Goal: Task Accomplishment & Management: Use online tool/utility

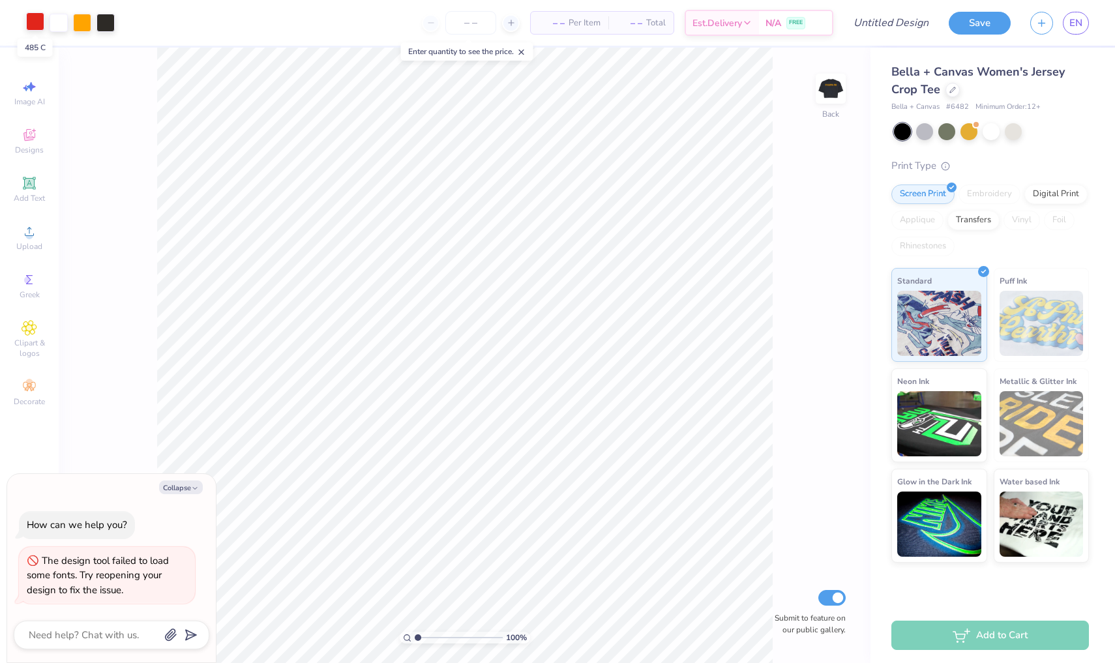
click at [35, 19] on div at bounding box center [35, 21] width 18 height 18
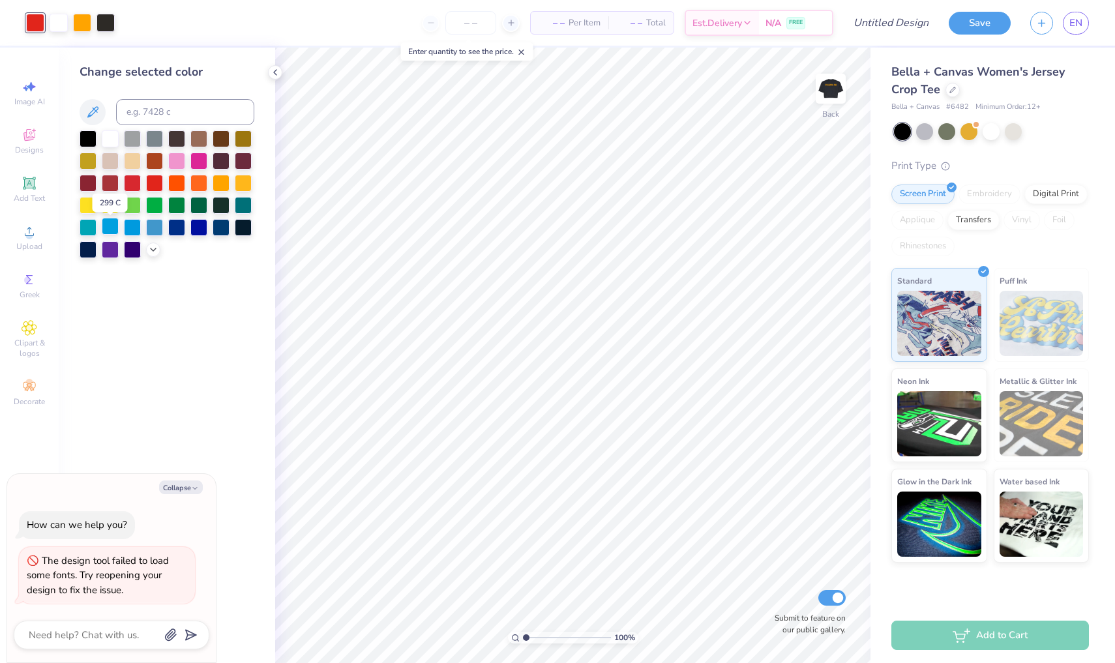
click at [117, 228] on div at bounding box center [110, 226] width 17 height 17
click at [74, 16] on div at bounding box center [82, 21] width 18 height 18
click at [147, 251] on div at bounding box center [153, 248] width 14 height 14
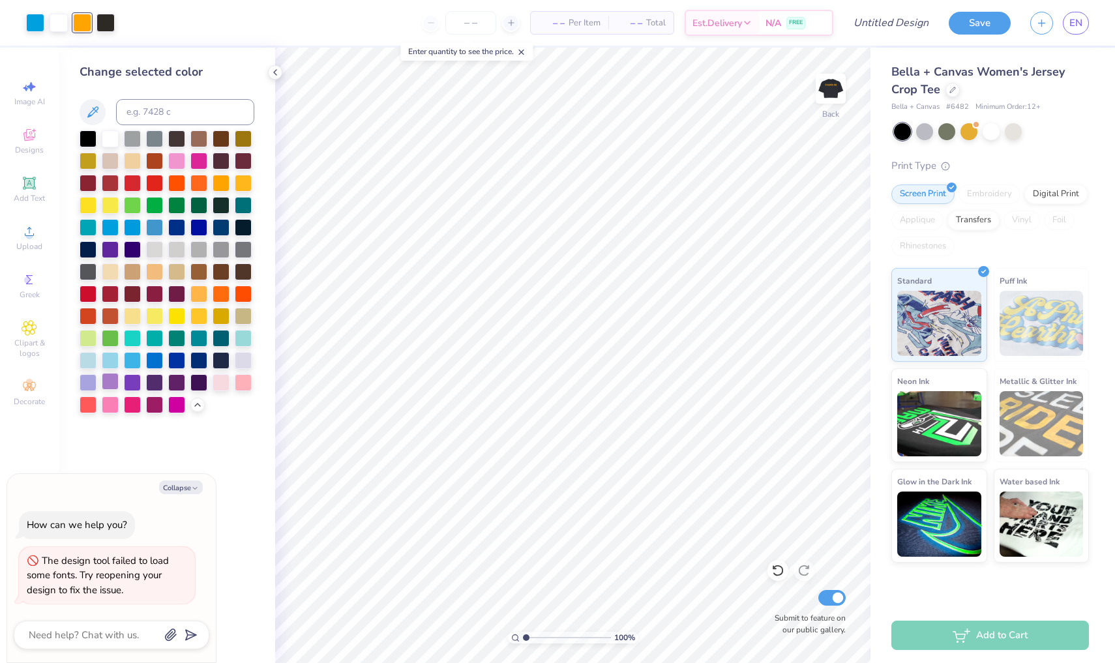
click at [112, 385] on div at bounding box center [110, 381] width 17 height 17
click at [94, 364] on div at bounding box center [88, 359] width 17 height 17
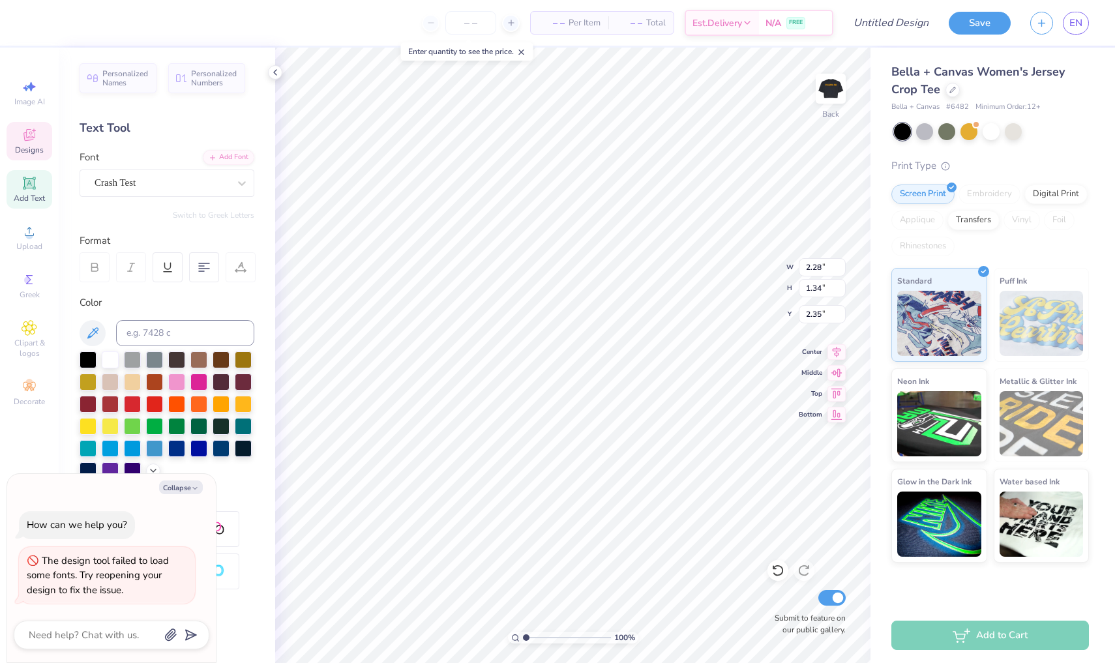
type textarea "x"
type textarea "P"
type textarea "x"
type textarea "Pi"
type textarea "x"
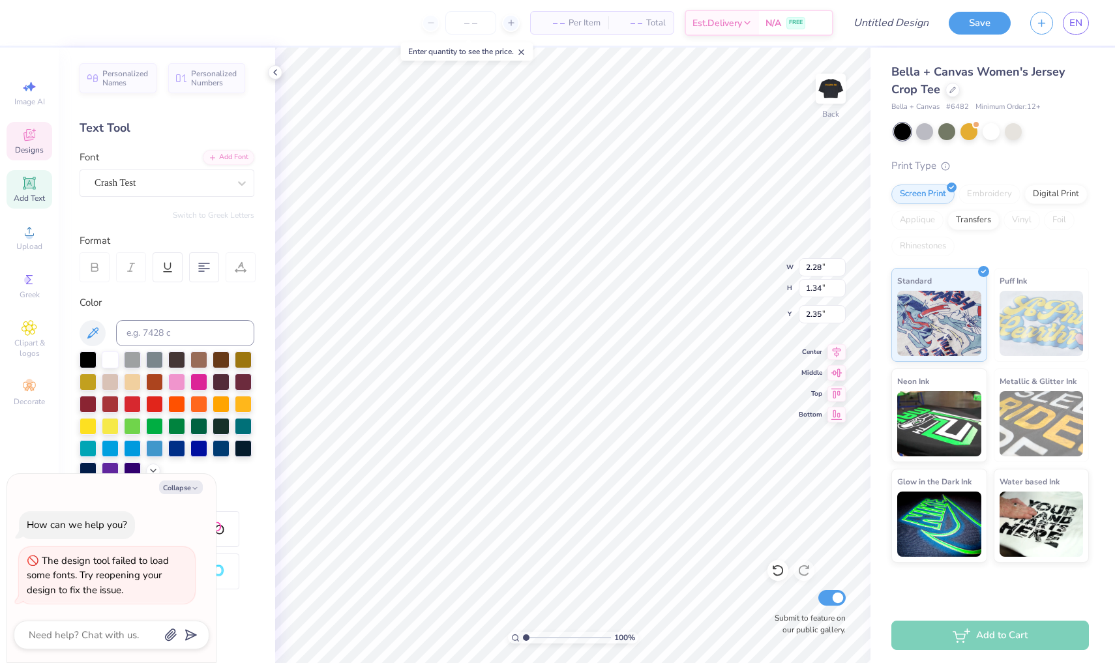
type input "1.70"
type input "1.66"
type input "2.02"
type textarea "x"
type textarea "D"
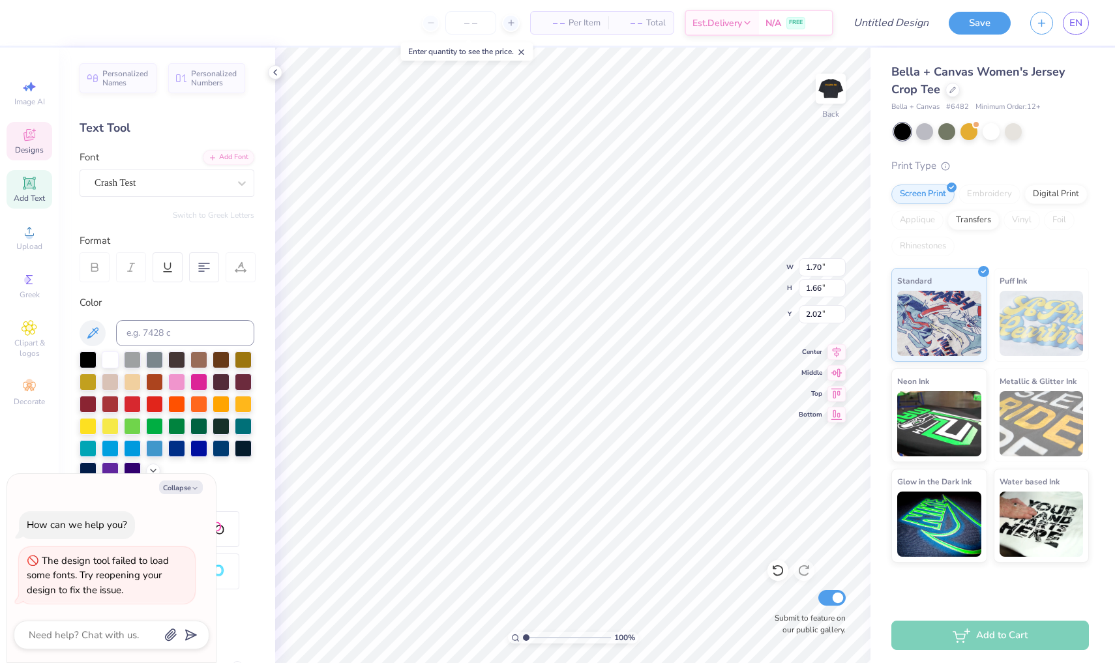
type textarea "x"
type textarea "De"
type textarea "x"
type textarea "Dek"
type textarea "x"
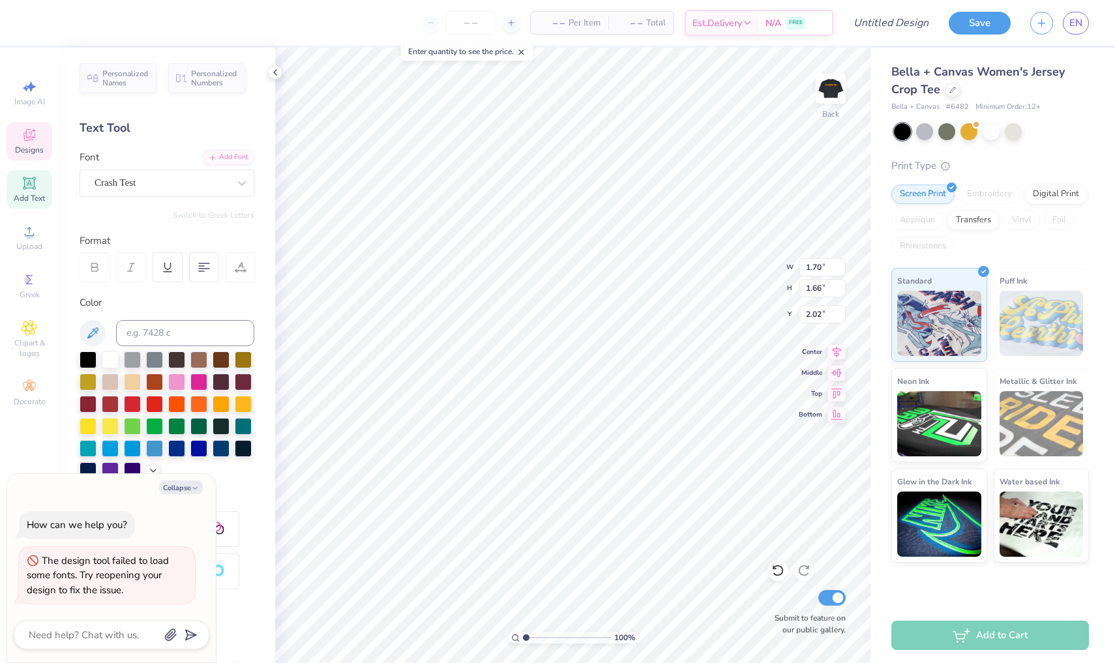
type textarea "Dekt"
type textarea "x"
type textarea "Dekta"
type textarea "x"
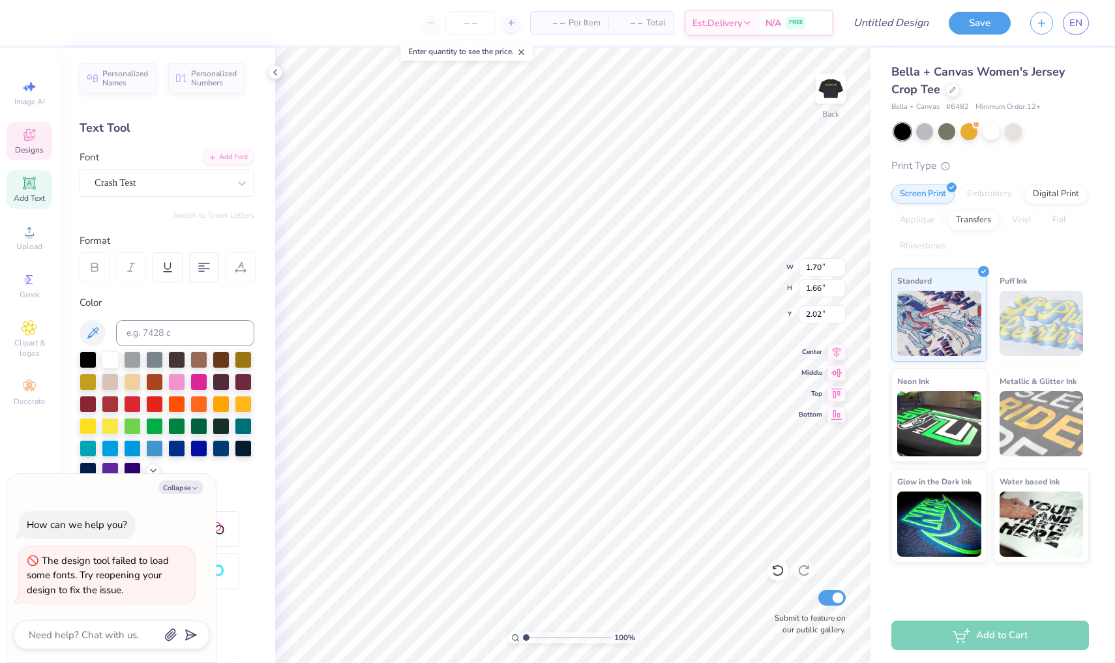
type input "2.85"
type input "1.52"
type input "2.21"
type textarea "x"
type textarea "C"
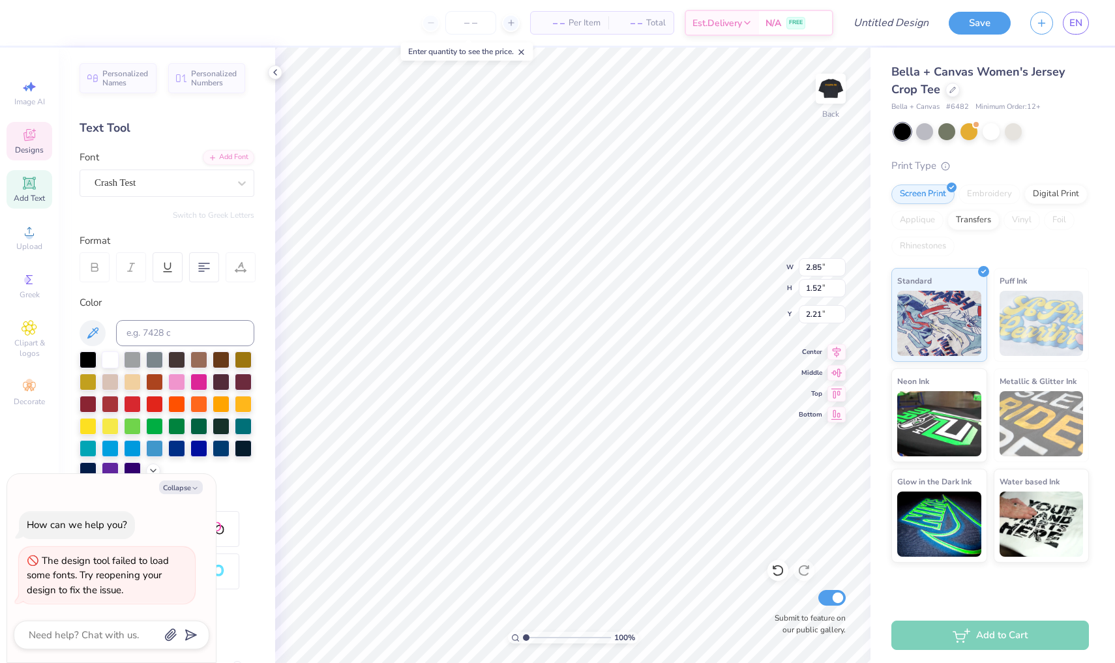
type textarea "x"
type textarea "Ch"
type textarea "x"
type textarea "Chi"
type textarea "x"
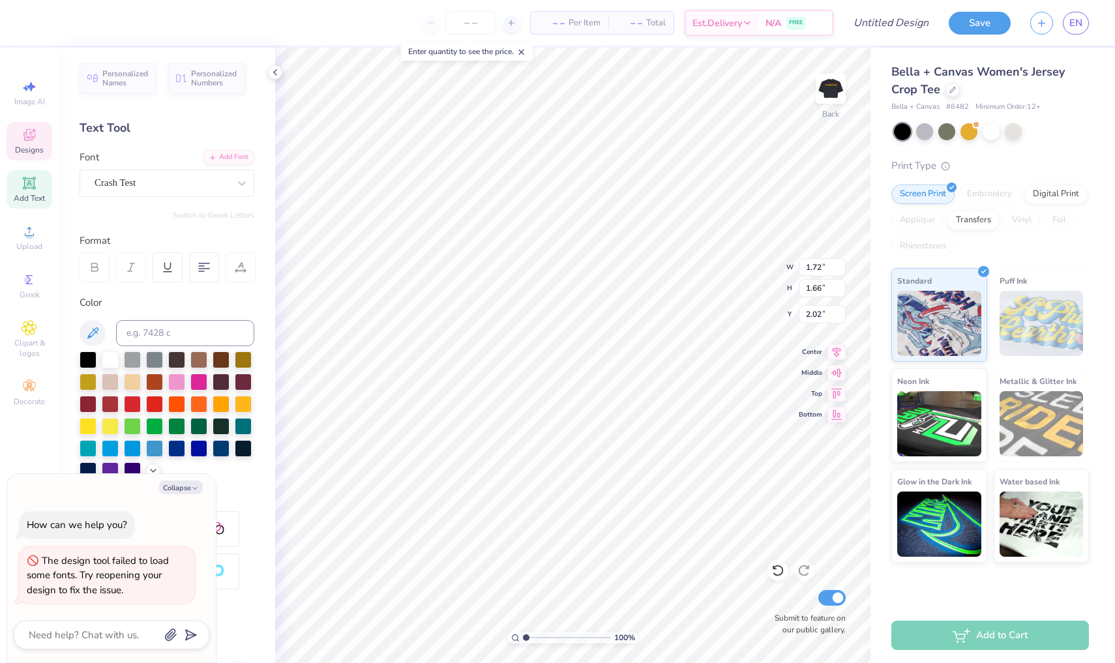
type textarea "DeDkta"
type textarea "x"
type textarea "DeDekta"
type textarea "x"
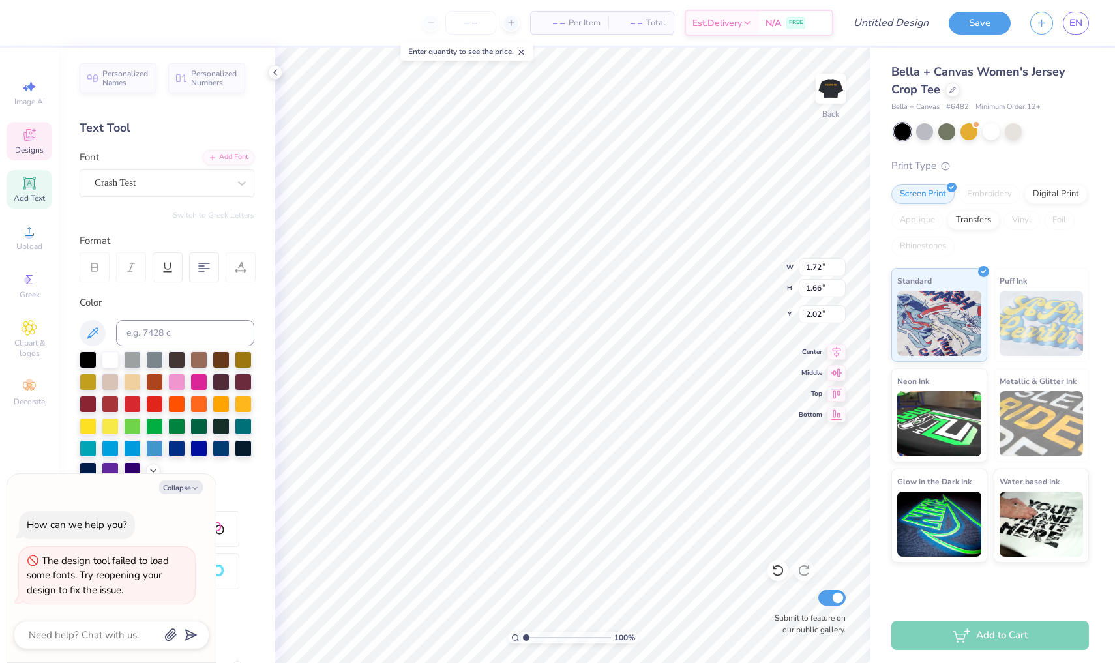
type textarea "DeDekkta"
type textarea "x"
type textarea "DeDekta"
type textarea "x"
type textarea "DeDkta"
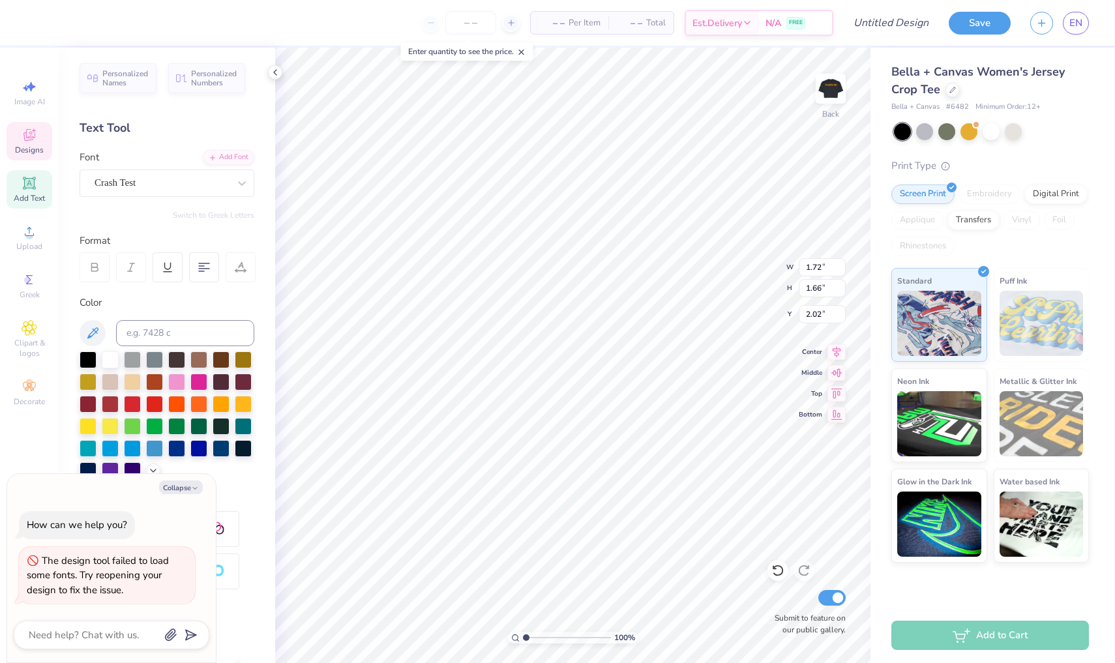
scroll to position [0, 1]
type textarea "x"
type textarea "Dekta"
type textarea "x"
type textarea "Dkta"
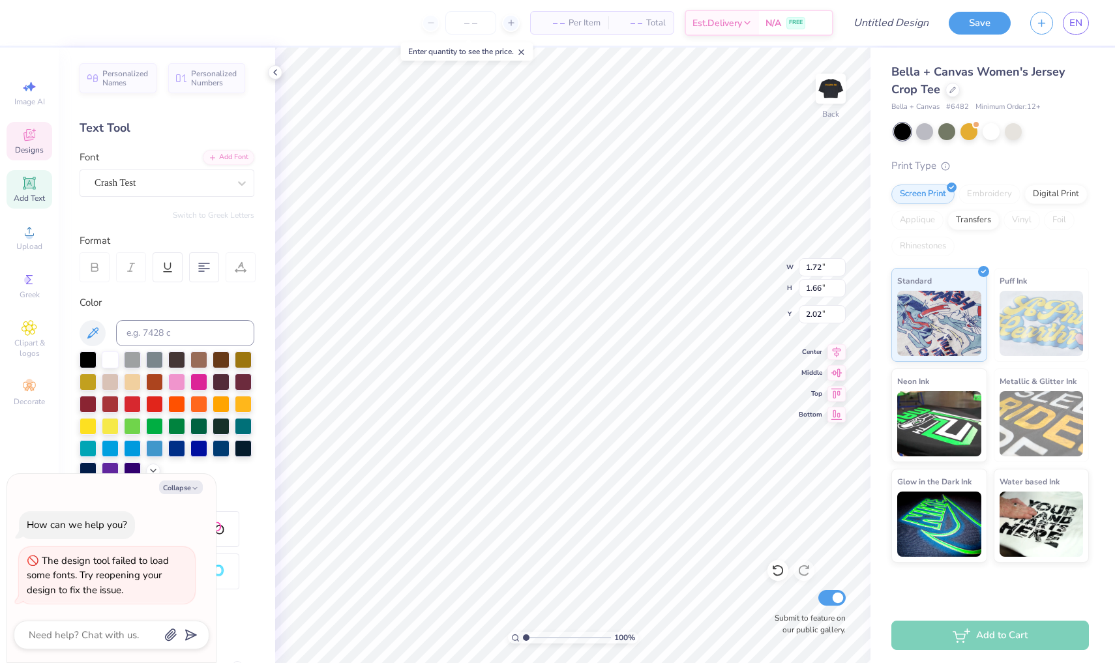
scroll to position [0, 0]
type textarea "x"
type textarea "kta"
type textarea "x"
type textarea "kt"
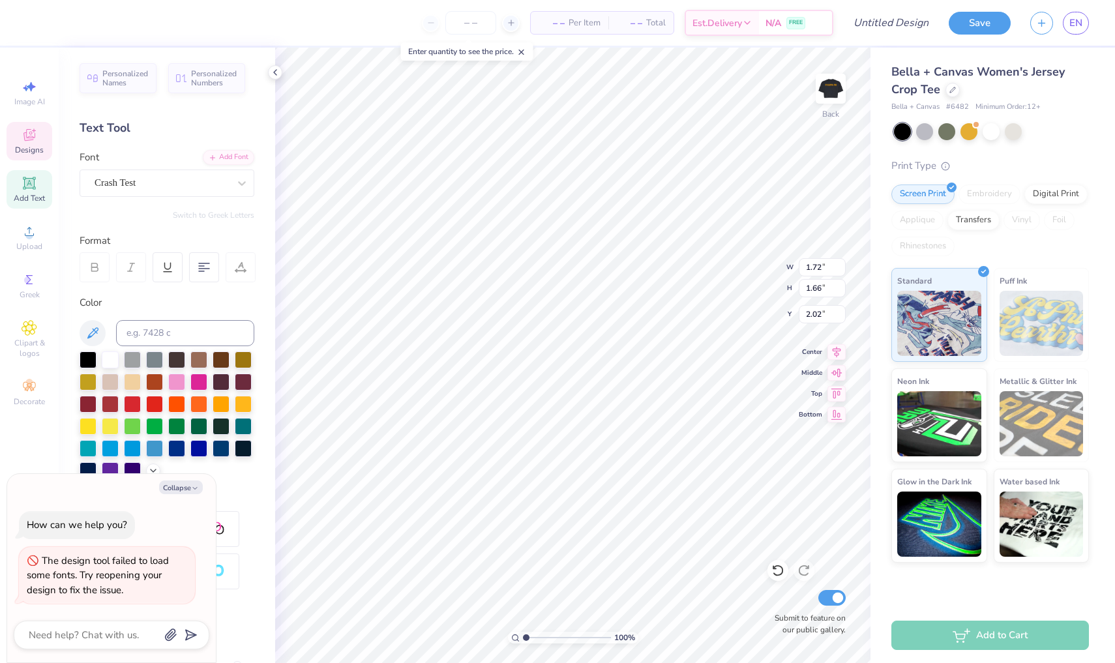
type textarea "x"
type textarea "k"
type textarea "x"
type textarea "D"
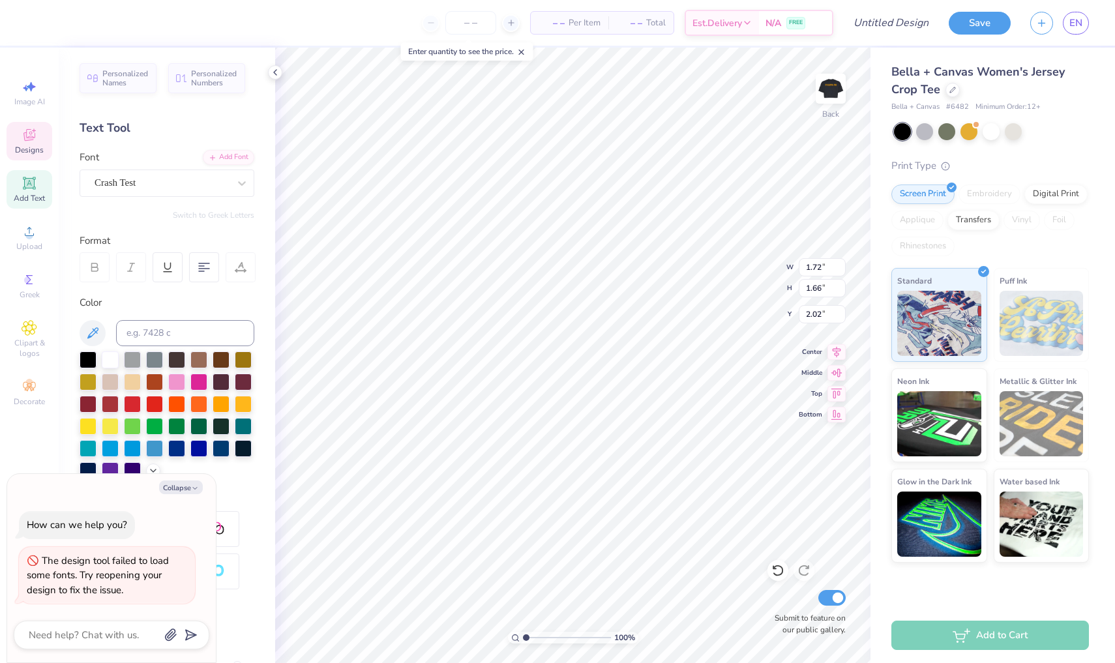
type textarea "x"
type textarea "De"
type textarea "x"
type textarea "Delk"
type textarea "x"
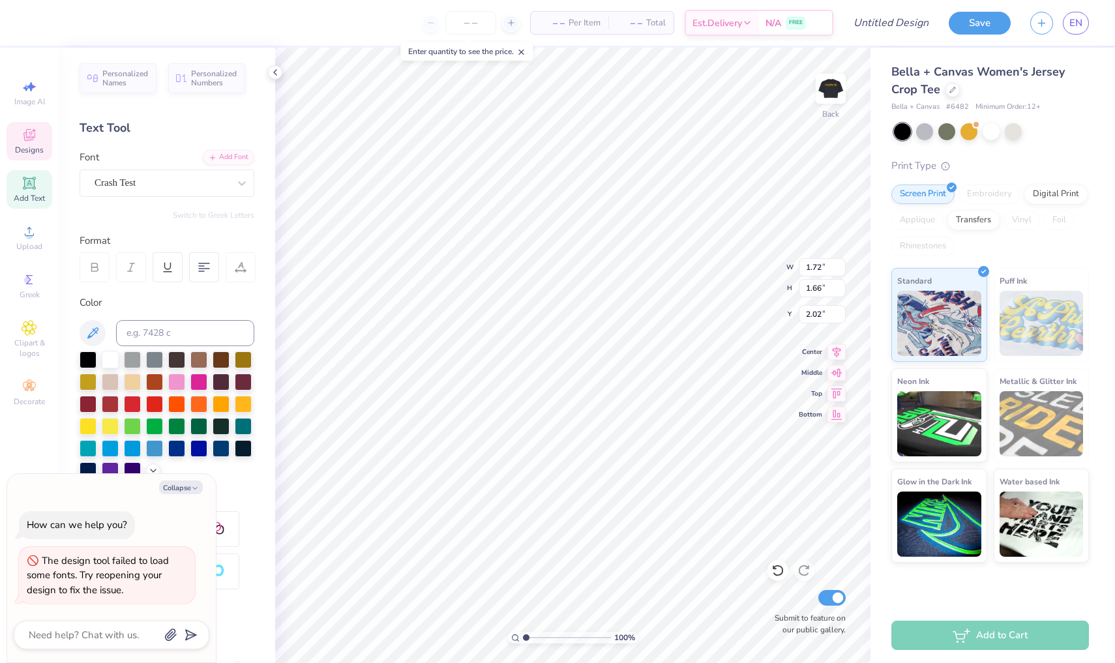
type textarea "Del"
type textarea "x"
type textarea "Delt"
type textarea "x"
type textarea "Delta"
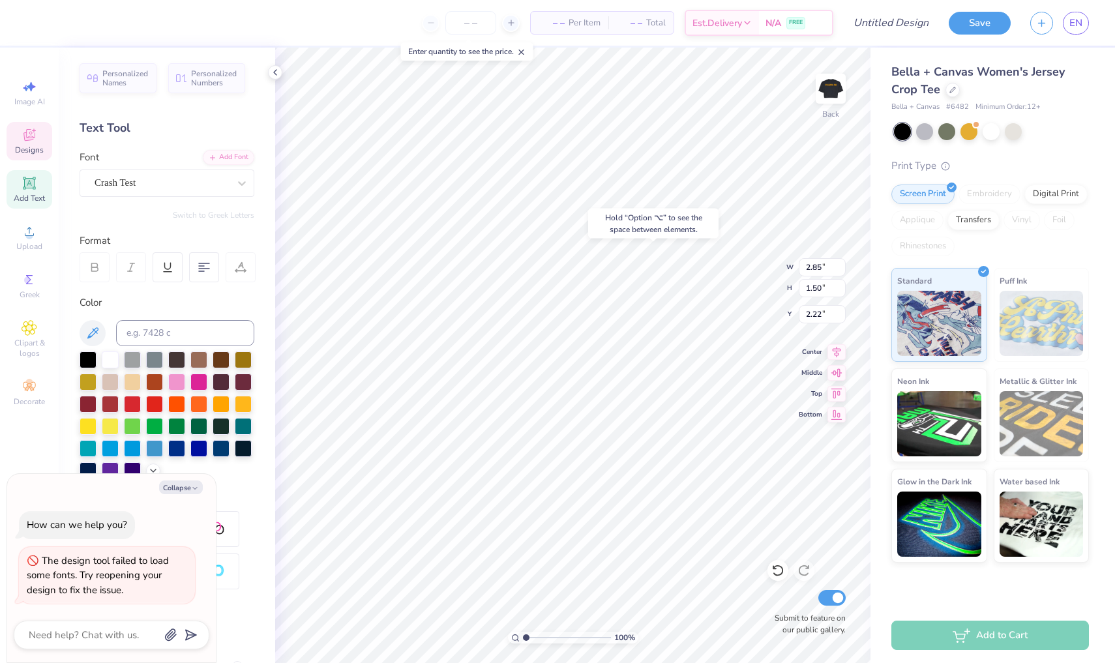
type textarea "x"
type input "2.25"
type textarea "x"
type input "2.28"
type input "1.35"
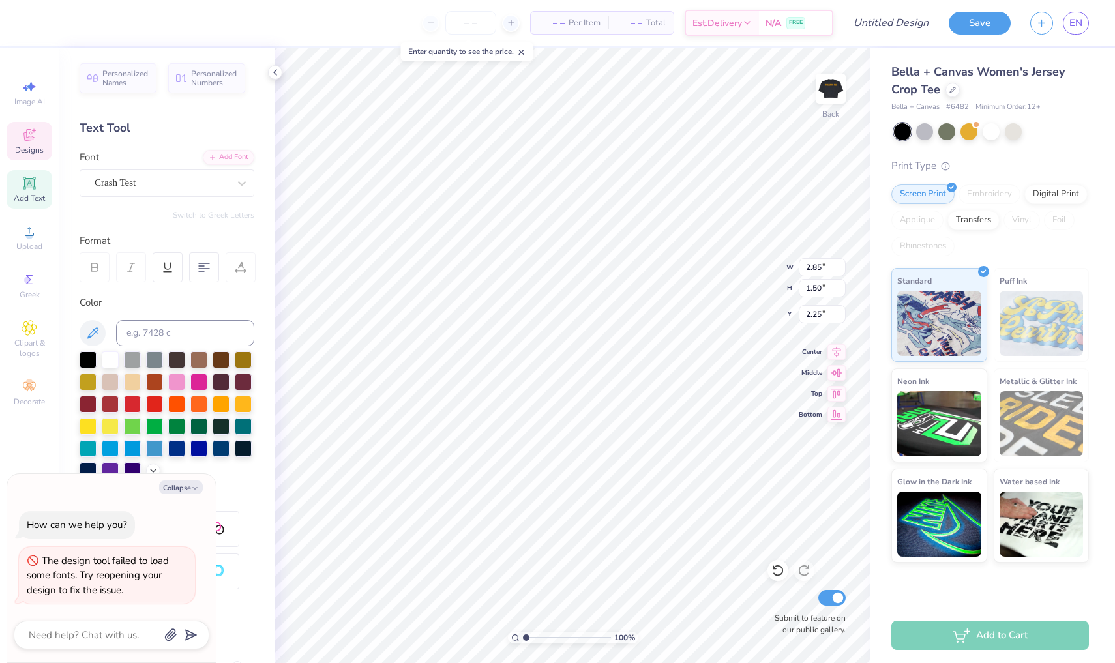
type input "2.34"
type textarea "x"
type input "2.32"
type textarea "x"
type input "1.72"
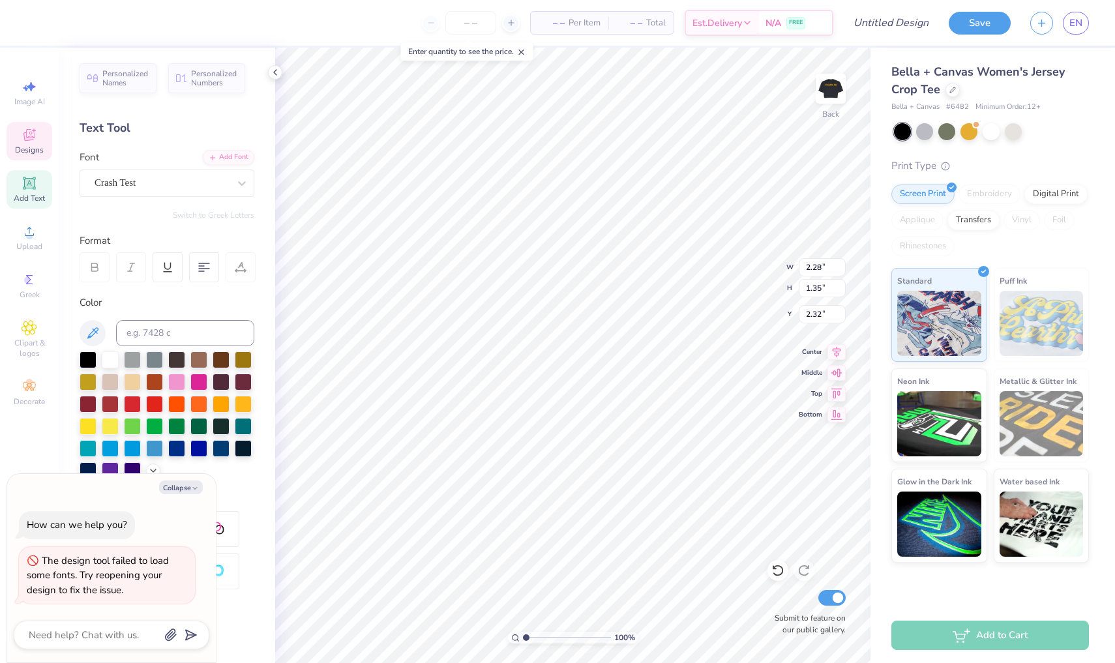
type input "1.66"
type input "2.02"
type textarea "x"
type input "2.17"
click at [190, 486] on button "Collapse" at bounding box center [181, 487] width 44 height 14
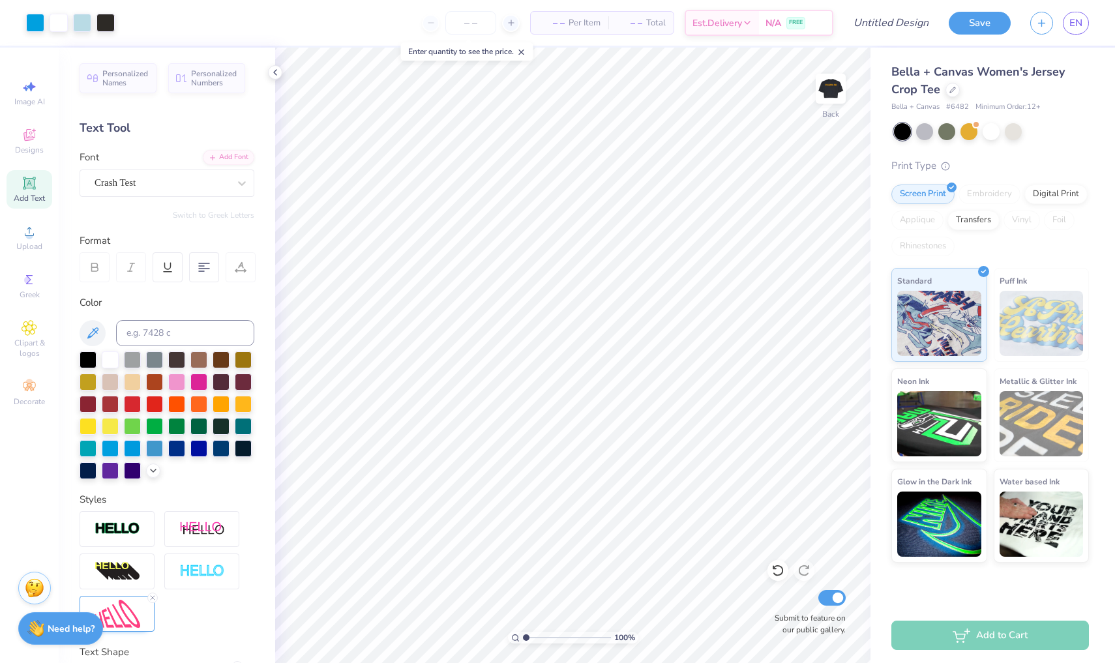
type textarea "x"
type input "2.52"
type input "2.42"
type input "1.79"
type input "2.52"
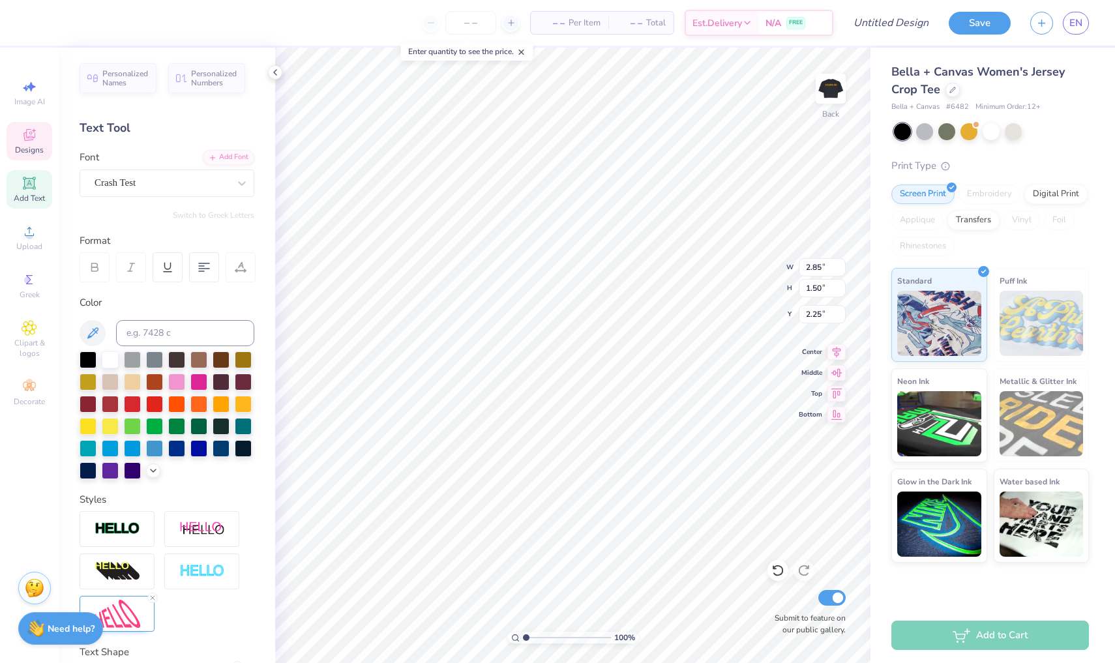
type input "2.42"
type input "1.79"
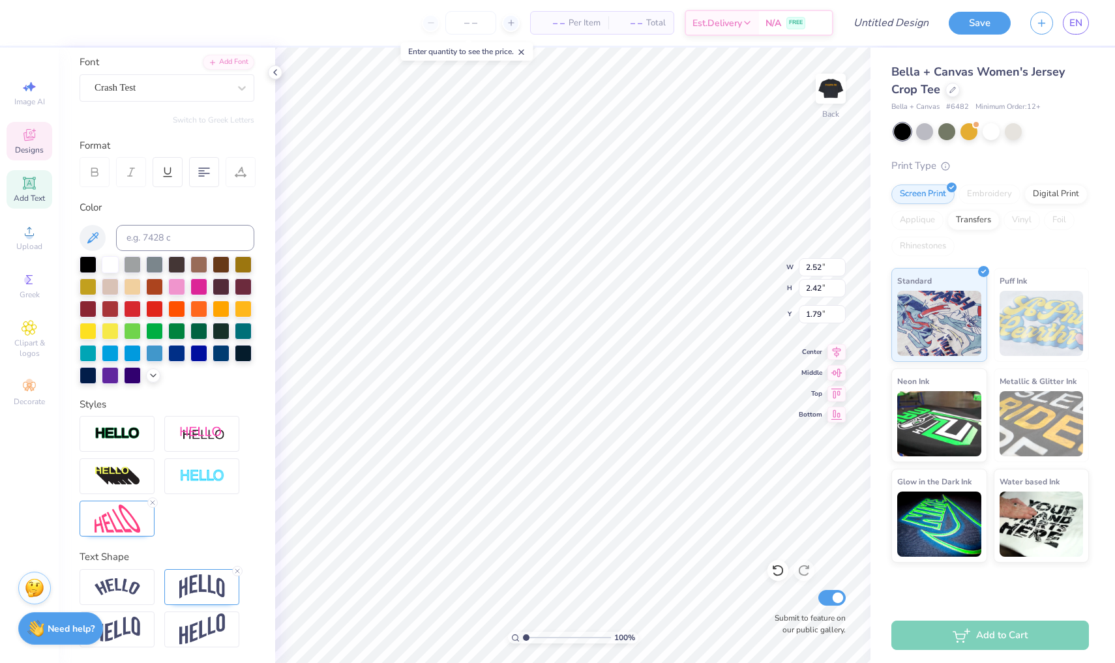
scroll to position [95, 0]
click at [143, 581] on div at bounding box center [117, 587] width 75 height 36
type input "2.46"
type input "2.44"
type input "1.78"
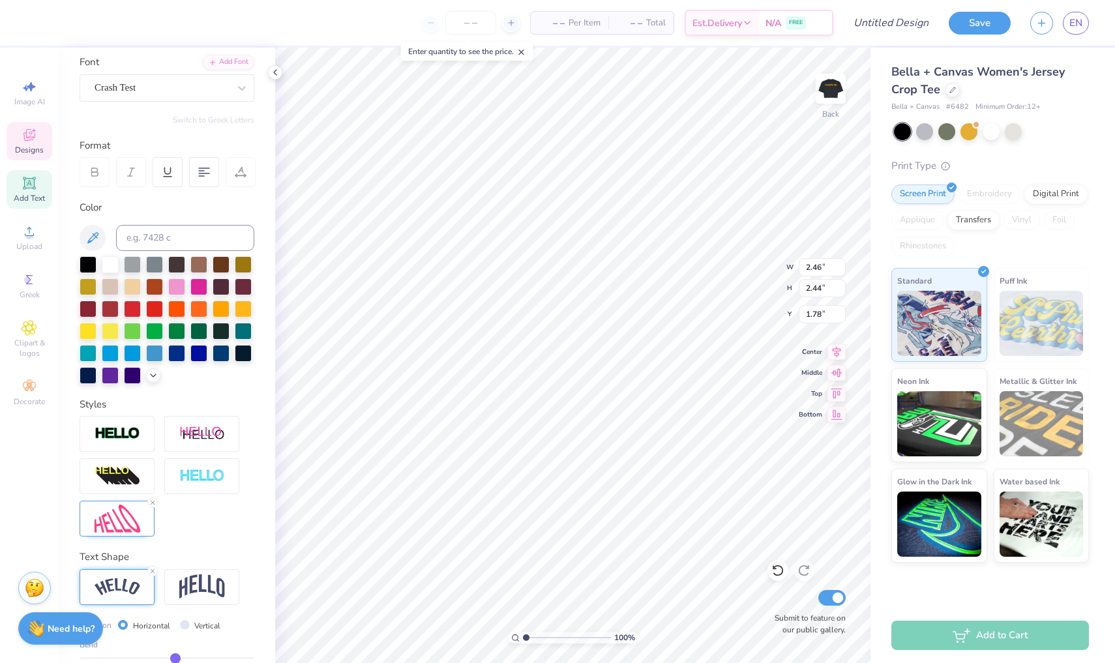
click at [142, 583] on div at bounding box center [117, 587] width 75 height 36
click at [145, 576] on div at bounding box center [117, 587] width 75 height 36
click at [152, 568] on icon at bounding box center [153, 571] width 8 height 8
type input "2.52"
type input "2.51"
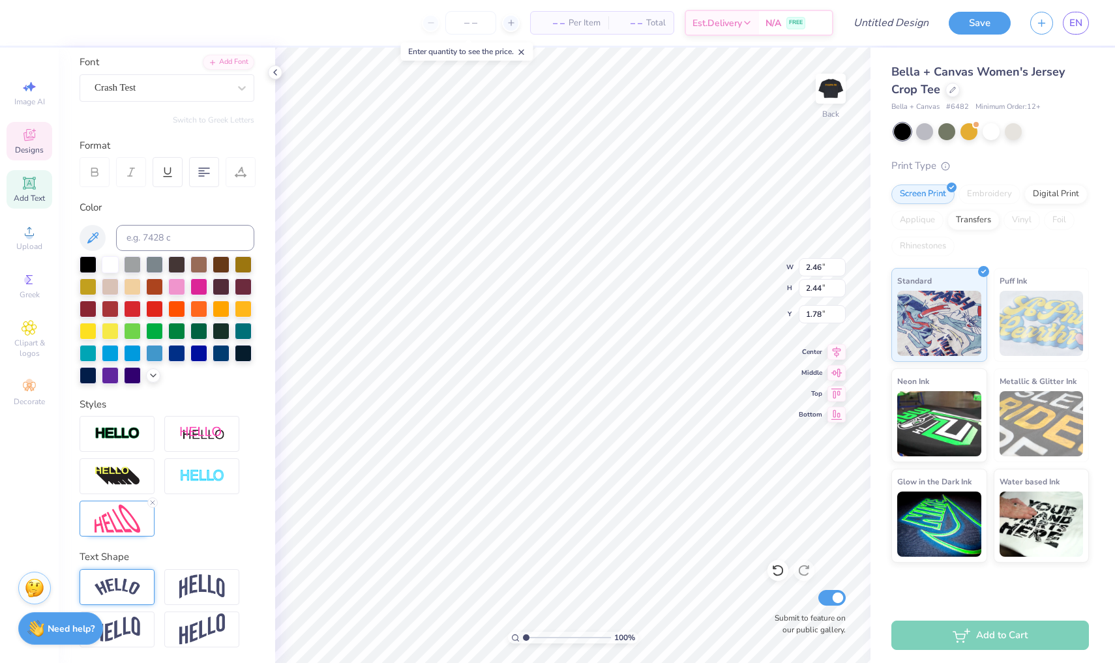
type input "1.75"
click at [152, 568] on div "Text Shape" at bounding box center [167, 599] width 175 height 98
click at [669, 382] on li "Duplicate" at bounding box center [685, 384] width 102 height 25
type input "2.25"
type textarea "Delta"
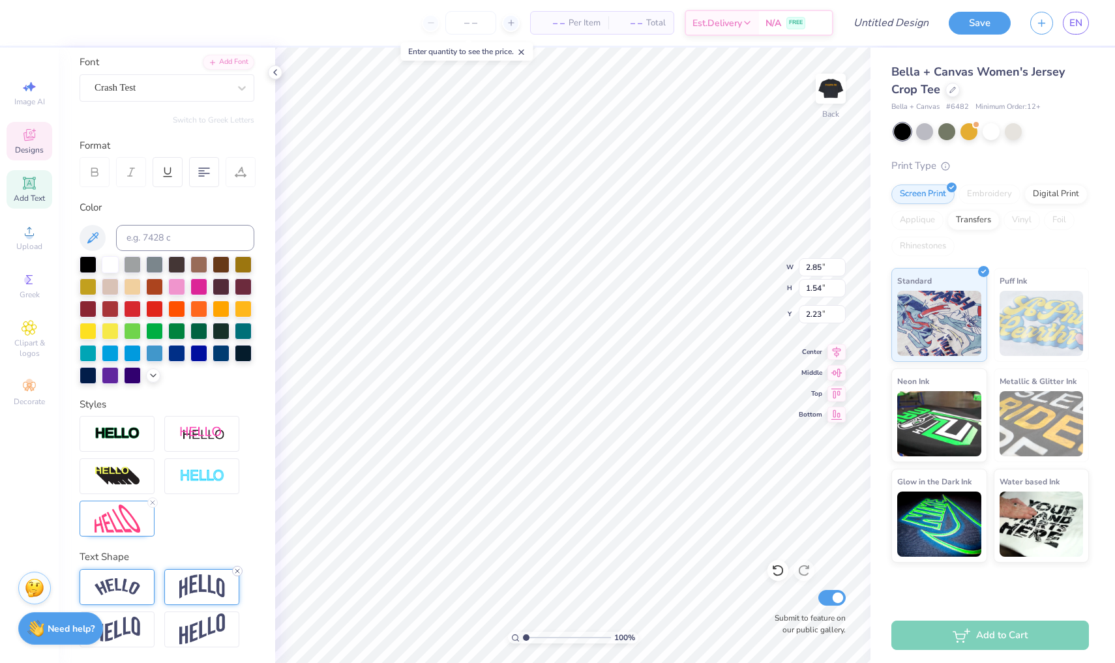
click at [238, 569] on icon at bounding box center [237, 571] width 8 height 8
click at [155, 503] on icon at bounding box center [153, 503] width 8 height 8
type input "3.58"
type input "1.11"
type input "2.25"
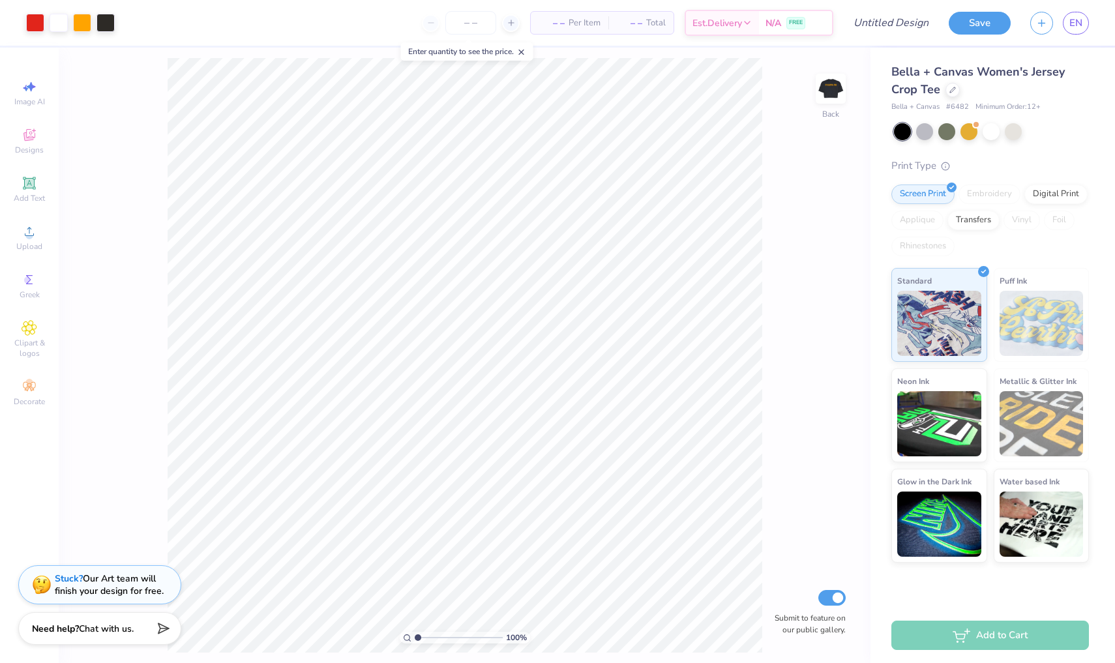
click at [46, 27] on div at bounding box center [70, 23] width 89 height 18
click at [41, 25] on div at bounding box center [35, 21] width 18 height 18
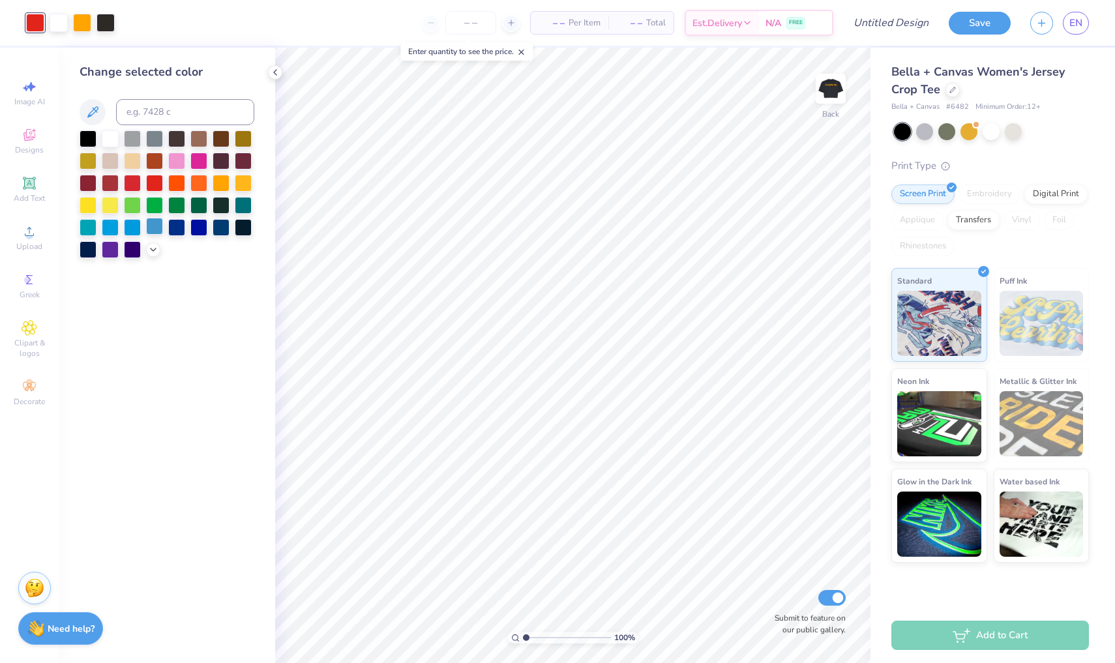
click at [158, 229] on div at bounding box center [154, 226] width 17 height 17
click at [81, 16] on div at bounding box center [82, 21] width 18 height 18
click at [152, 258] on div at bounding box center [167, 194] width 175 height 128
click at [149, 246] on icon at bounding box center [153, 248] width 10 height 10
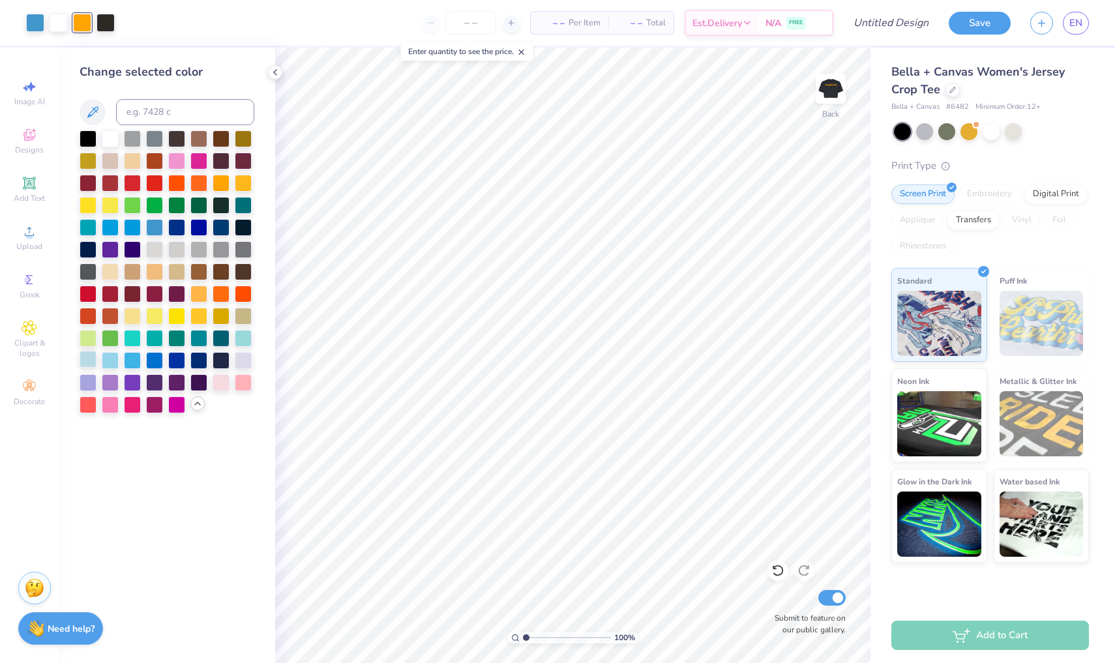
click at [85, 364] on div at bounding box center [88, 359] width 17 height 17
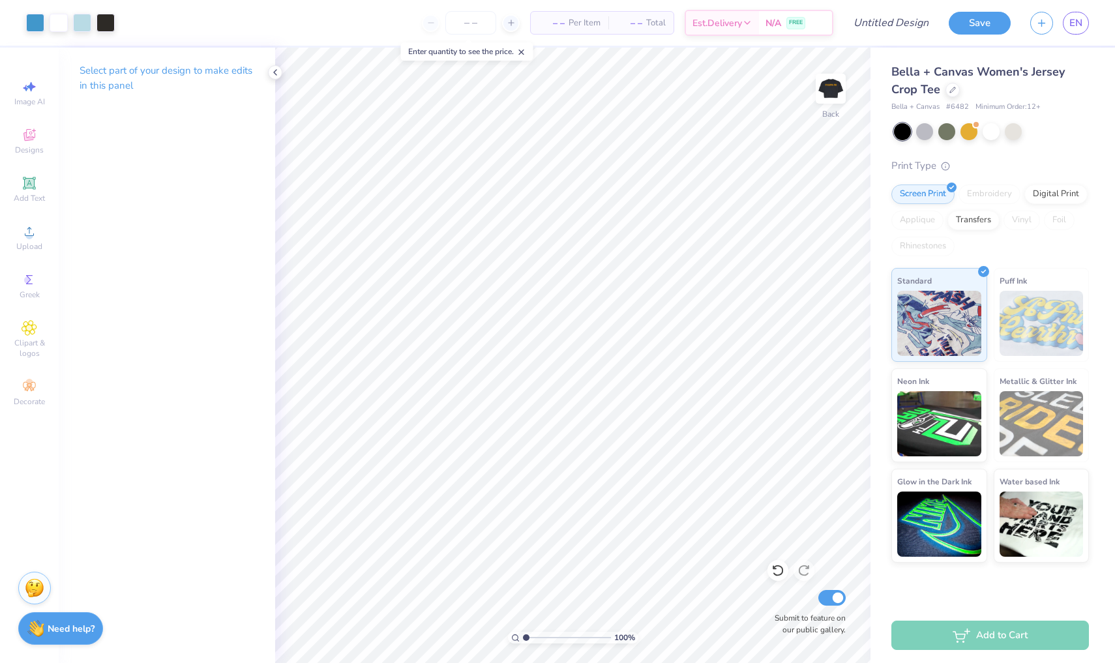
type input "4.02"
click at [552, 635] on input "range" at bounding box center [567, 638] width 88 height 12
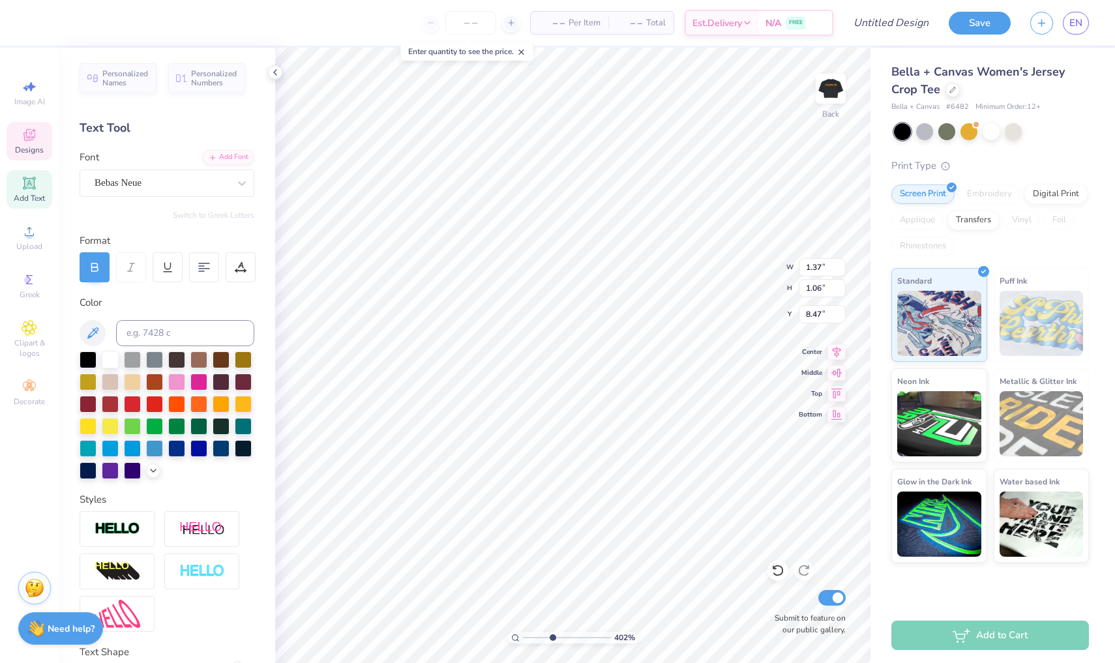
scroll to position [0, 1]
type textarea "P d G"
type input "1.77"
type input "1.22"
type input "8.40"
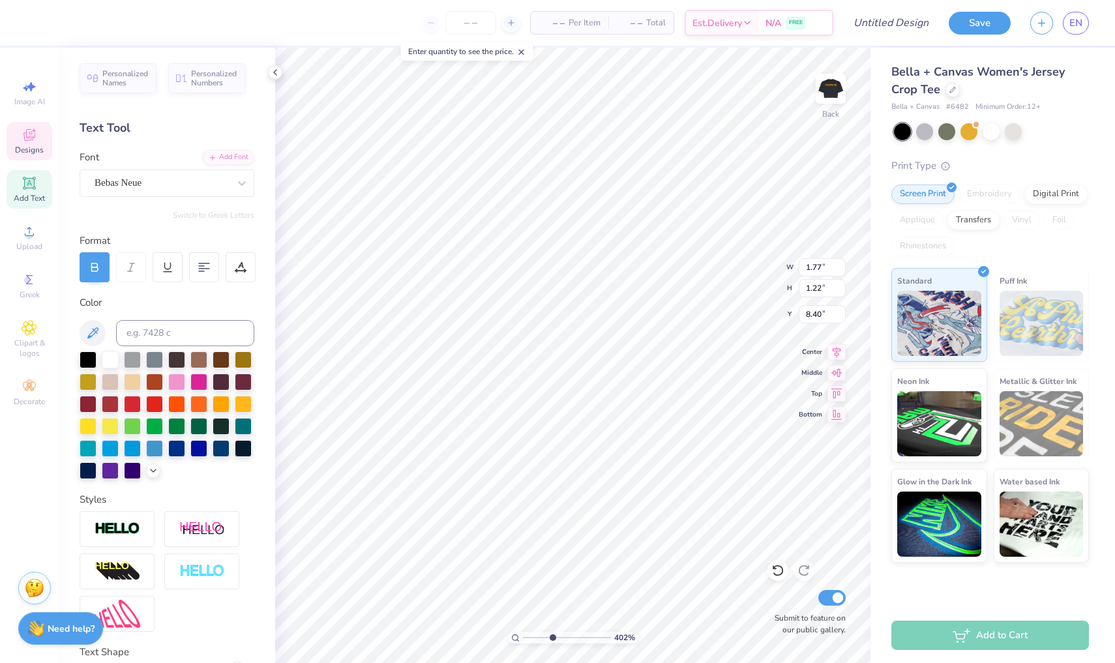
type input "4.68"
type input "1.16"
type input "9.17"
type input "2.01"
drag, startPoint x: 553, startPoint y: 638, endPoint x: 535, endPoint y: 634, distance: 18.5
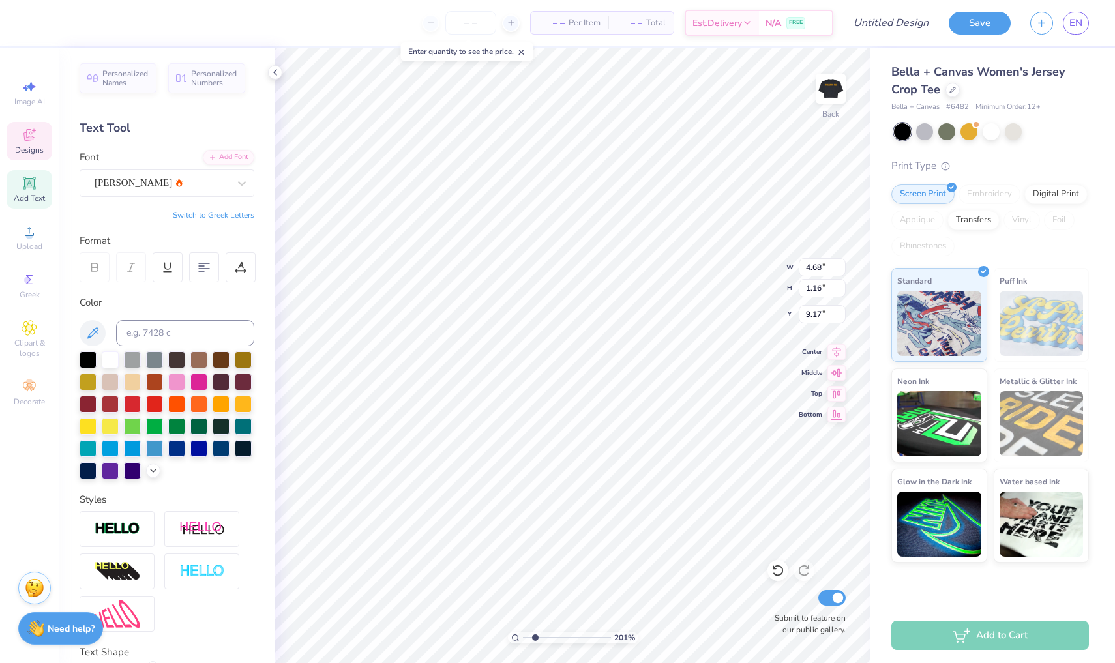
click at [535, 634] on input "range" at bounding box center [567, 638] width 88 height 12
type textarea "Pi"
type input "1.70"
type input "1.66"
type input "2.02"
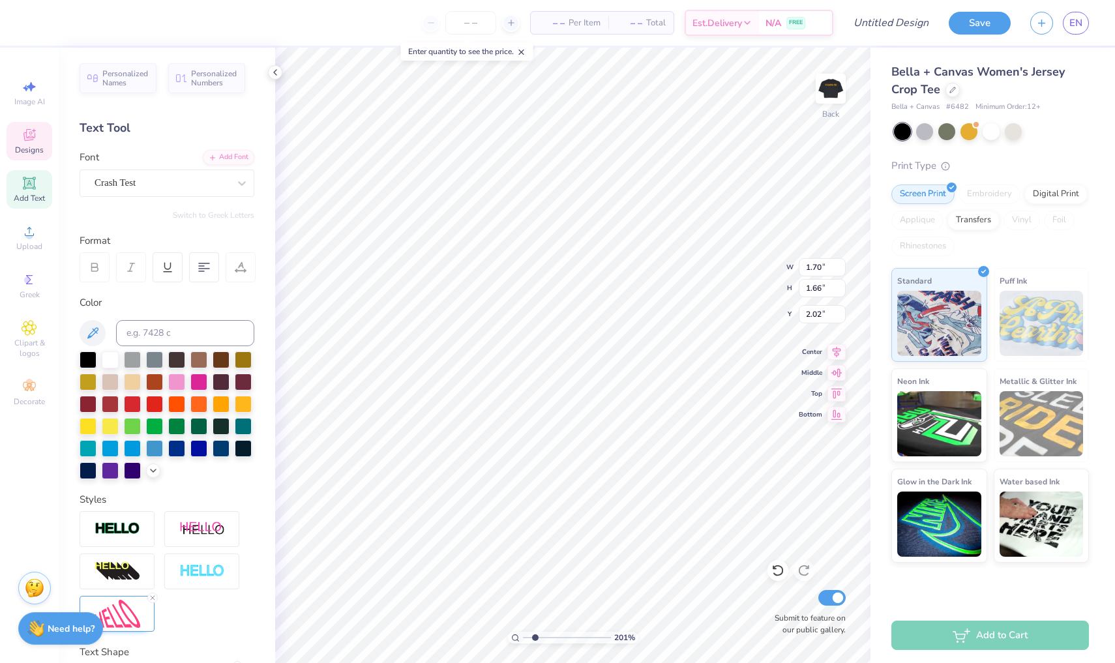
type textarea "Delta"
type input "2.85"
type input "1.52"
type input "2.21"
type textarea "Chi"
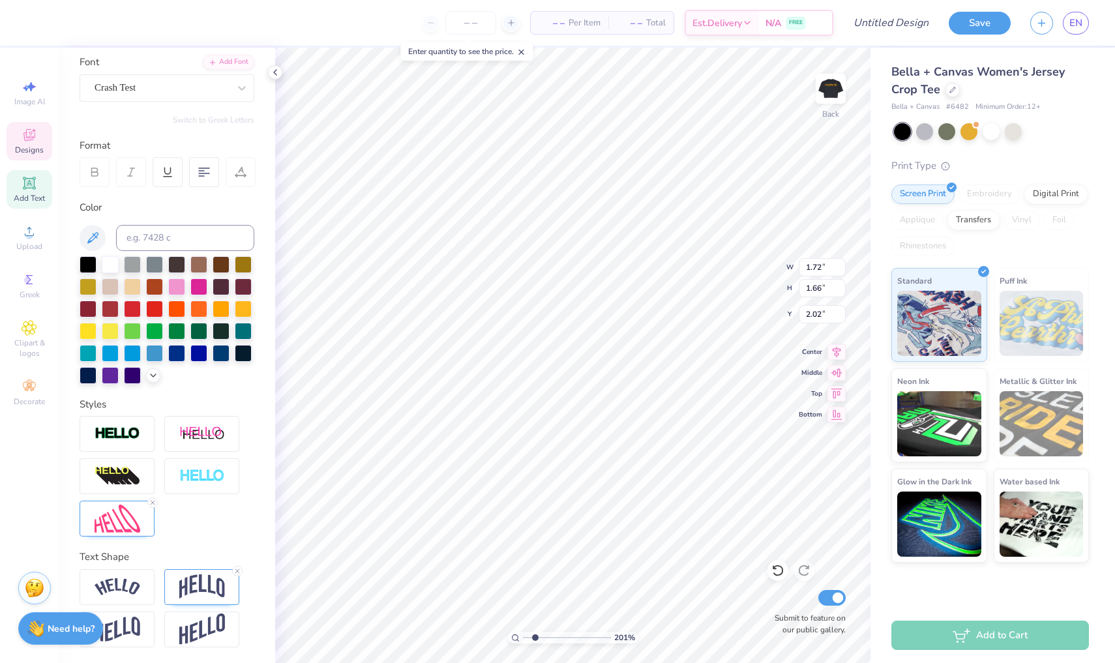
scroll to position [95, 0]
click at [199, 581] on img at bounding box center [202, 586] width 46 height 25
click at [155, 376] on icon at bounding box center [153, 374] width 10 height 10
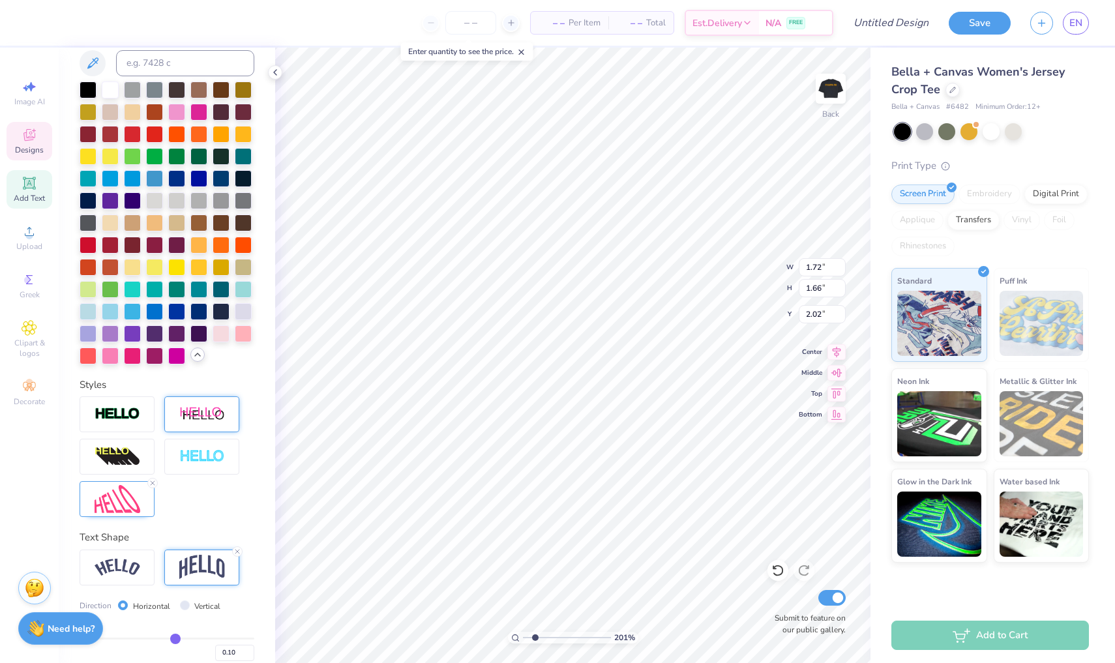
scroll to position [271, 0]
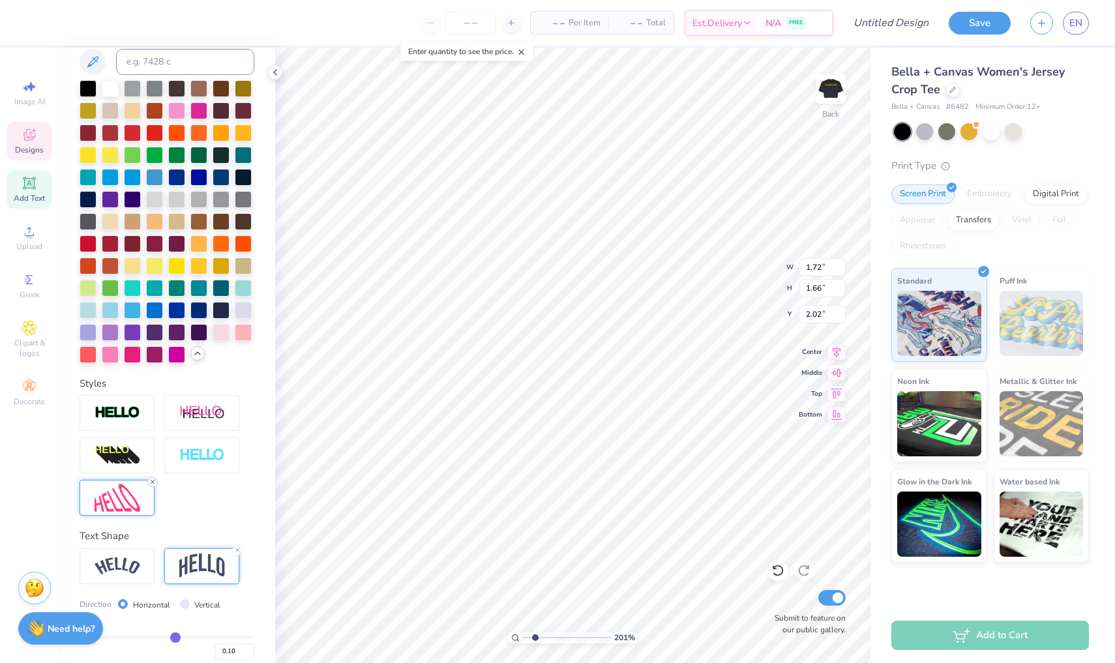
click at [149, 483] on icon at bounding box center [153, 482] width 8 height 8
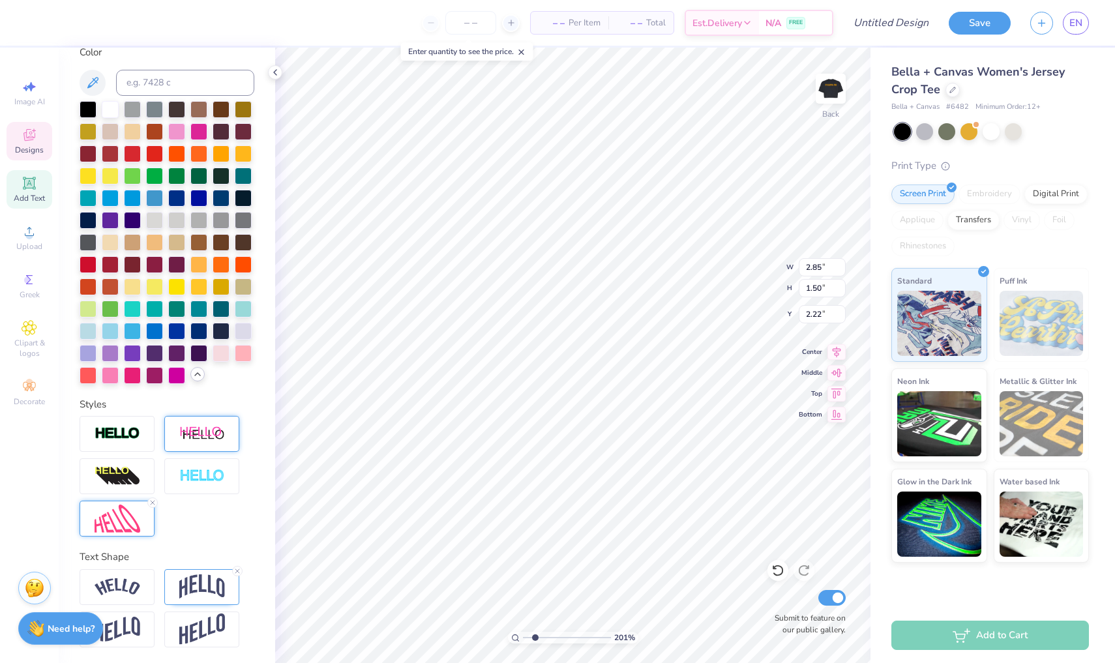
type input "2.10"
click at [136, 518] on img at bounding box center [118, 519] width 46 height 28
type input "2.82"
type input "1.14"
type input "2.28"
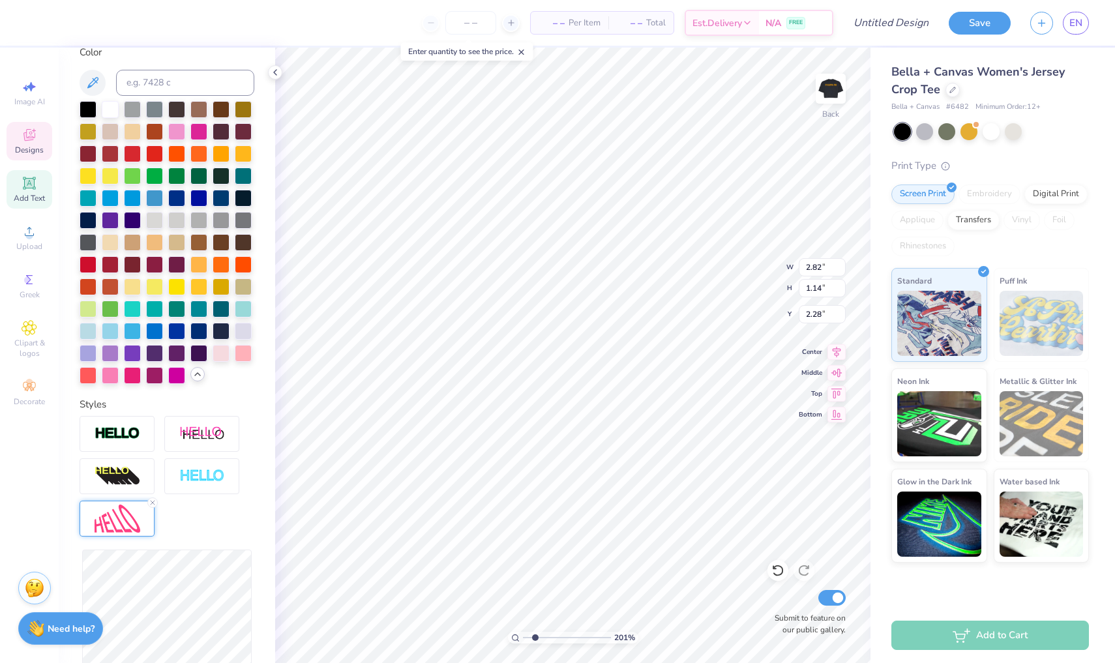
type input "2.85"
type input "0.93"
type input "2.38"
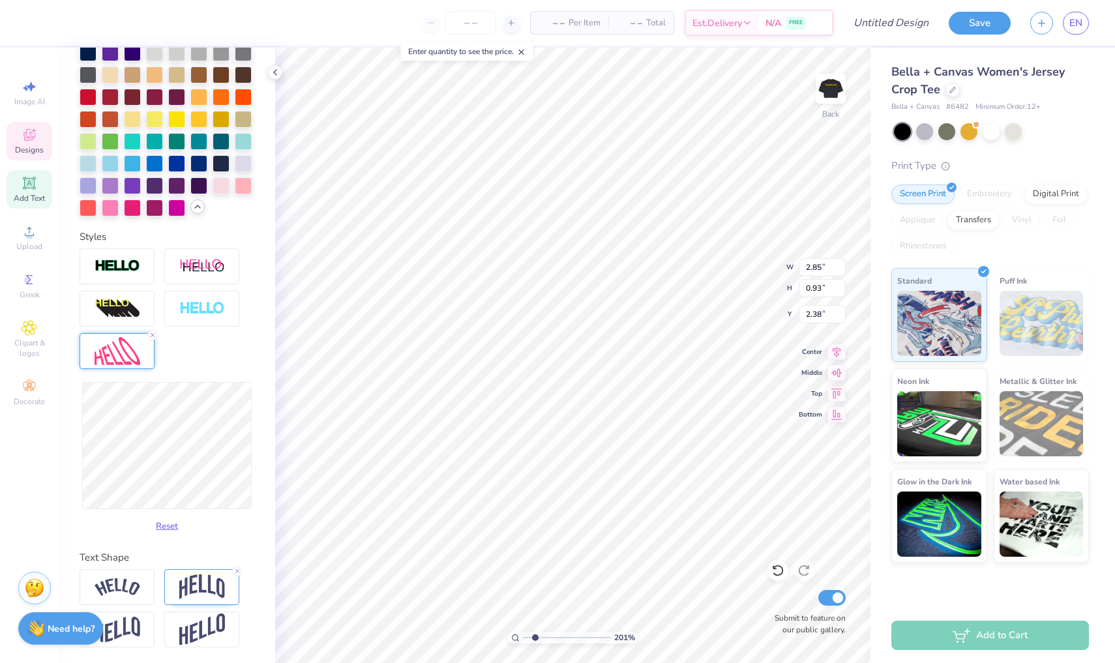
scroll to position [418, 0]
type input "2.83"
type input "0.92"
type input "2.39"
type input "2.42"
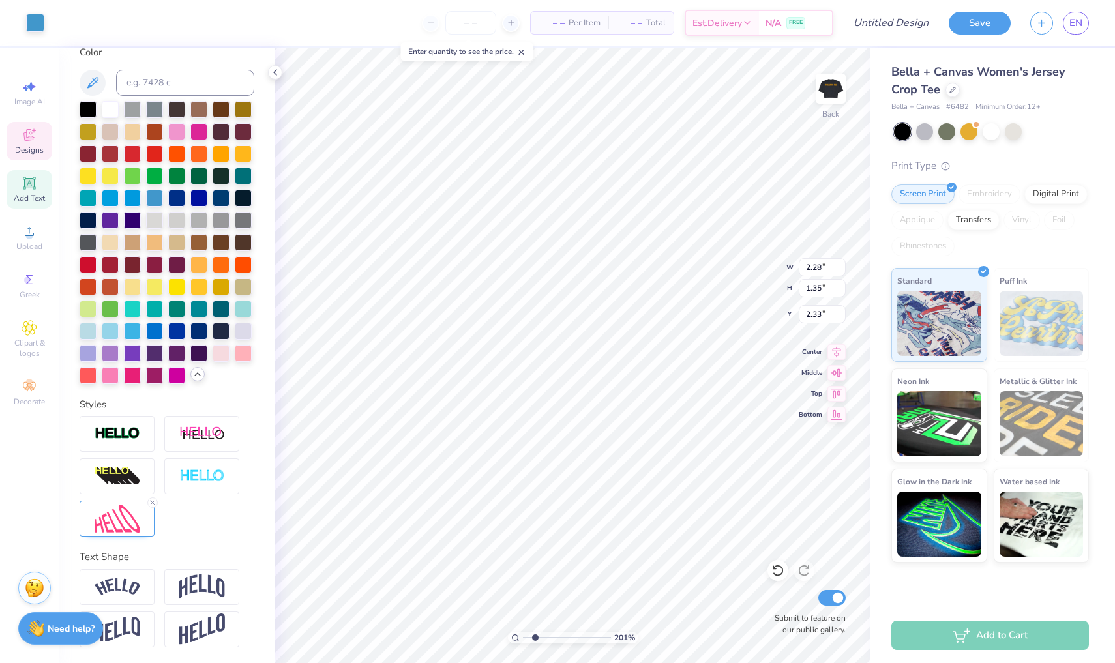
scroll to position [250, 0]
type input "1.99"
click at [132, 524] on img at bounding box center [118, 519] width 46 height 28
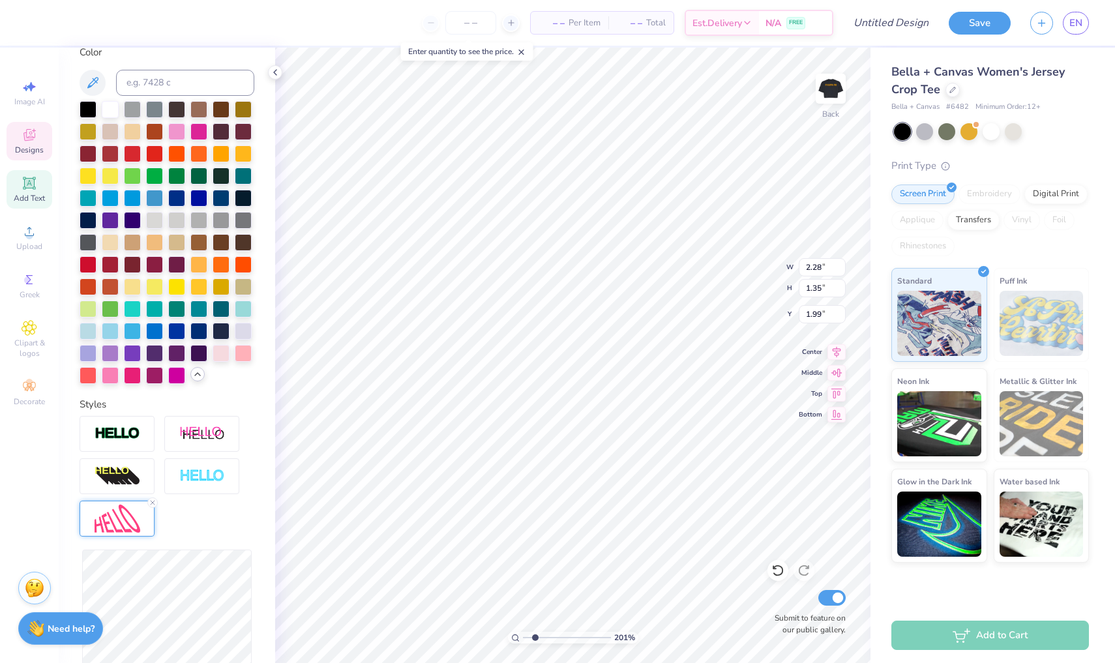
type input "1.11"
type input "2.11"
type input "0.92"
type input "2.19"
type input "0.88"
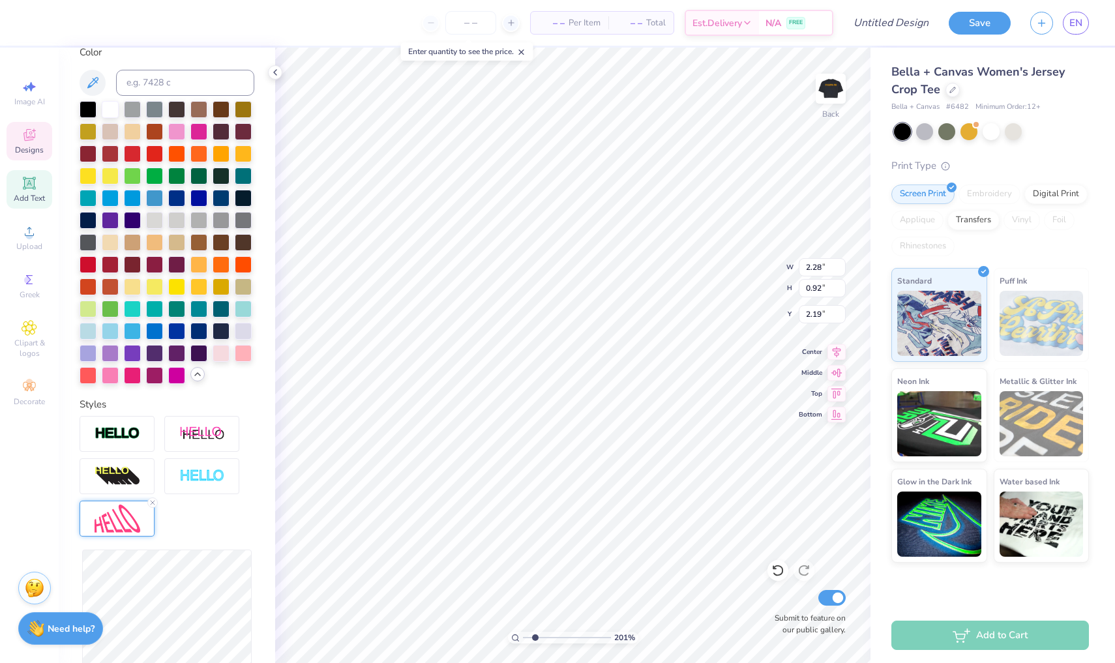
type input "2.23"
type input "2.44"
type input "2.54"
click at [151, 499] on icon at bounding box center [153, 503] width 8 height 8
type input "1.35"
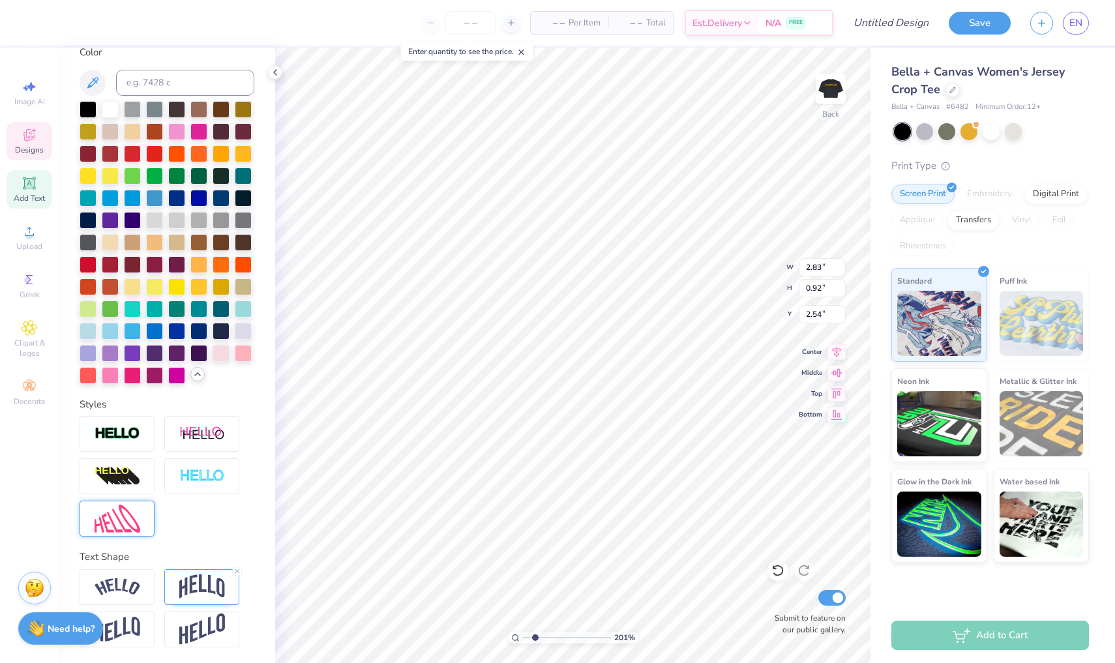
type input "0.87"
type input "2.57"
type input "2.28"
type input "0.88"
type input "2.44"
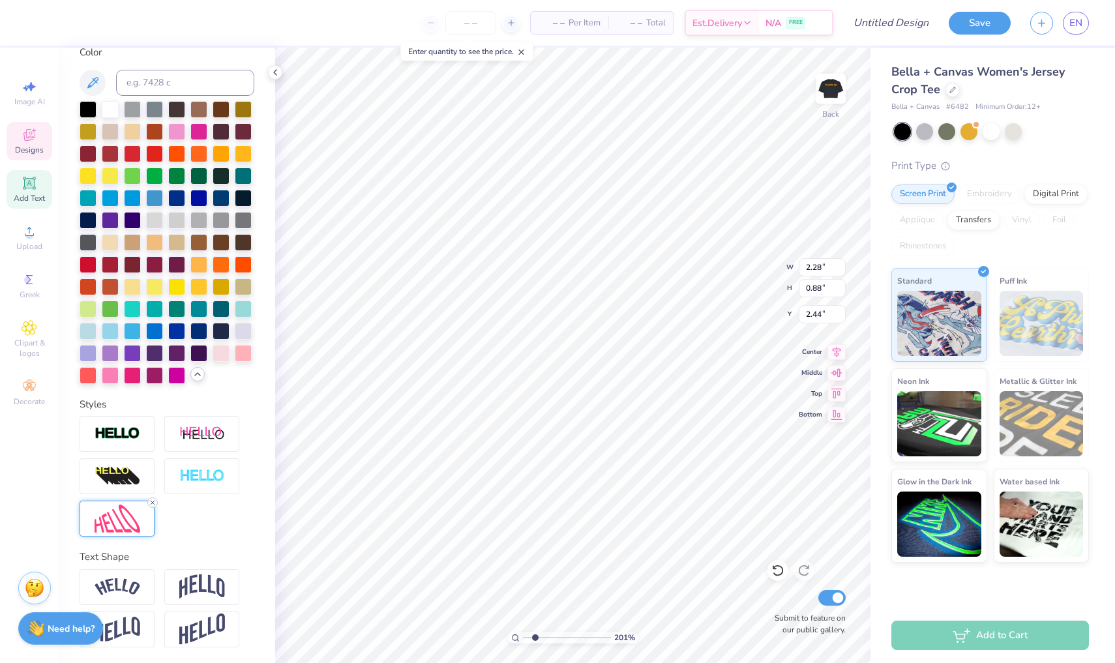
click at [154, 501] on icon at bounding box center [153, 503] width 8 height 8
type input "0.77"
type input "0.85"
type input "1.35"
type input "0.87"
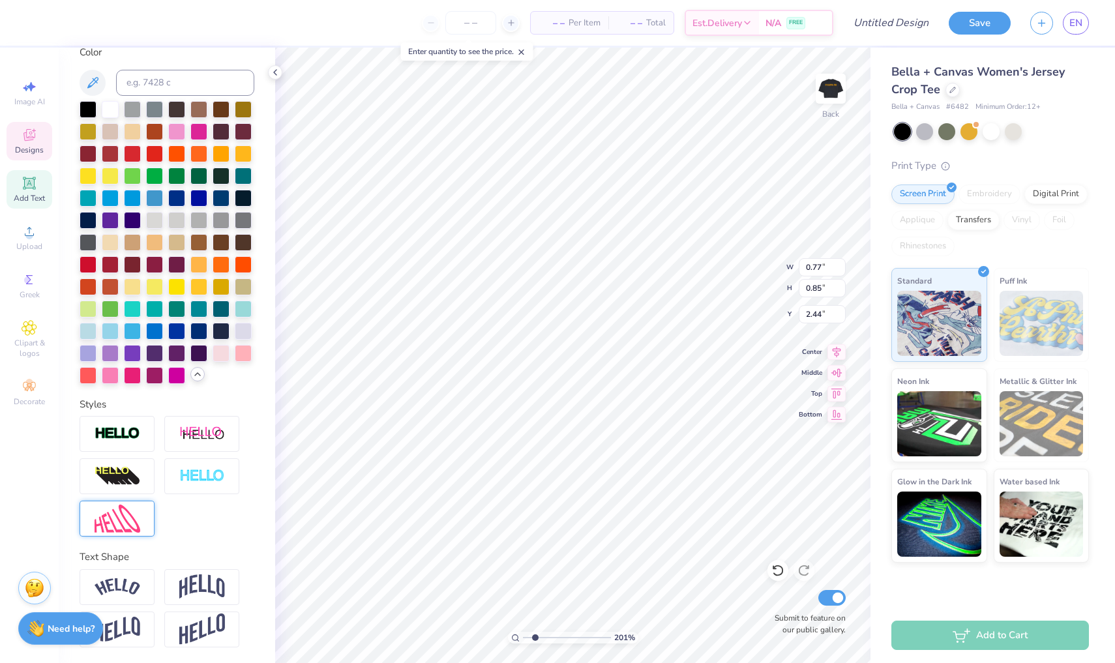
type input "2.57"
type textarea "Pi Delta Chi"
type input "2.42"
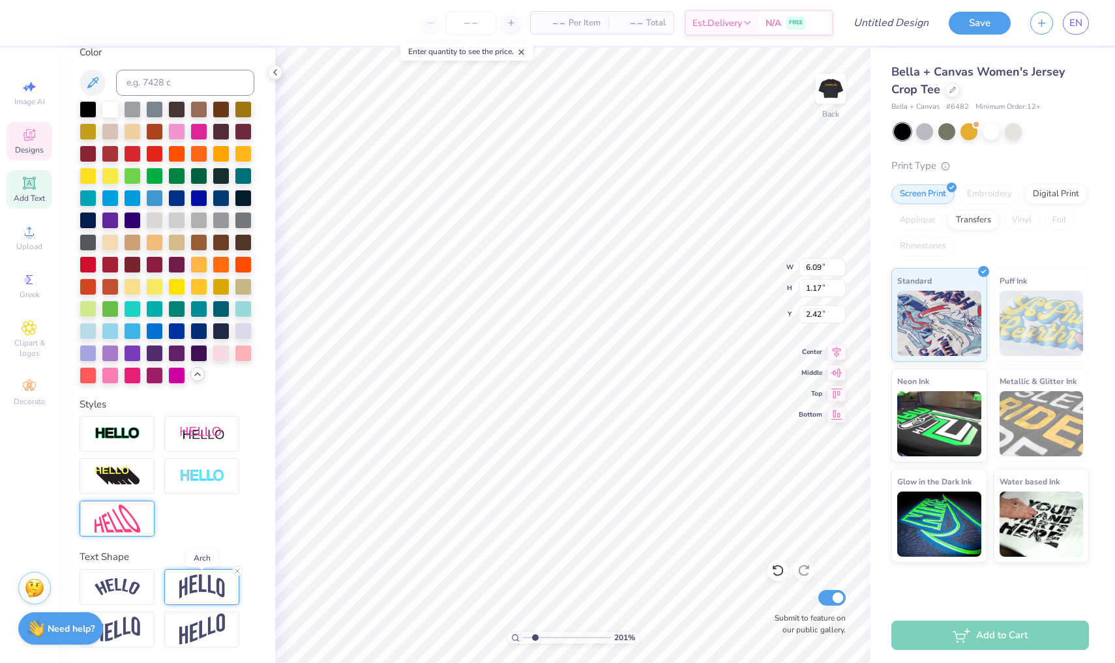
click at [188, 591] on img at bounding box center [202, 586] width 46 height 25
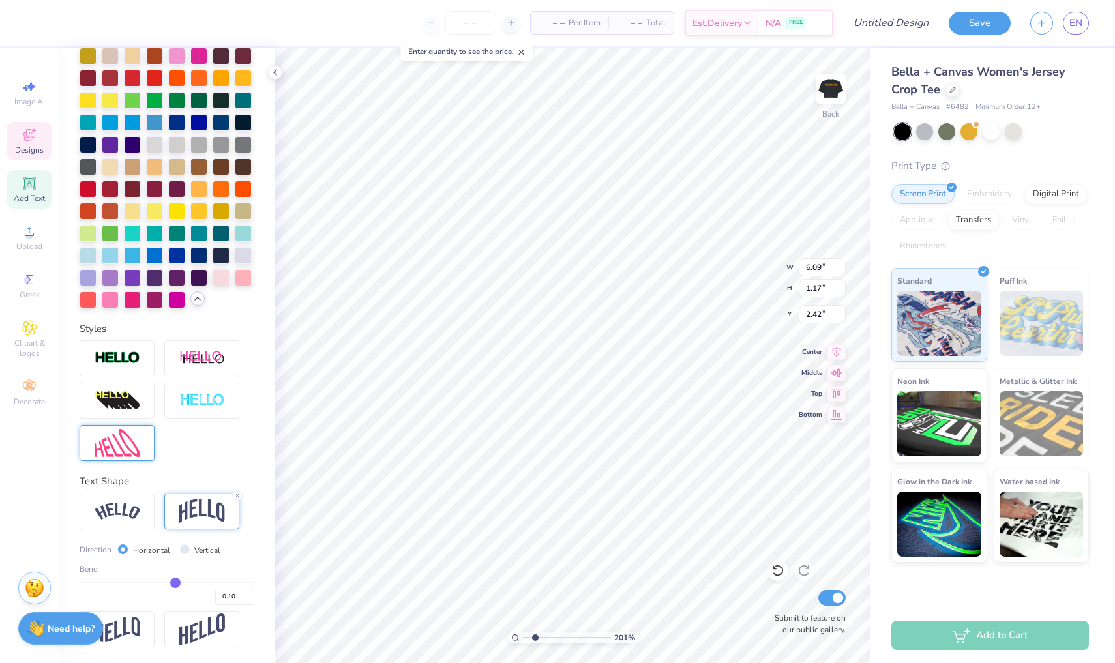
scroll to position [327, 0]
type input "0.11"
type input "0.12"
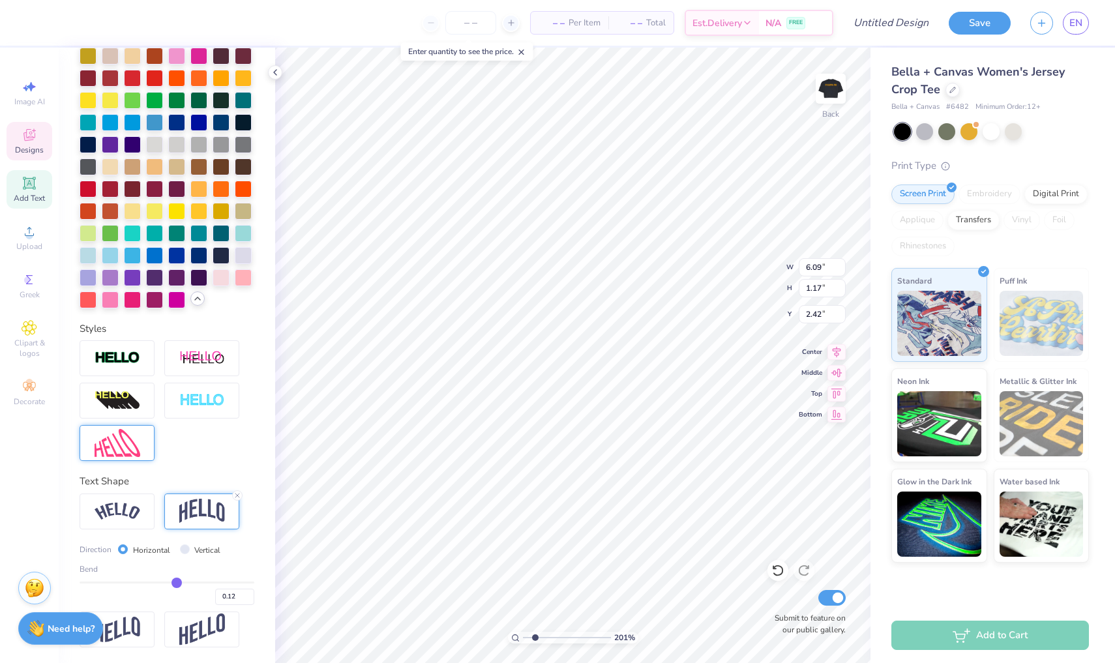
type input "0.13"
type input "0.15"
type input "0.17"
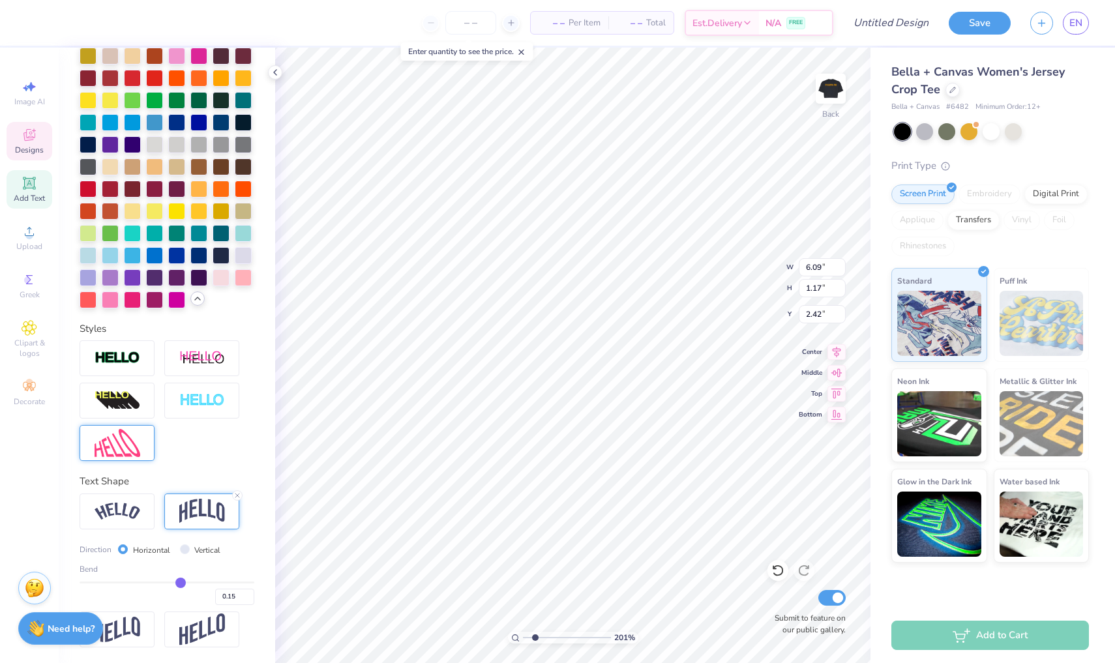
type input "0.17"
type input "0.18"
type input "0.2"
type input "0.20"
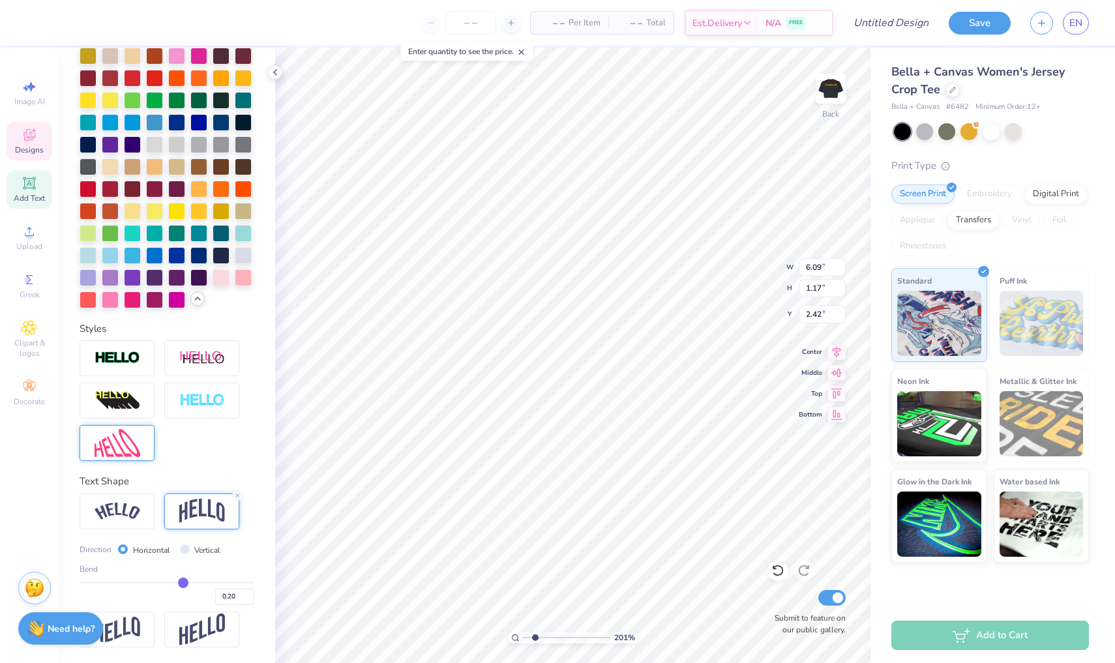
type input "0.21"
type input "0.22"
type input "0.24"
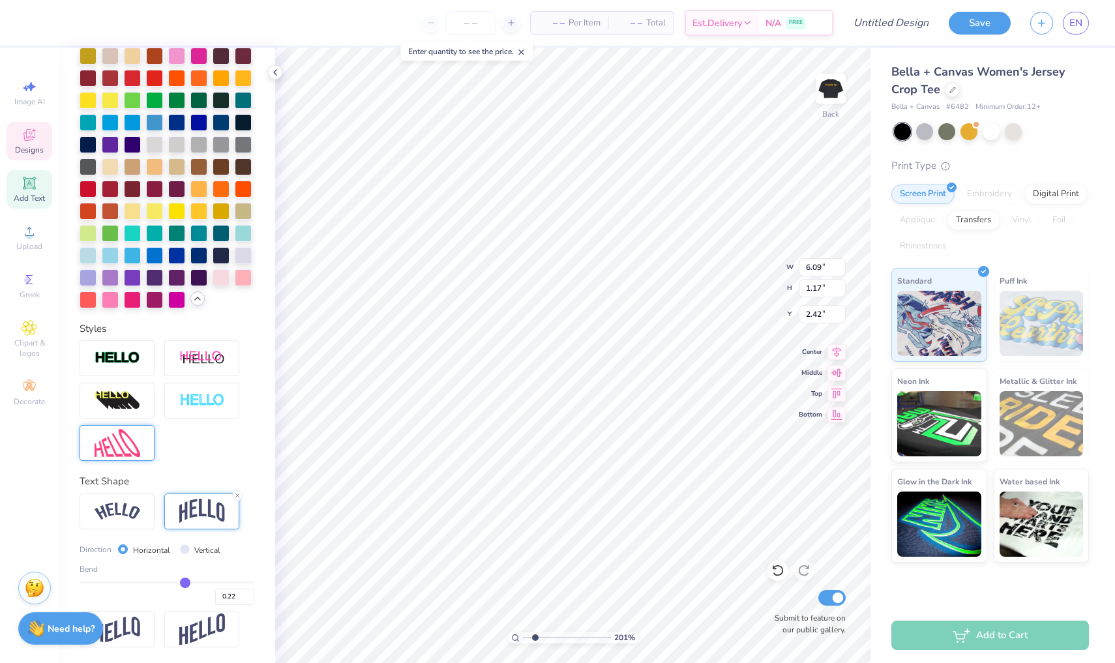
type input "0.24"
type input "0.25"
type input "0.26"
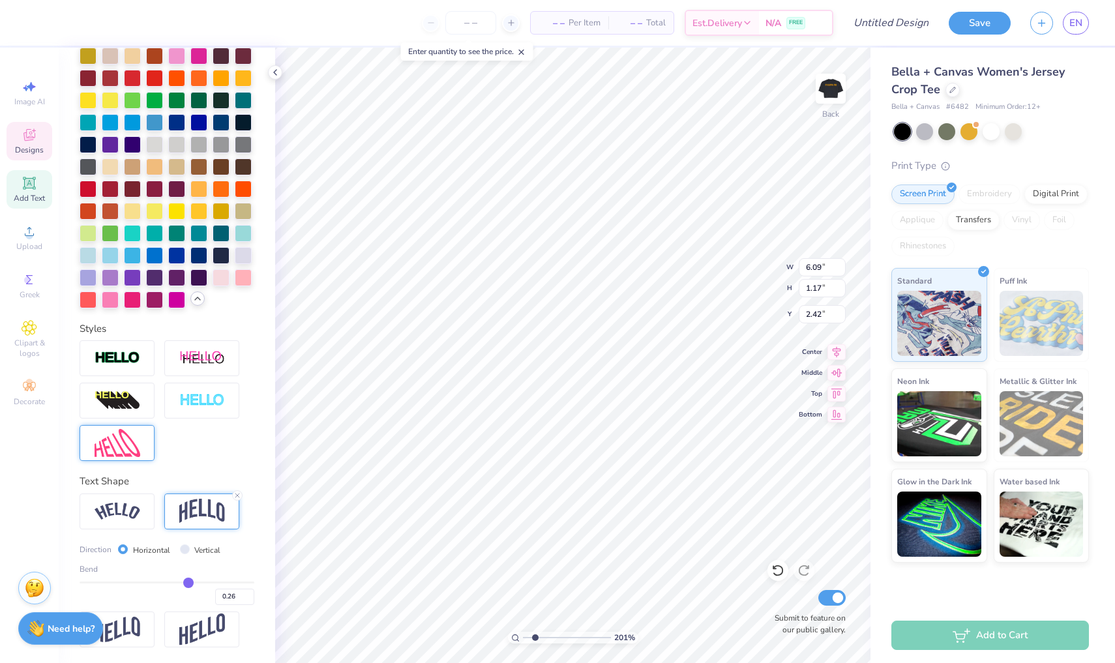
type input "0.27"
type input "0.28"
type input "0.29"
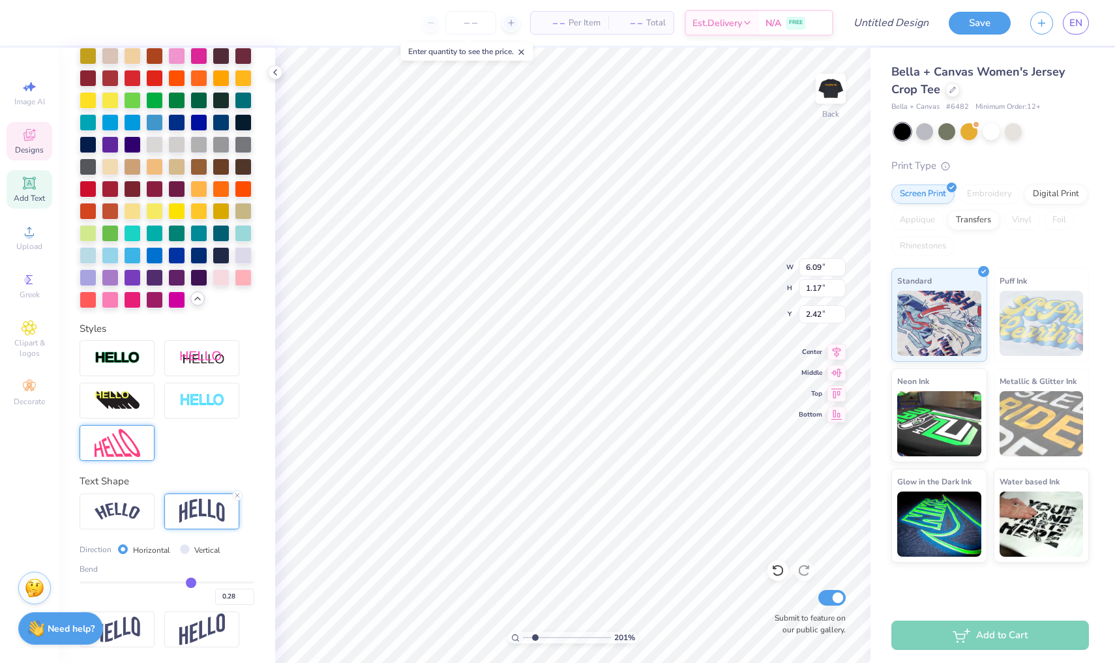
type input "0.29"
type input "0.3"
type input "0.30"
type input "0.31"
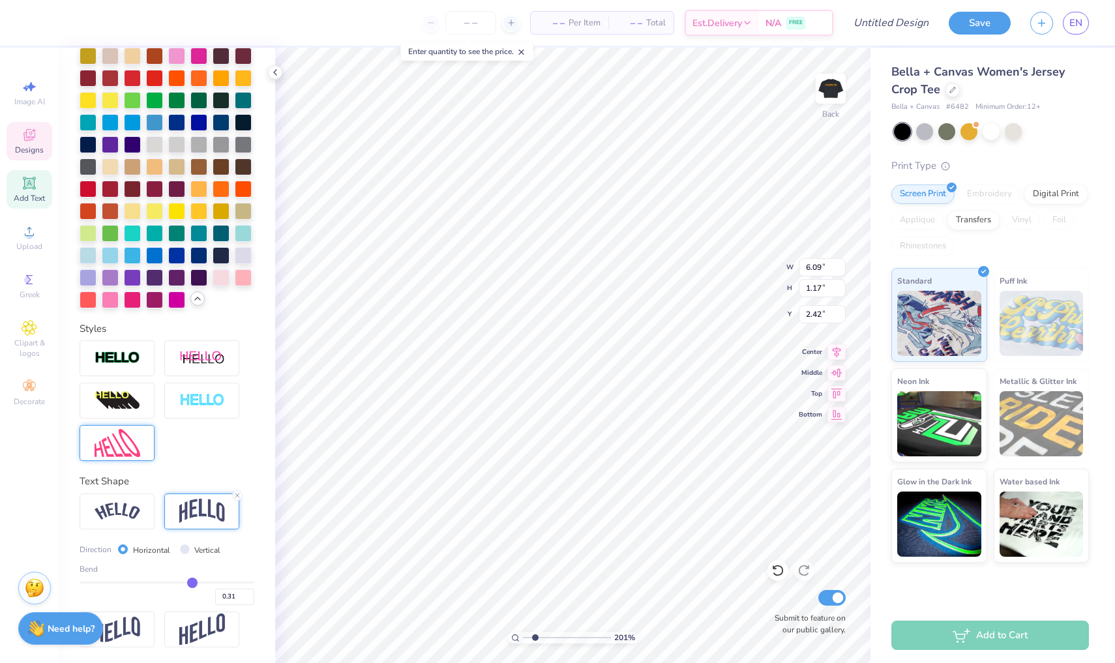
type input "0.32"
type input "0.33"
type input "0.34"
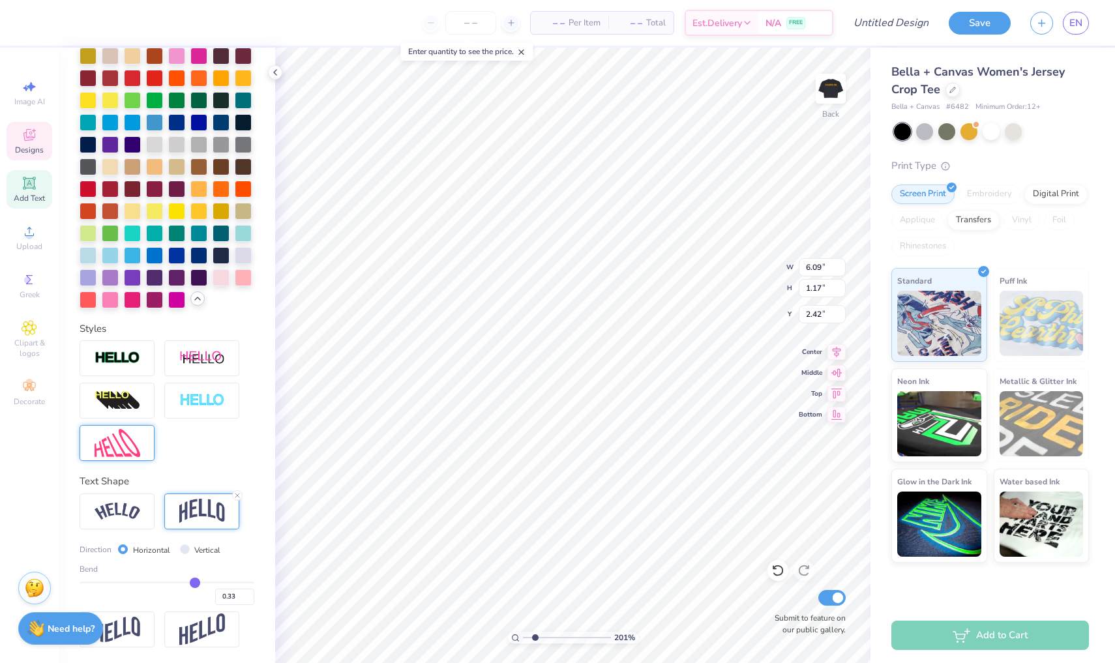
type input "0.34"
type input "0.36"
type input "0.37"
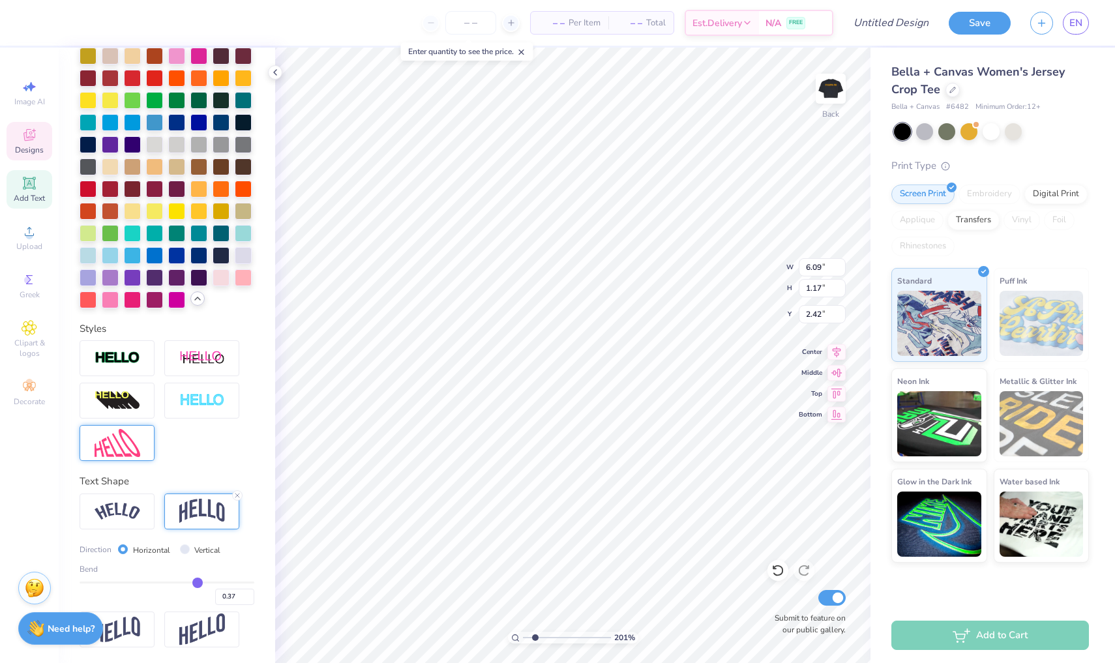
type input "0.4"
type input "0.40"
type input "0.41"
type input "0.43"
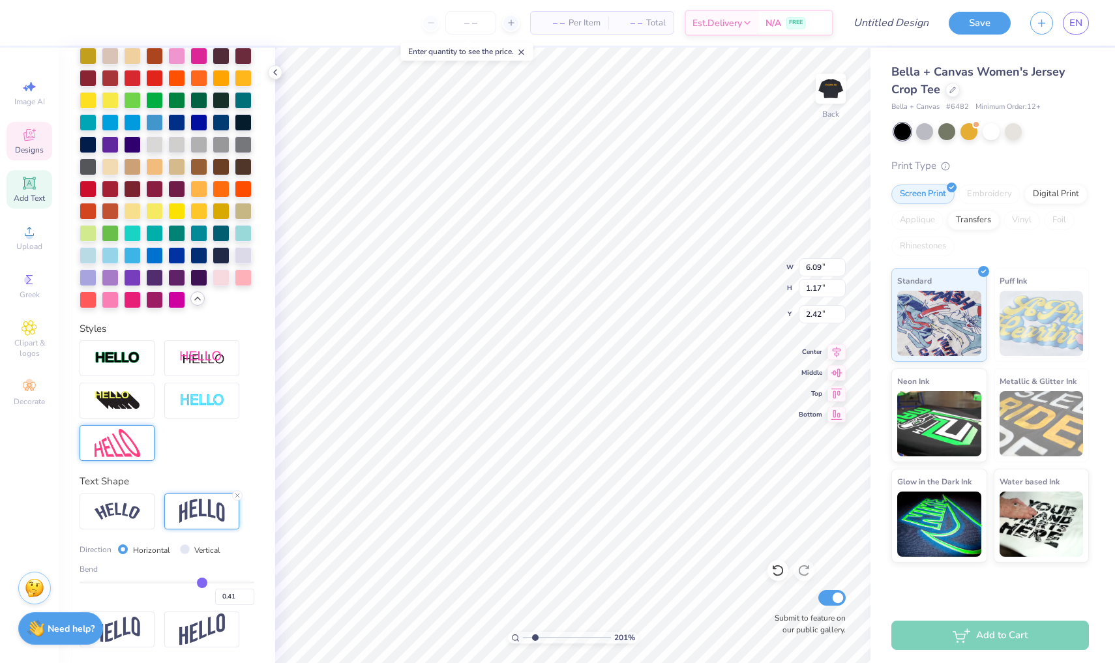
type input "0.43"
type input "0.44"
type input "0.45"
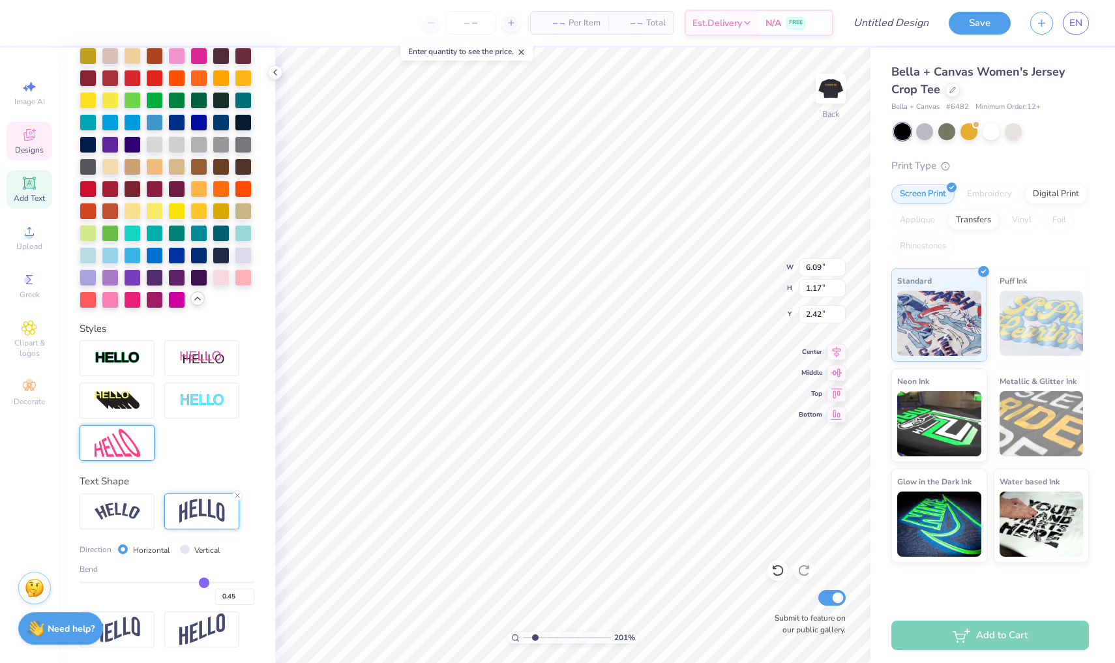
type input "0.47"
type input "0.48"
type input "0.49"
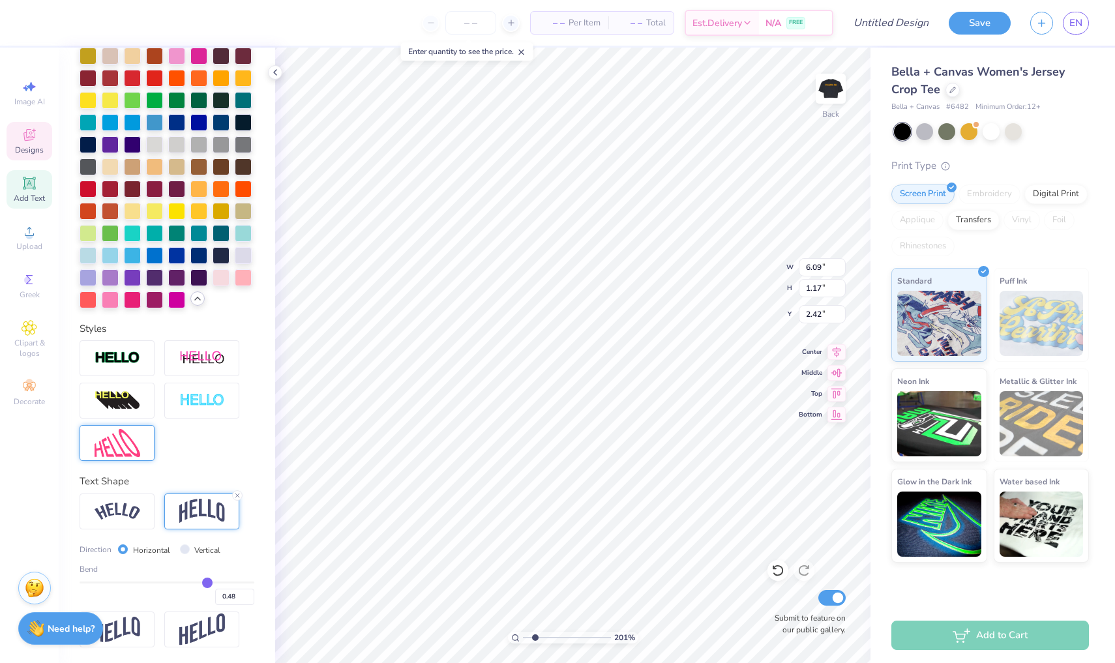
type input "0.49"
type input "0.5"
type input "0.50"
type input "0.51"
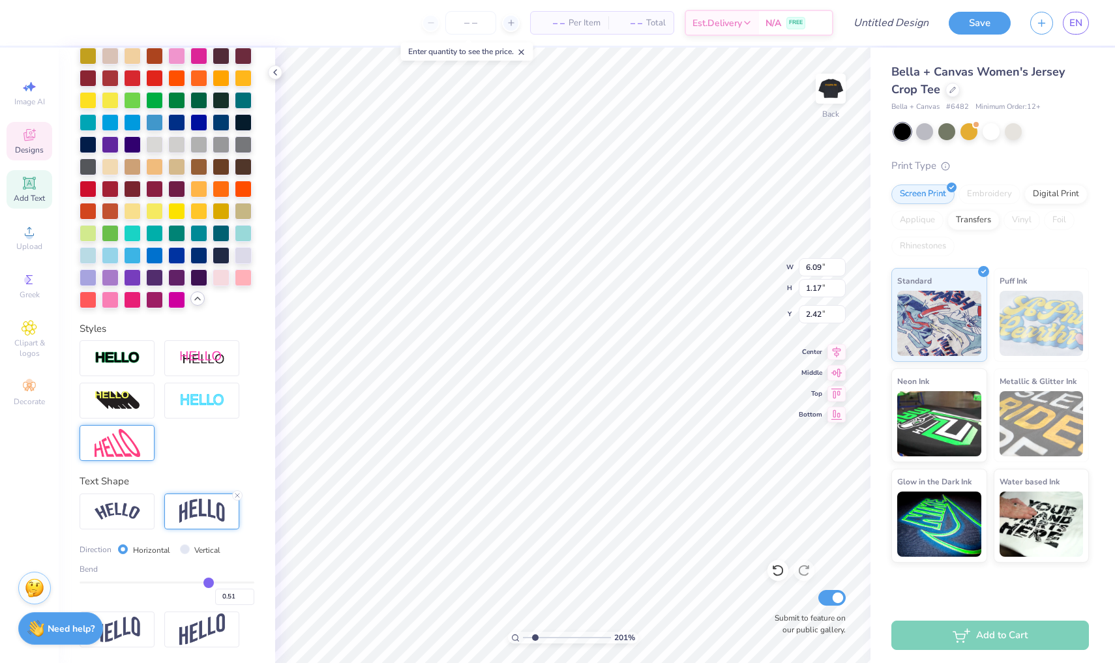
type input "0.52"
type input "0.53"
type input "0.55"
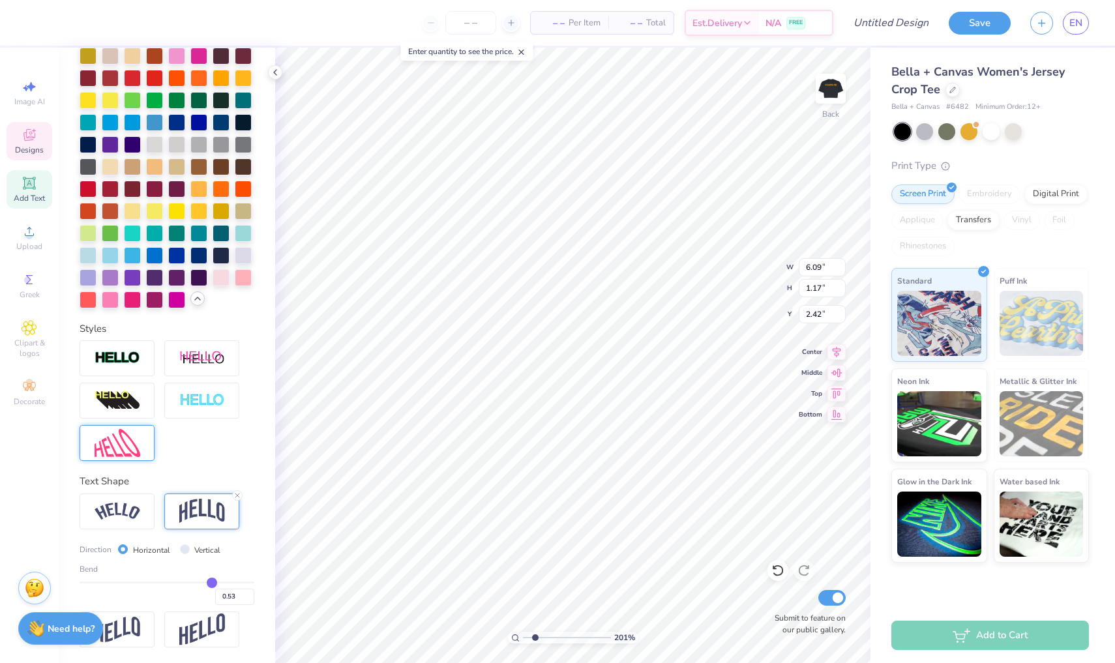
type input "0.55"
type input "0.56"
type input "0.57"
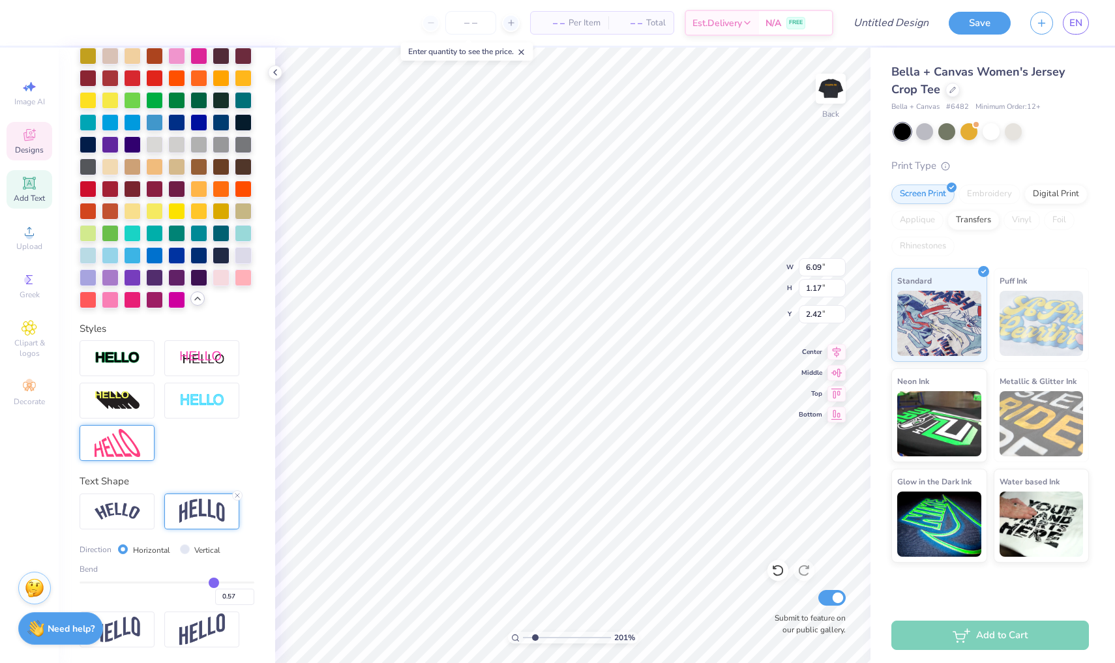
type input "0.59"
type input "0.6"
type input "0.60"
drag, startPoint x: 176, startPoint y: 581, endPoint x: 216, endPoint y: 582, distance: 40.4
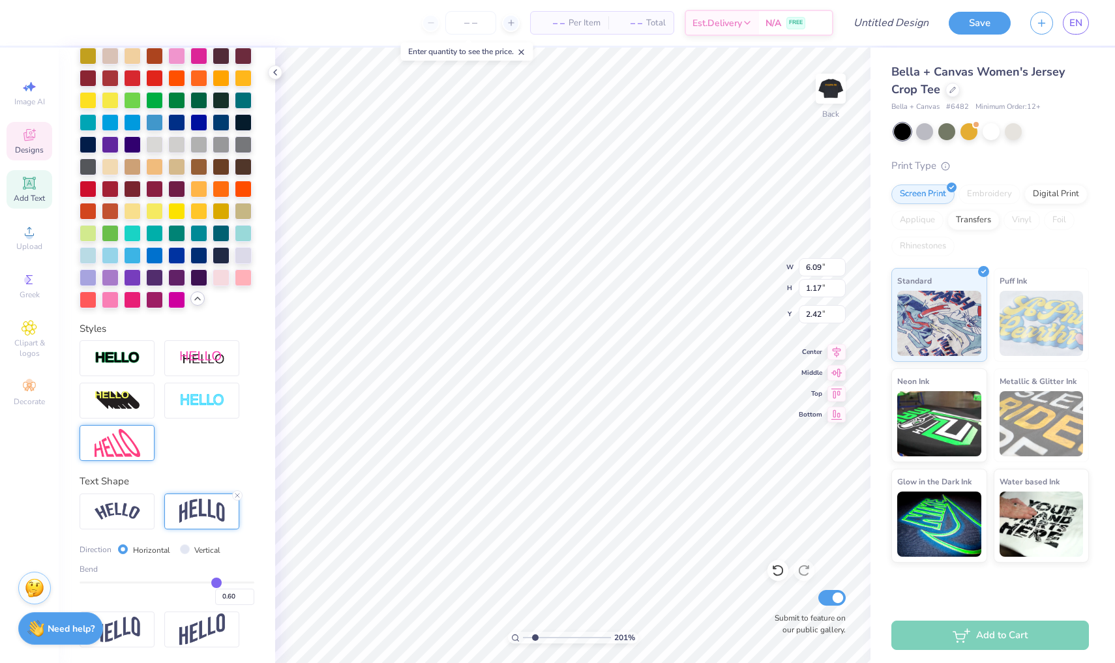
type input "0.6"
click at [216, 582] on input "range" at bounding box center [167, 583] width 175 height 2
type input "6.08"
type input "2.57"
type input "1.59"
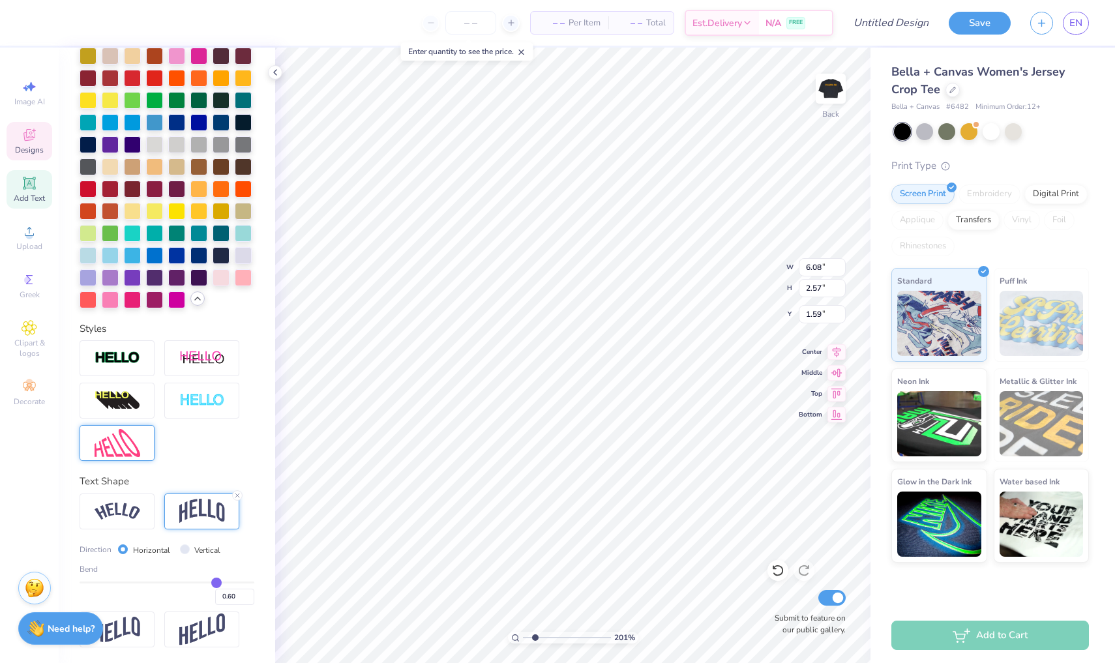
type input "0.59"
type input "0.58"
type input "0.56"
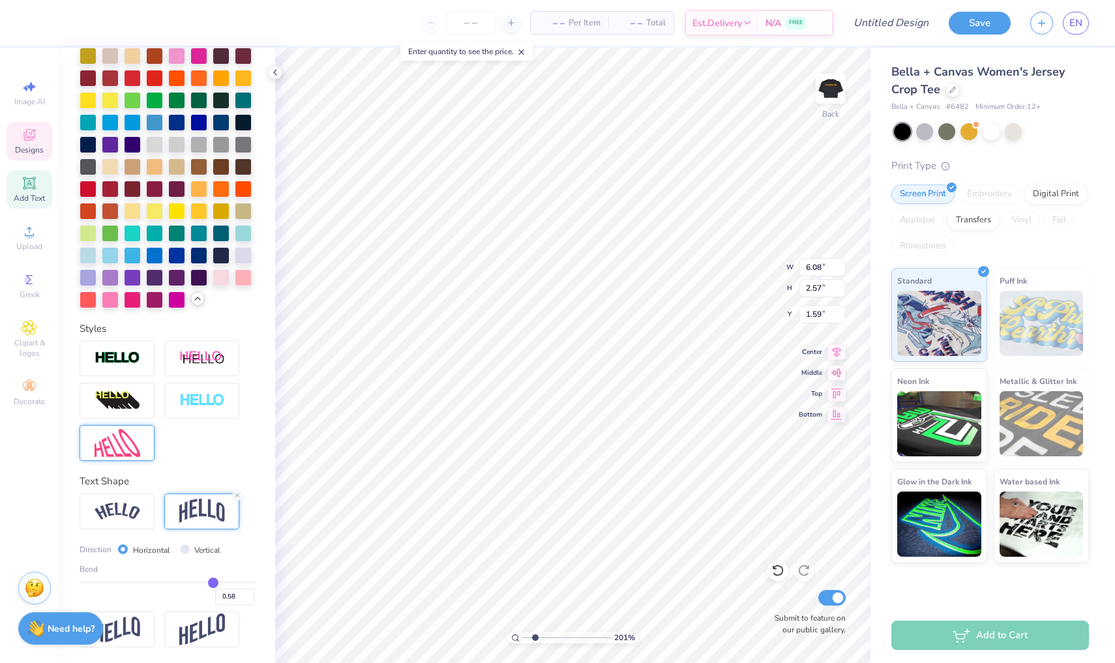
type input "0.56"
type input "0.54"
type input "0.52"
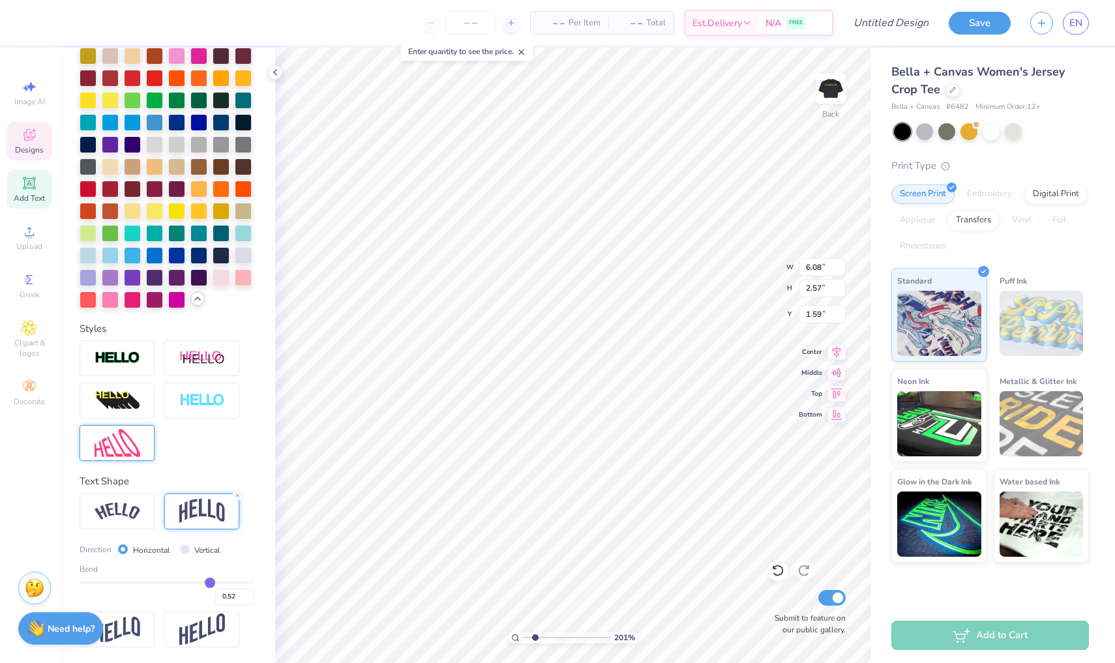
type input "0.51"
type input "0.49"
type input "0.48"
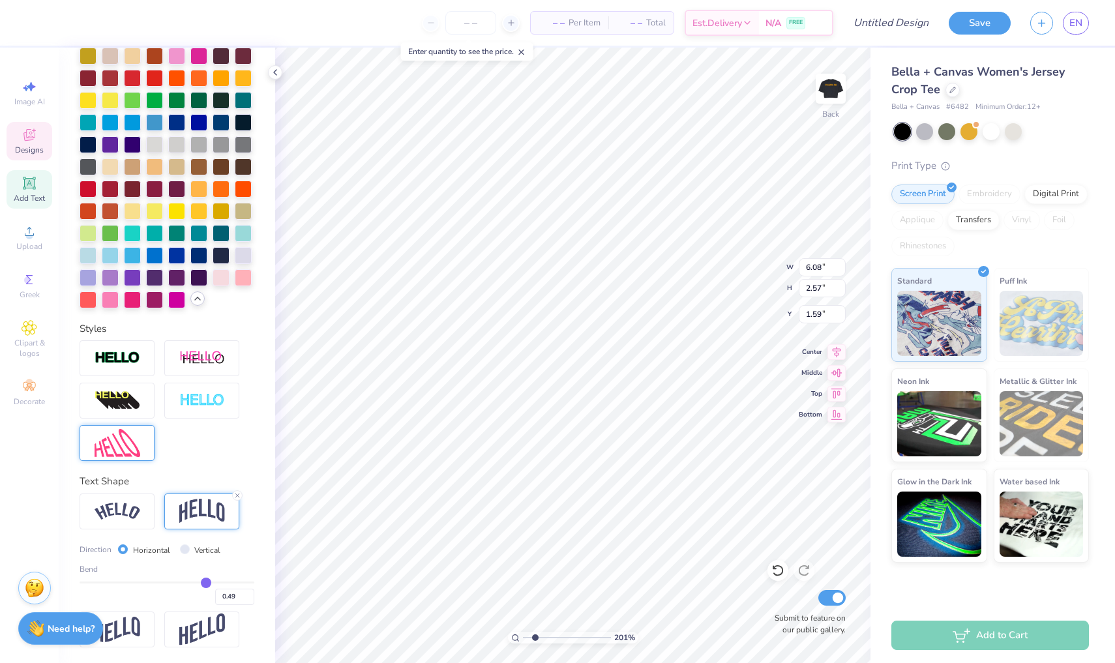
type input "0.48"
type input "0.47"
type input "0.46"
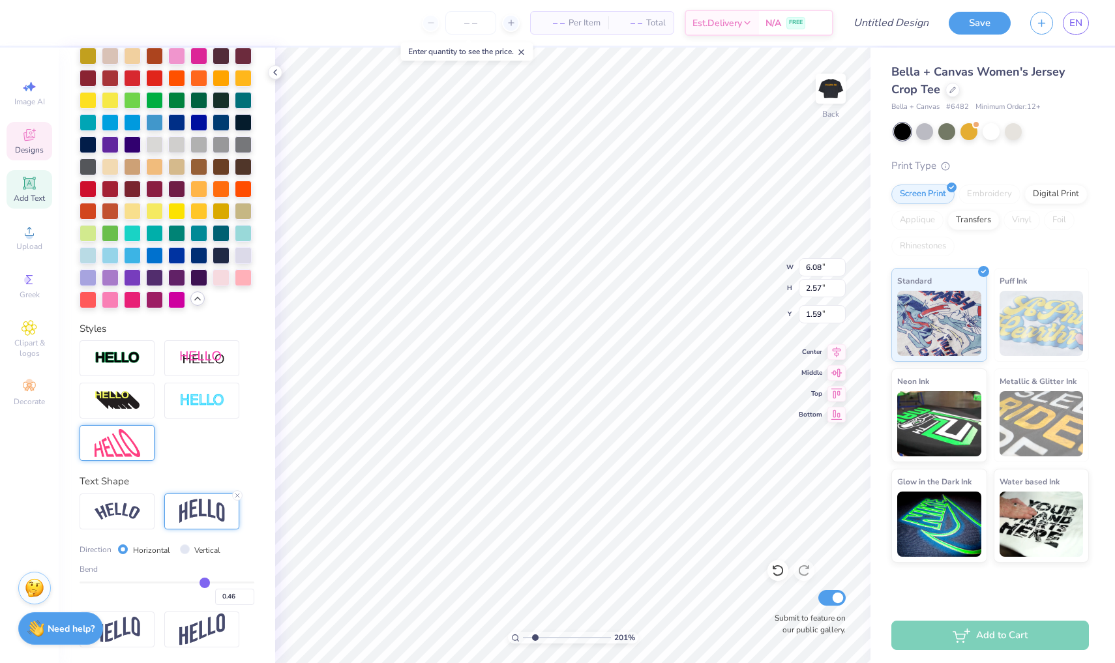
type input "0.45"
type input "0.44"
drag, startPoint x: 216, startPoint y: 581, endPoint x: 203, endPoint y: 580, distance: 13.1
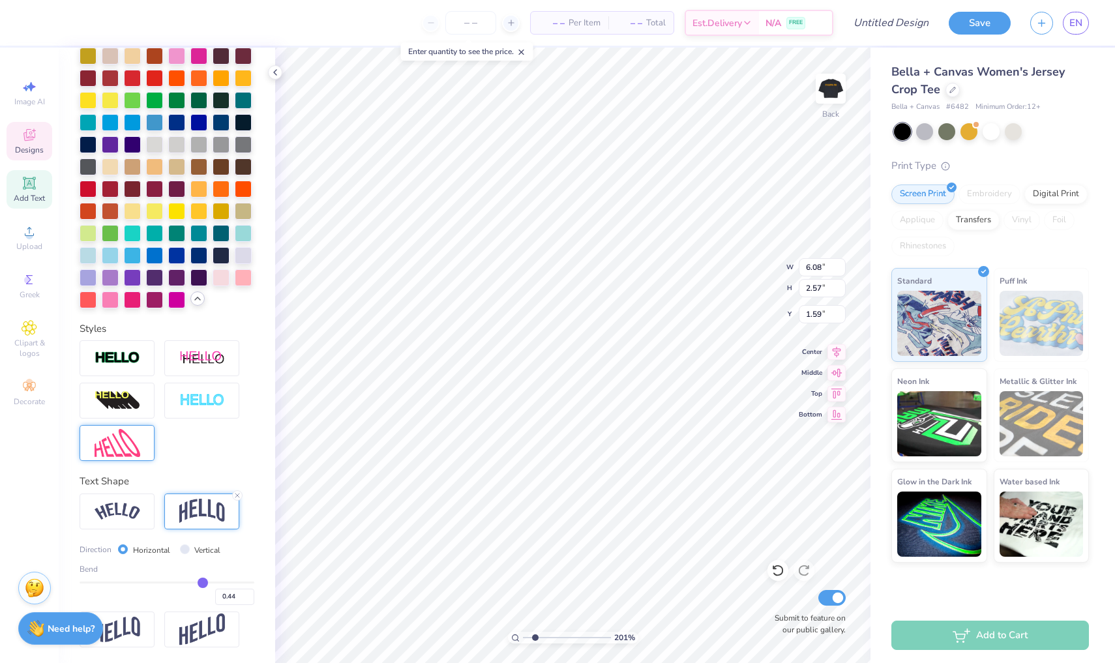
type input "0.44"
click at [203, 582] on input "range" at bounding box center [167, 583] width 175 height 2
type input "2.08"
type input "1.83"
type input "0.43"
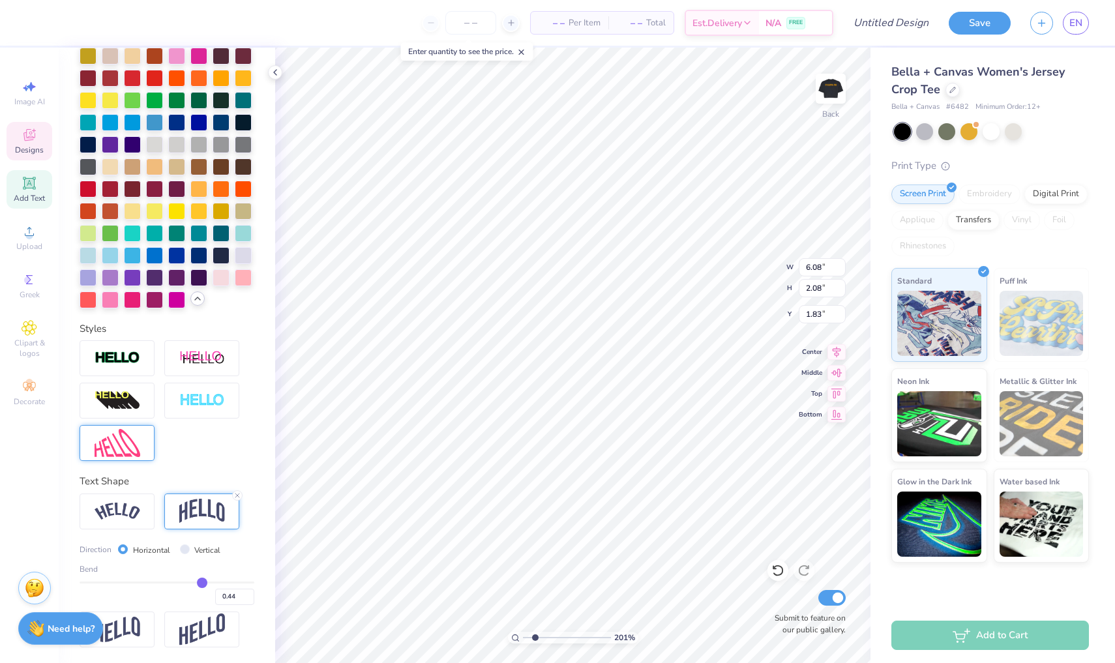
type input "0.43"
type input "0.41"
type input "0.38"
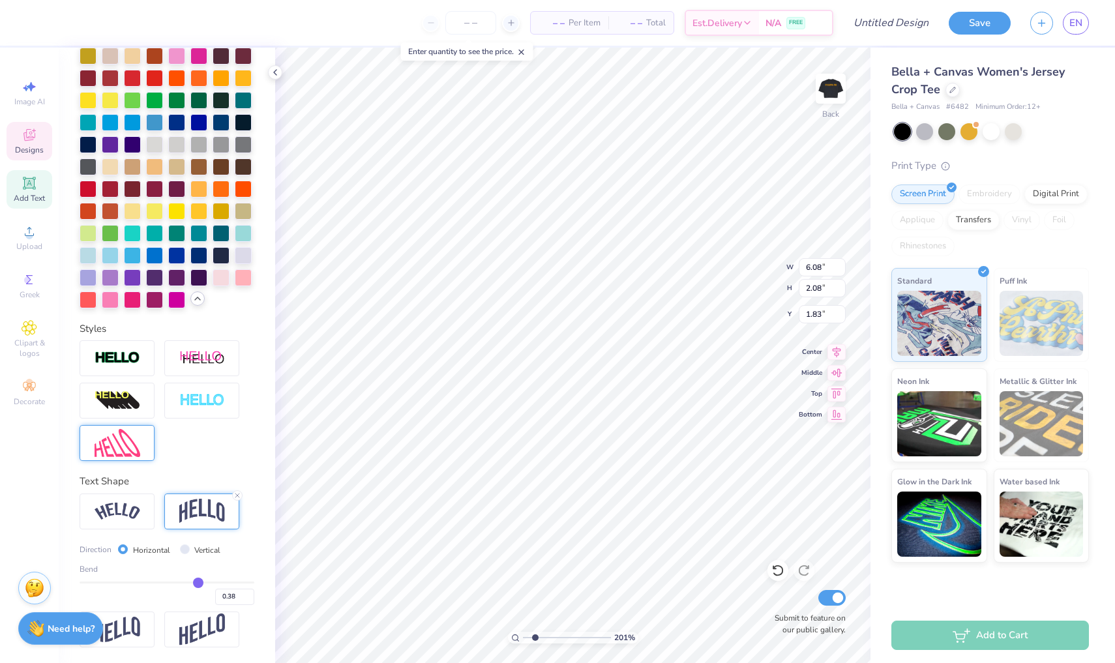
type input "0.34"
type input "0.31"
type input "0.29"
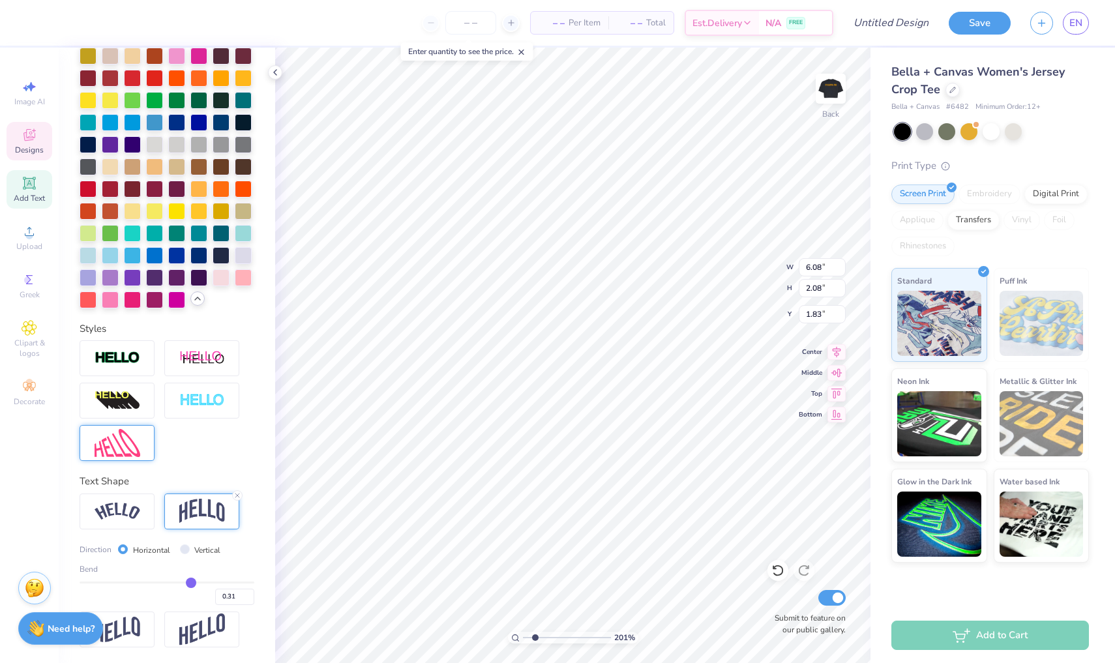
type input "0.29"
type input "0.25"
type input "0.22"
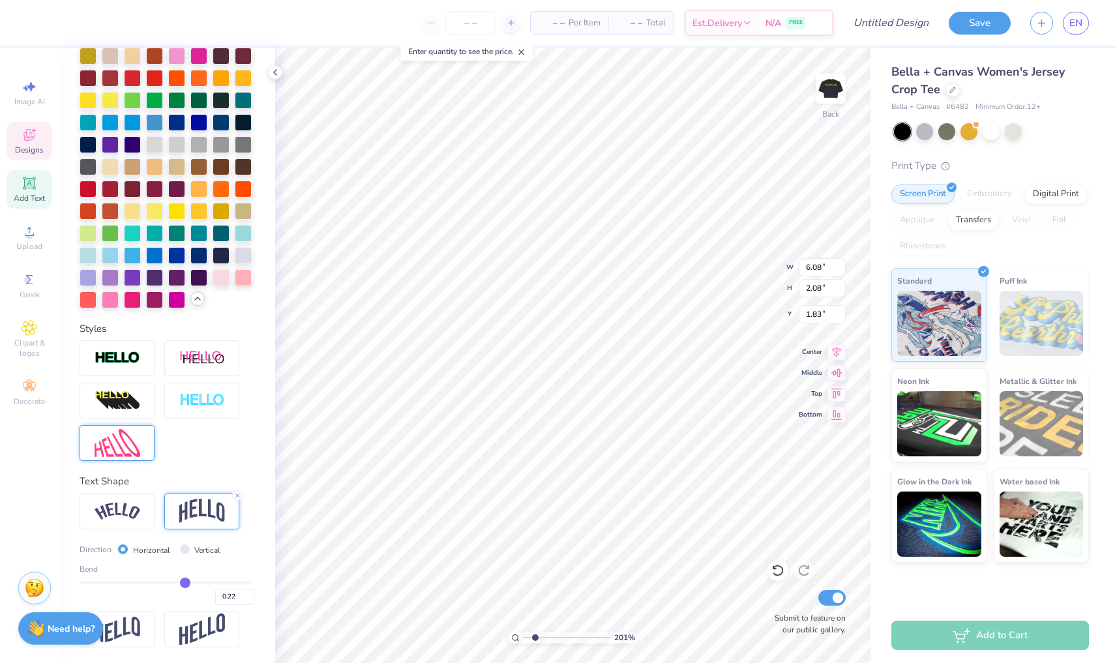
type input "0.2"
type input "0.20"
type input "0.18"
type input "0.17"
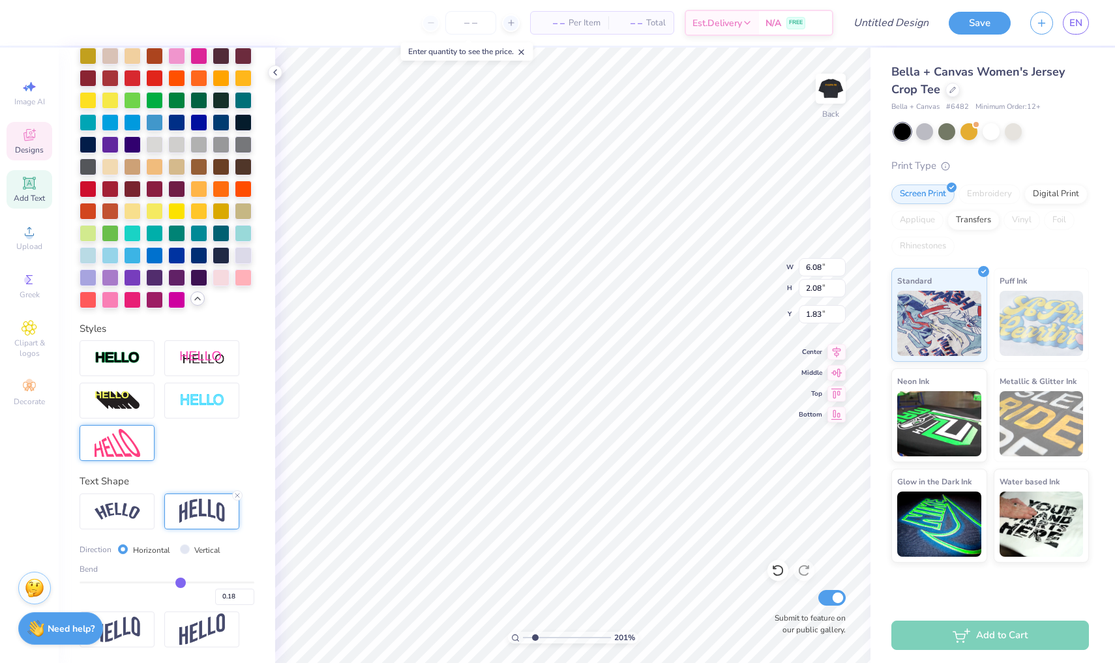
type input "0.17"
drag, startPoint x: 203, startPoint y: 580, endPoint x: 181, endPoint y: 580, distance: 22.2
type input "0.17"
click at [181, 582] on input "range" at bounding box center [167, 583] width 175 height 2
type input "6.09"
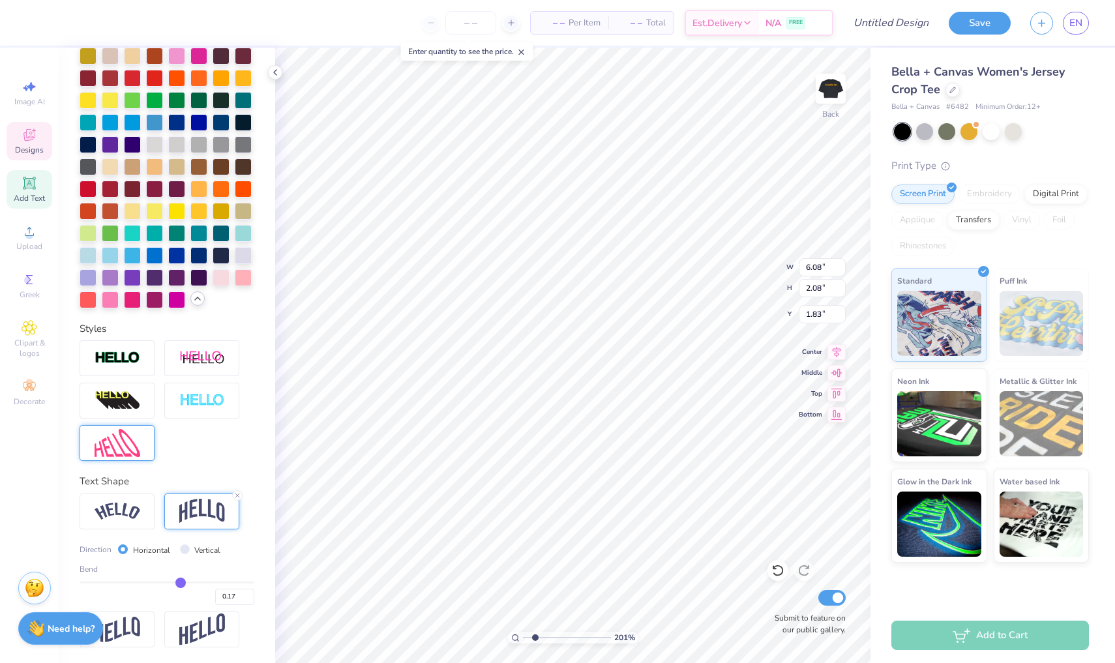
type input "1.35"
type input "2.24"
type input "2.63"
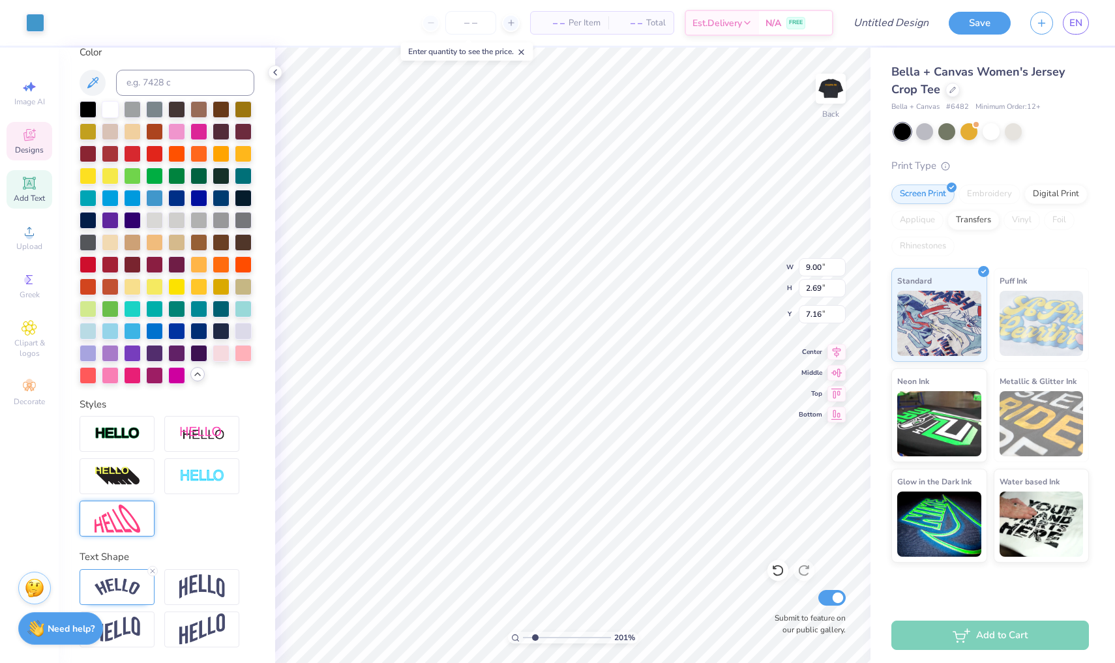
type input "4.68"
type input "1.16"
type input "9.17"
type input "1.27"
type input "1.03"
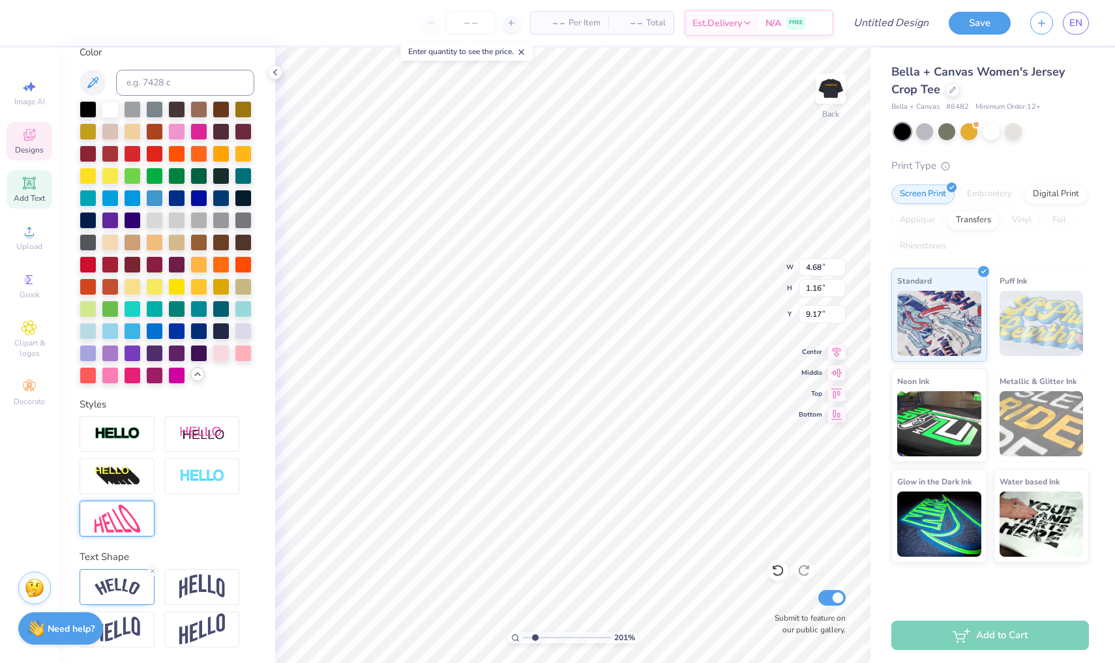
type input "8.51"
type input "4.68"
type input "1.16"
type input "9.17"
type input "1.27"
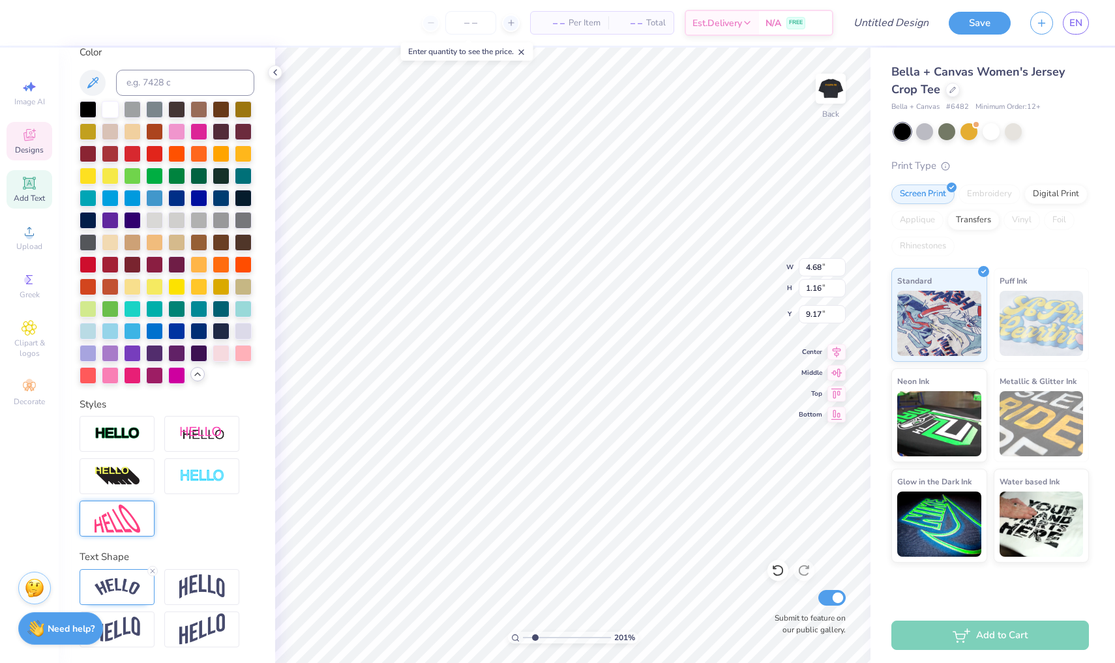
type input "1.03"
type input "8.51"
type input "4.68"
click at [201, 515] on div at bounding box center [167, 476] width 175 height 121
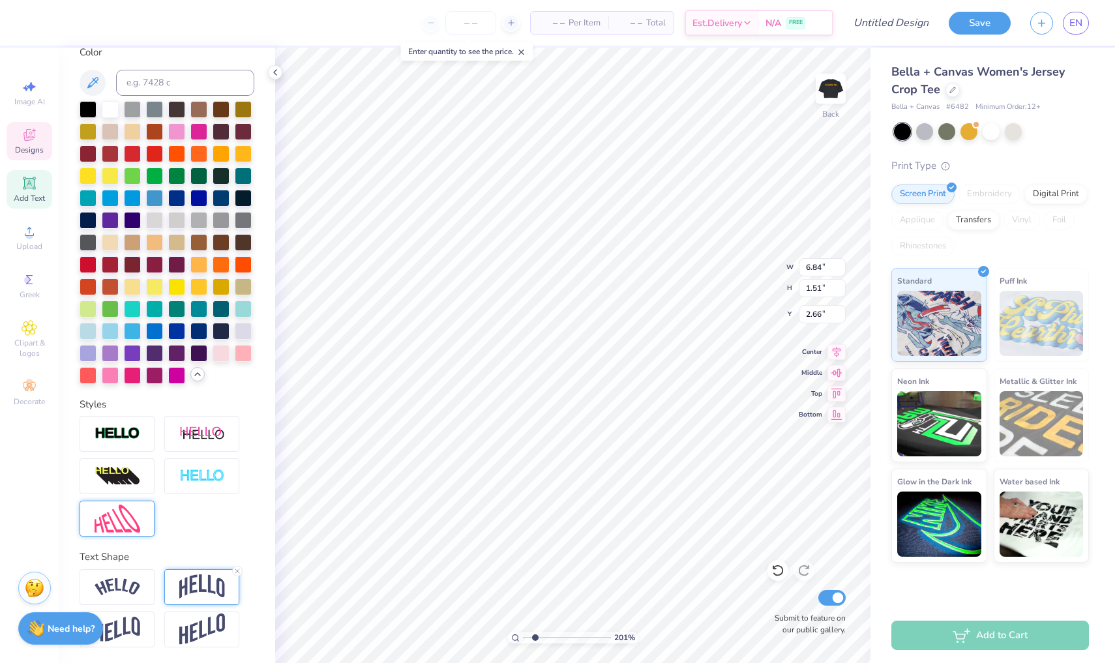
click at [205, 601] on div at bounding box center [201, 587] width 75 height 36
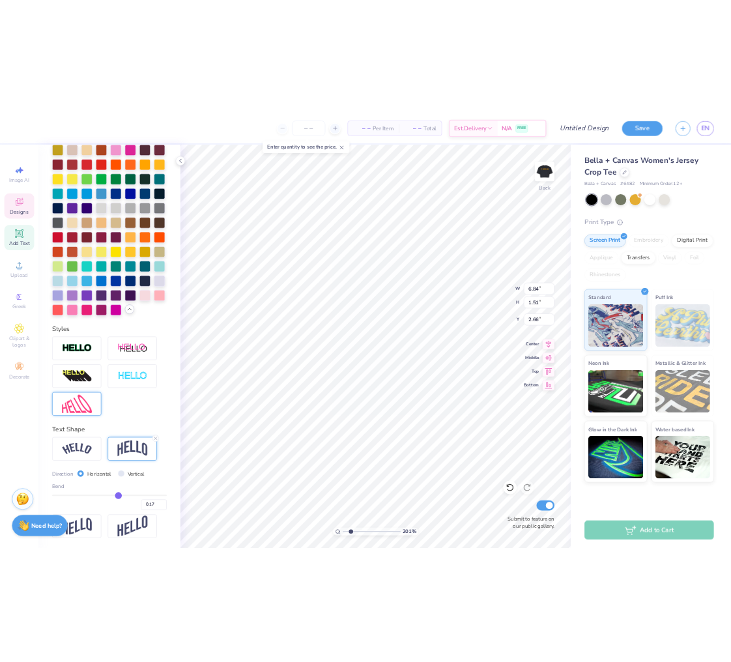
scroll to position [327, 0]
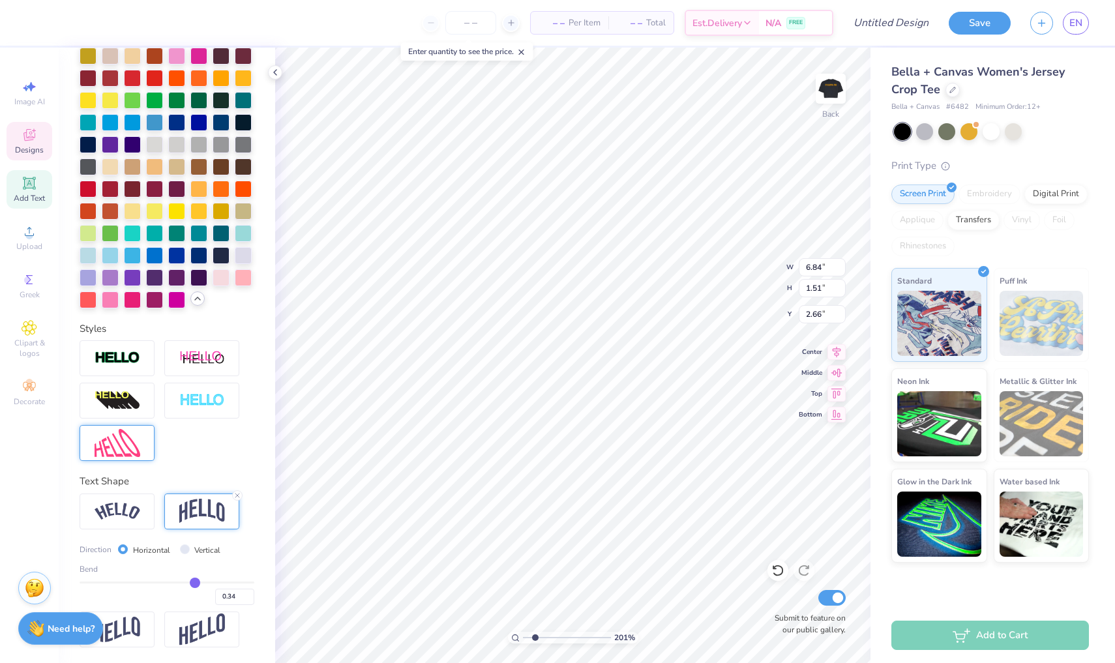
click at [195, 582] on input "range" at bounding box center [167, 583] width 175 height 2
click at [199, 582] on input "range" at bounding box center [167, 583] width 175 height 2
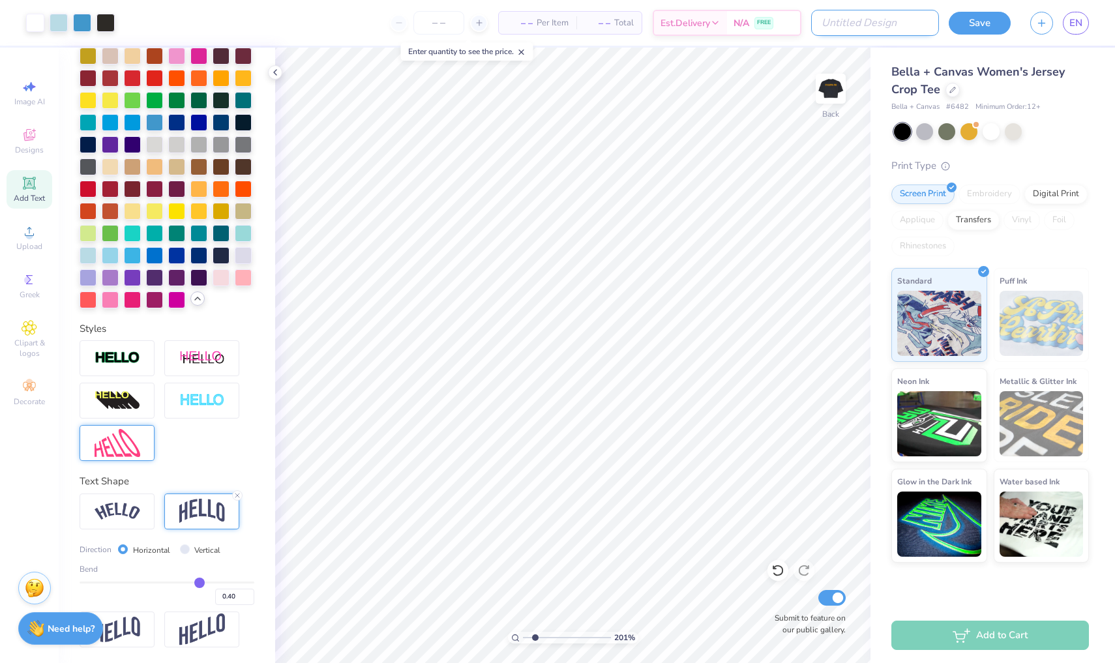
click at [890, 27] on input "Design Title" at bounding box center [875, 23] width 128 height 26
click at [980, 14] on button "Save" at bounding box center [980, 21] width 62 height 23
drag, startPoint x: 533, startPoint y: 640, endPoint x: 491, endPoint y: 636, distance: 42.6
click at [491, 636] on div "100 %" at bounding box center [572, 355] width 615 height 615
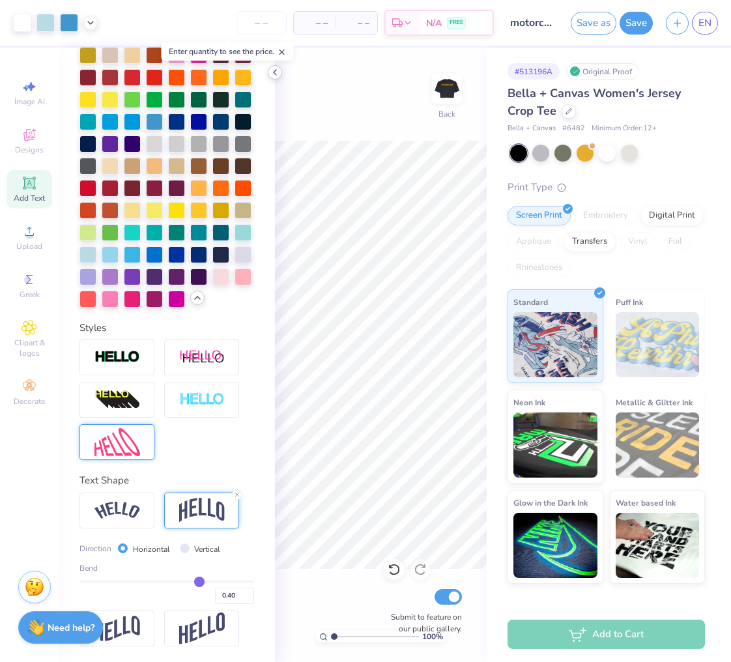
click at [274, 70] on icon at bounding box center [275, 72] width 10 height 10
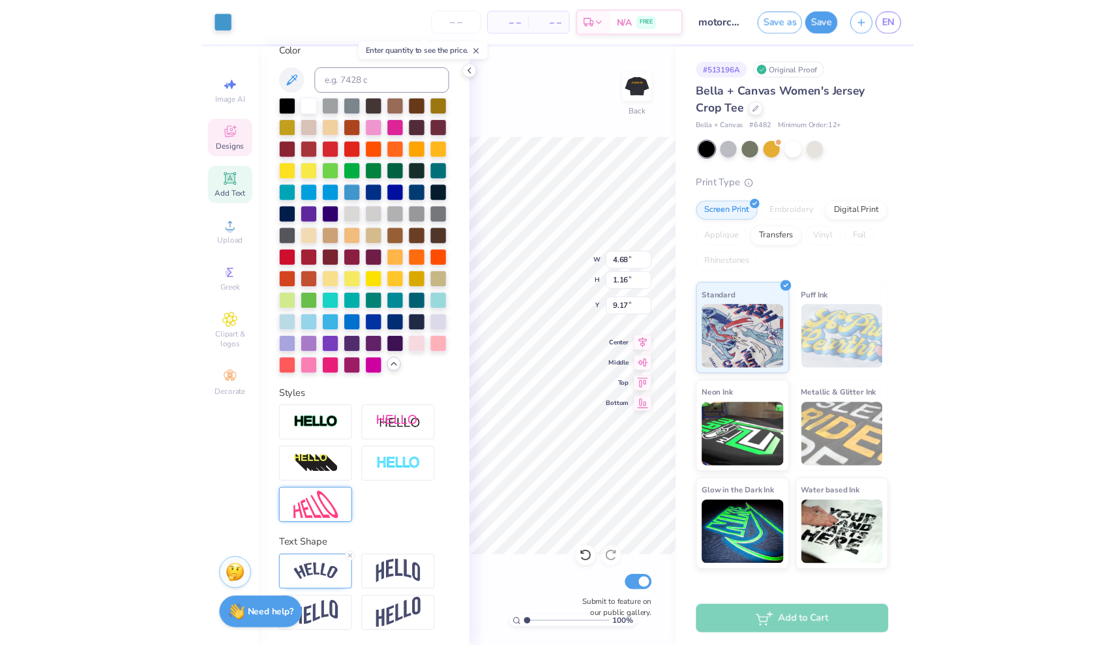
scroll to position [251, 0]
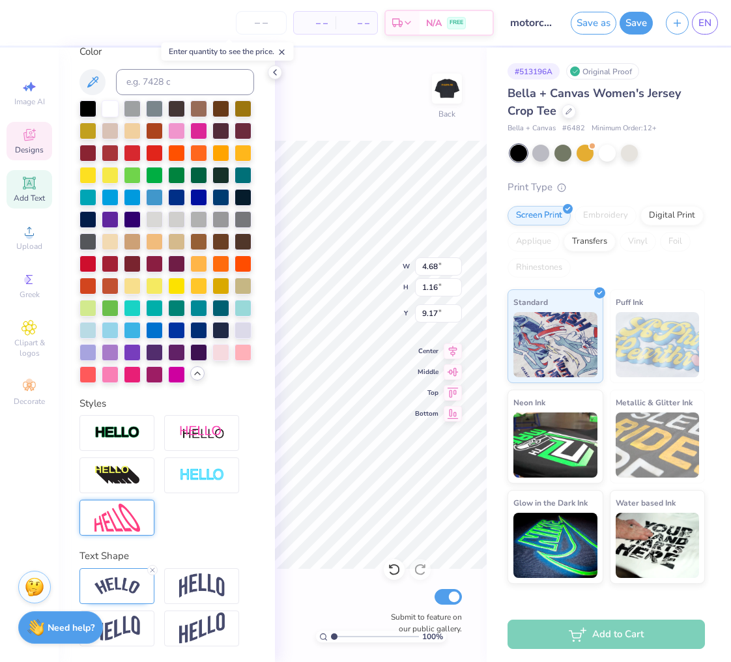
click at [417, 139] on div "100 % Back W 4.68 4.68 " H 1.16 1.16 " Y 9.17 9.17 " Center Middle Top Bottom S…" at bounding box center [381, 355] width 212 height 615
click at [417, 139] on div "100 % Back W 4.68 H 1.16 Y 9.17 Center Middle Top Bottom Submit to feature on o…" at bounding box center [381, 355] width 212 height 615
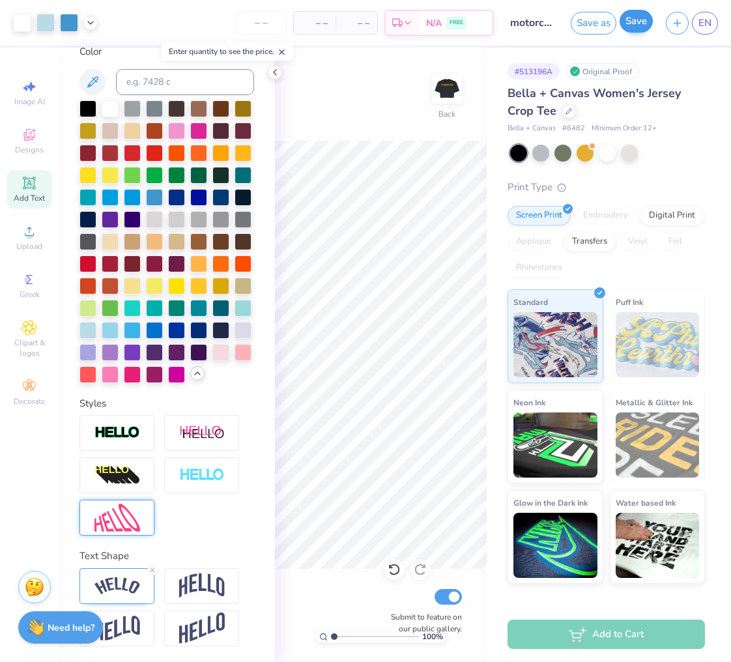
click at [637, 22] on button "Save" at bounding box center [636, 21] width 33 height 23
click at [707, 22] on span "EN" at bounding box center [705, 23] width 13 height 15
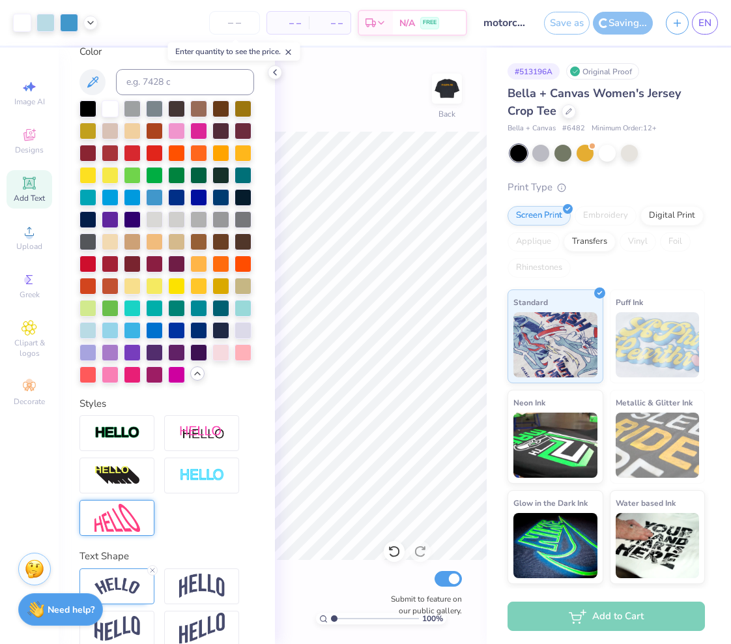
click at [377, 96] on div "100 % Back Submit to feature on our public gallery." at bounding box center [381, 346] width 212 height 597
click at [276, 74] on icon at bounding box center [275, 72] width 10 height 10
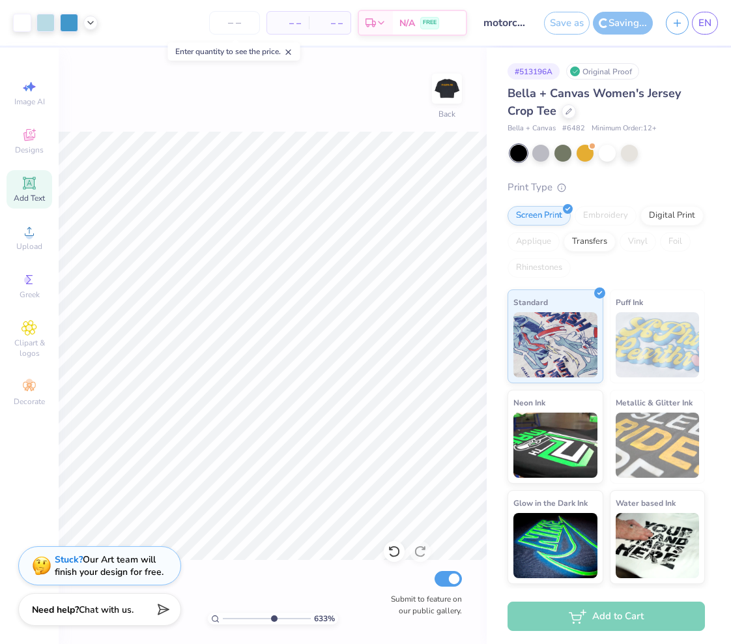
click at [273, 616] on input "range" at bounding box center [267, 619] width 88 height 12
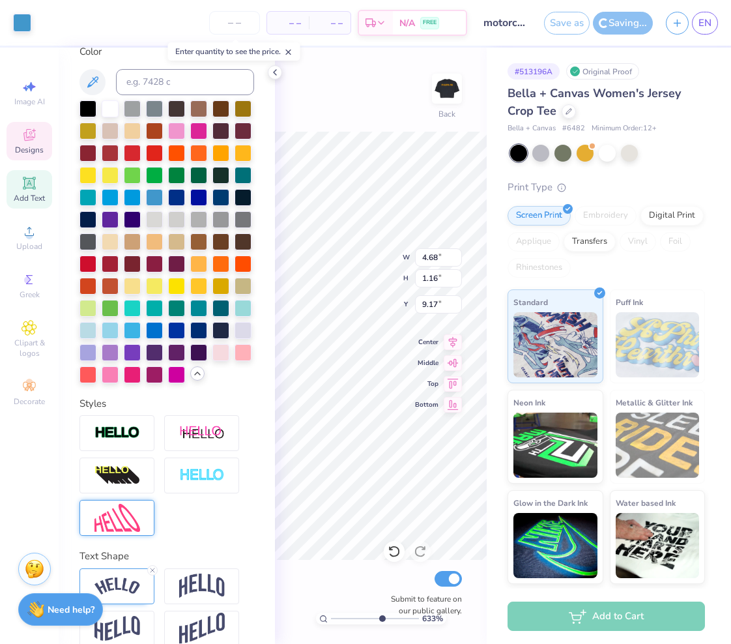
click at [241, 382] on div at bounding box center [167, 241] width 175 height 283
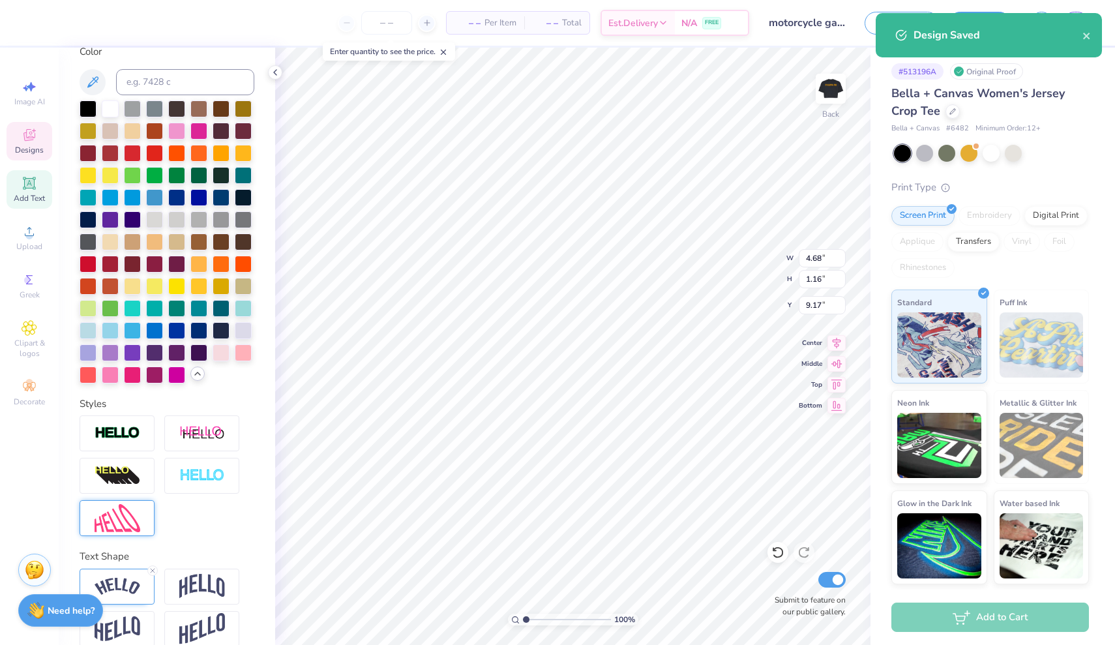
scroll to position [0, 0]
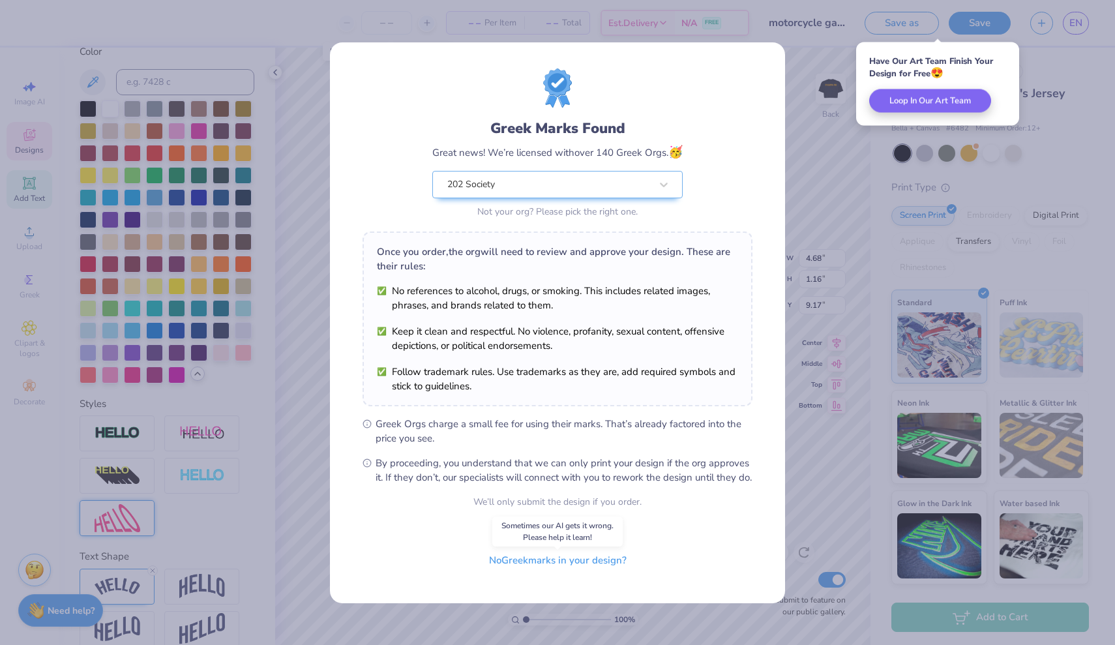
click at [528, 563] on button "No Greek marks in your design?" at bounding box center [558, 560] width 160 height 27
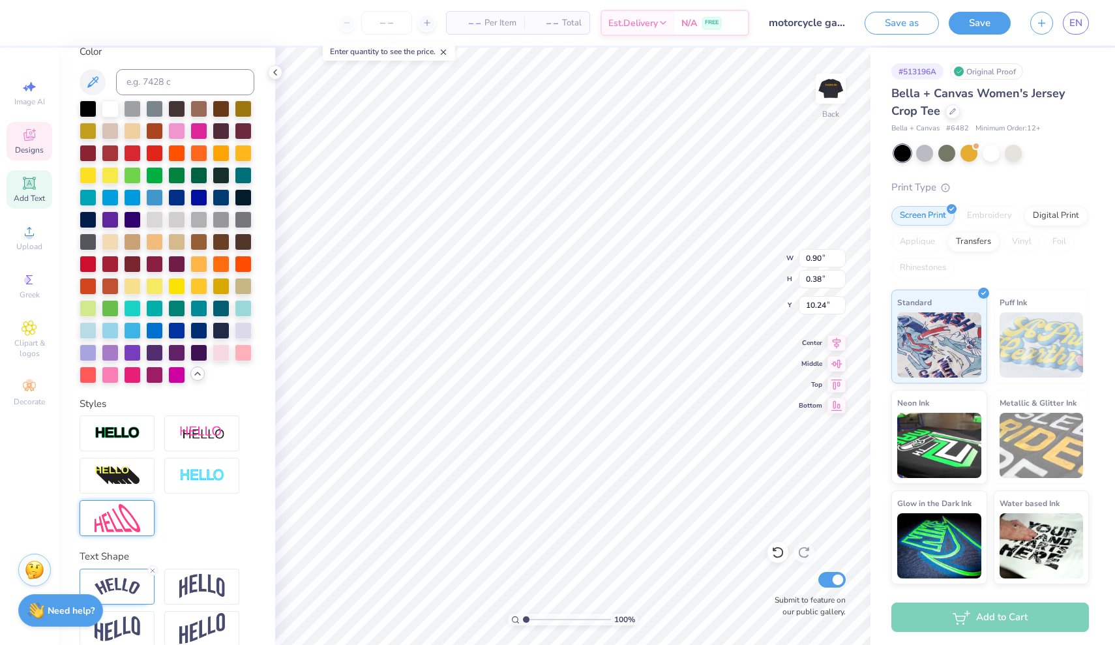
scroll to position [0, 7]
click at [1072, 25] on span "EN" at bounding box center [1075, 23] width 13 height 15
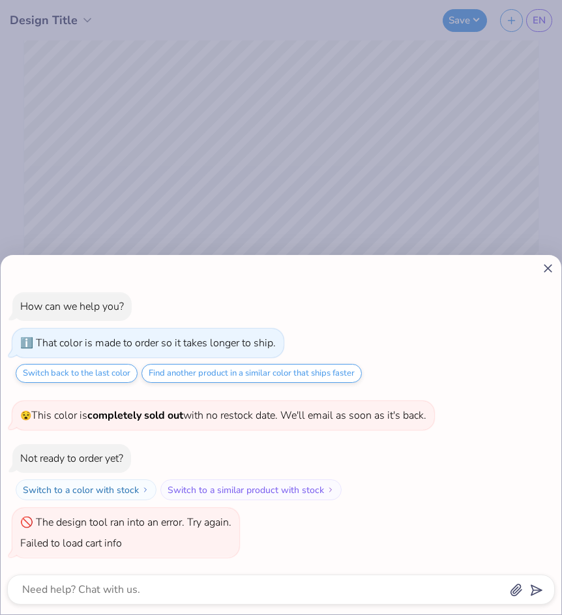
click at [243, 173] on div "How can we help you? That color is made to order so it takes longer to ship. Sw…" at bounding box center [281, 307] width 562 height 615
type textarea "x"
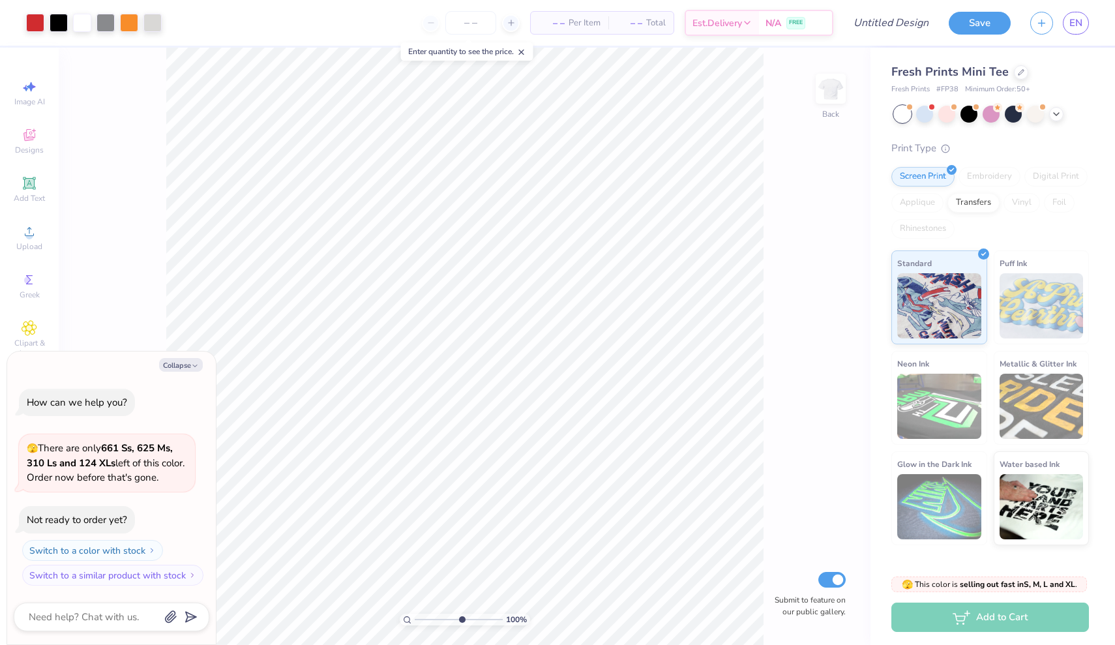
click at [461, 619] on input "range" at bounding box center [459, 619] width 88 height 12
click at [441, 619] on input "range" at bounding box center [459, 619] width 88 height 12
type input "2.3"
click at [429, 615] on input "range" at bounding box center [459, 619] width 88 height 12
click at [32, 25] on div at bounding box center [35, 21] width 18 height 18
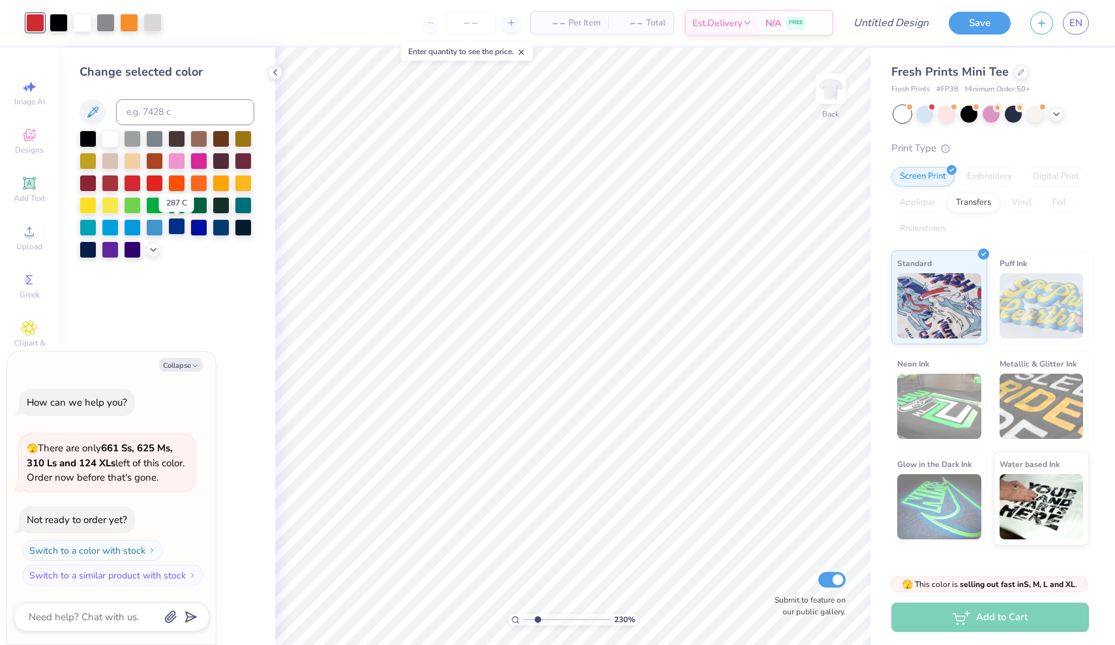
click at [176, 233] on div at bounding box center [176, 226] width 17 height 17
click at [132, 22] on div at bounding box center [129, 21] width 18 height 18
click at [106, 225] on div at bounding box center [110, 226] width 17 height 17
click at [39, 20] on div at bounding box center [35, 21] width 18 height 18
click at [181, 227] on div at bounding box center [176, 226] width 17 height 17
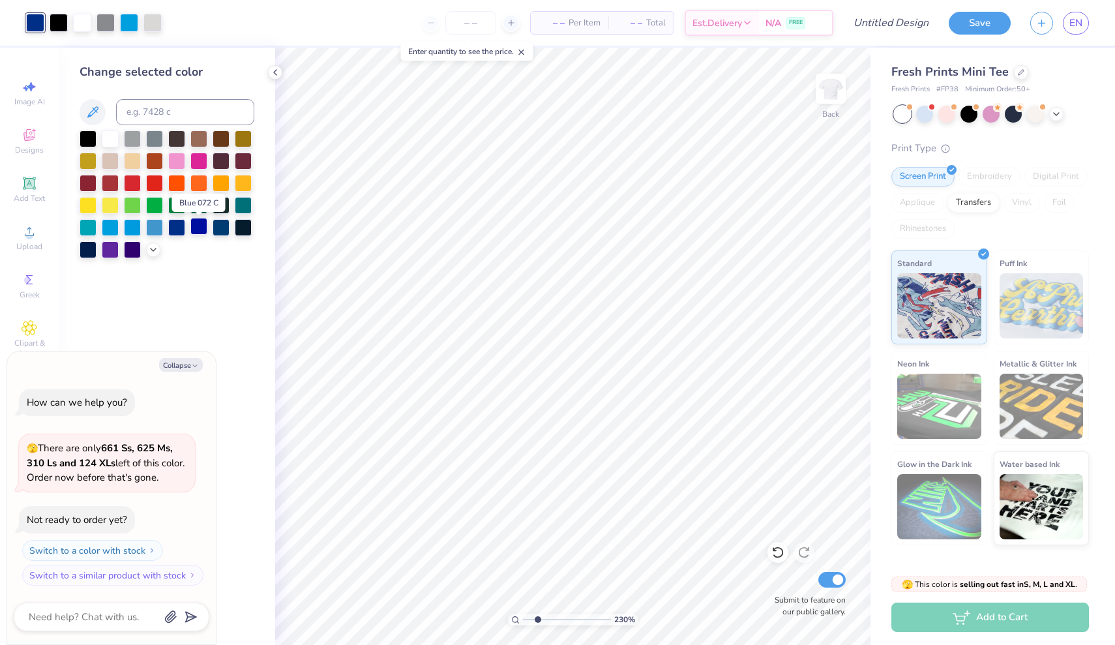
click at [198, 229] on div at bounding box center [198, 226] width 17 height 17
click at [138, 229] on div at bounding box center [132, 226] width 17 height 17
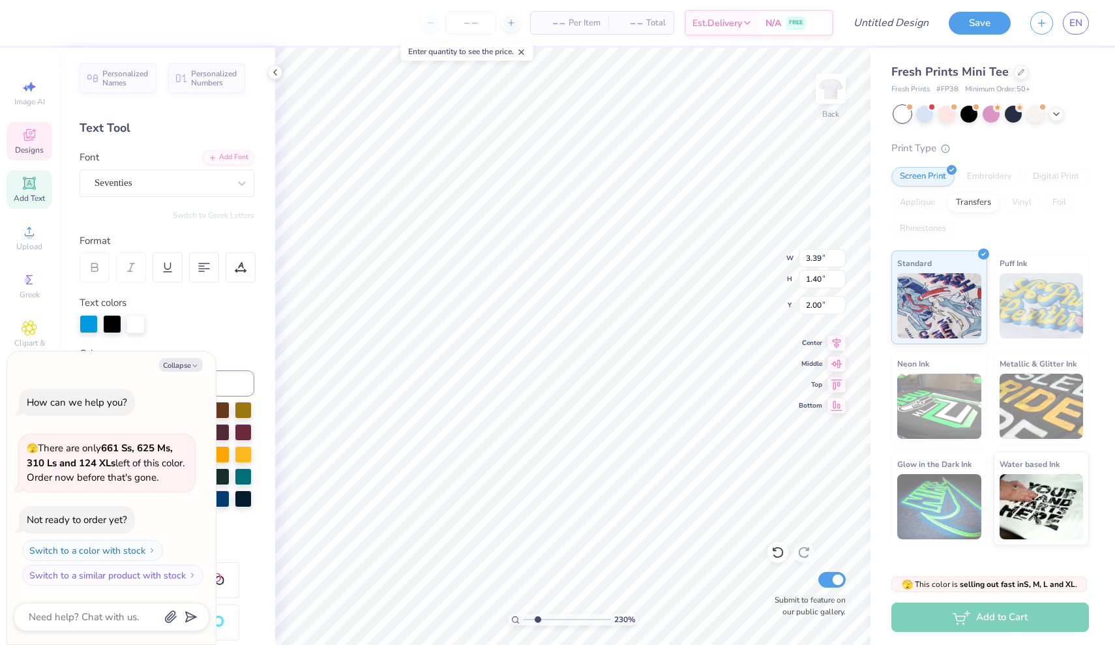
type textarea "x"
type textarea "P"
type textarea "x"
type textarea "Pi"
type textarea "x"
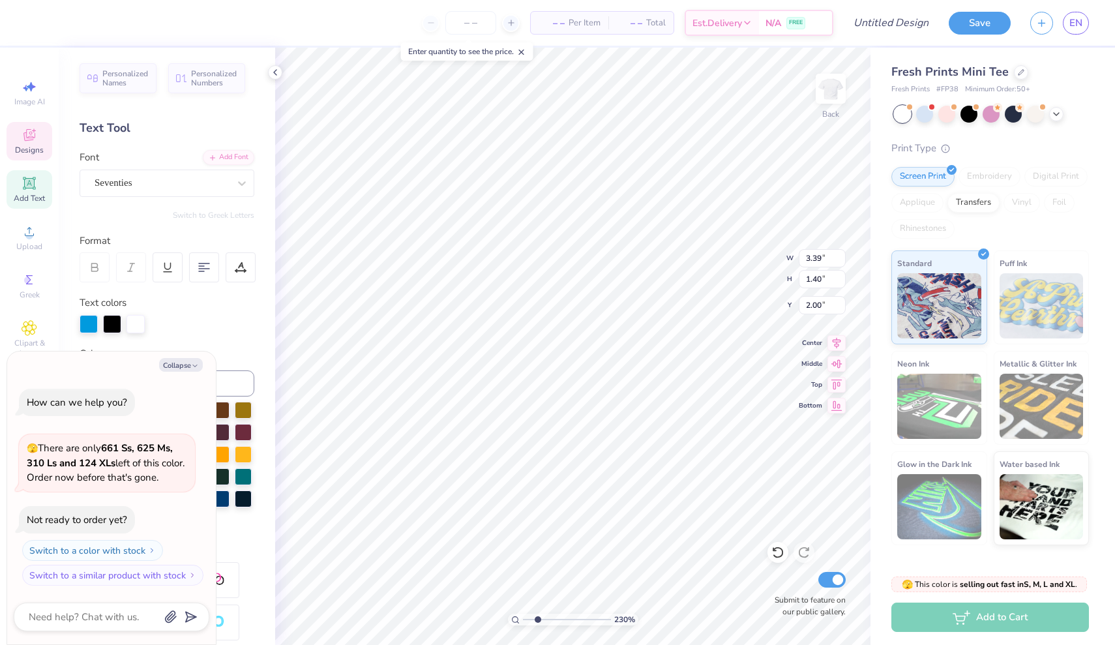
type input "3.25"
type input "1.49"
type input "2.53"
type textarea "x"
type input "2.25"
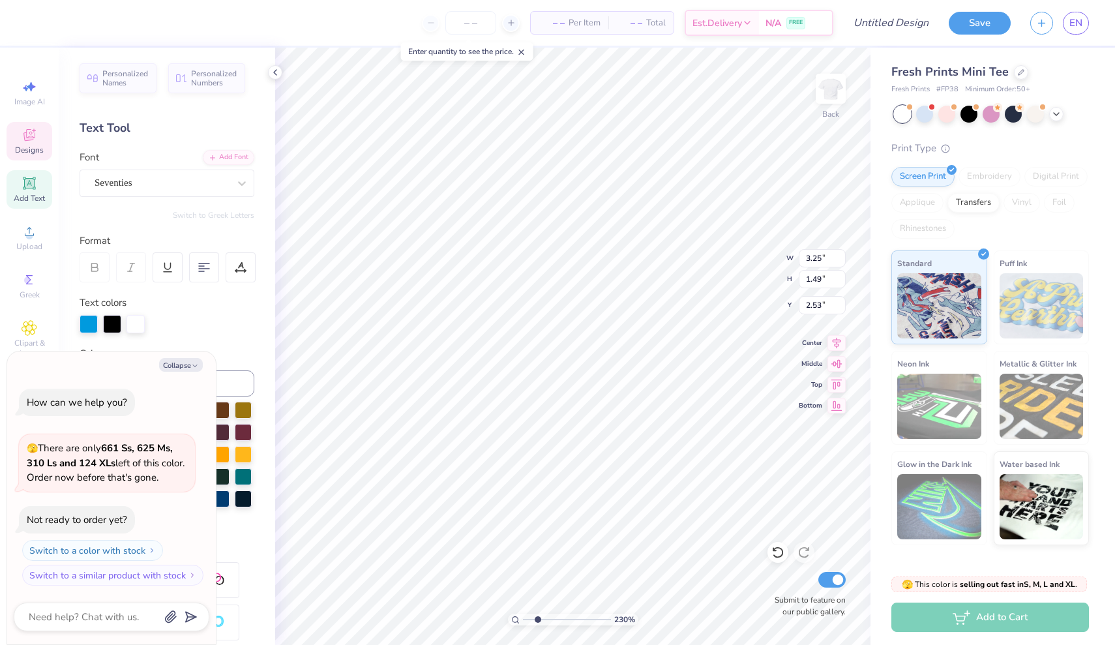
type input "1.47"
type input "3.22"
type textarea "x"
type textarea "C"
type textarea "x"
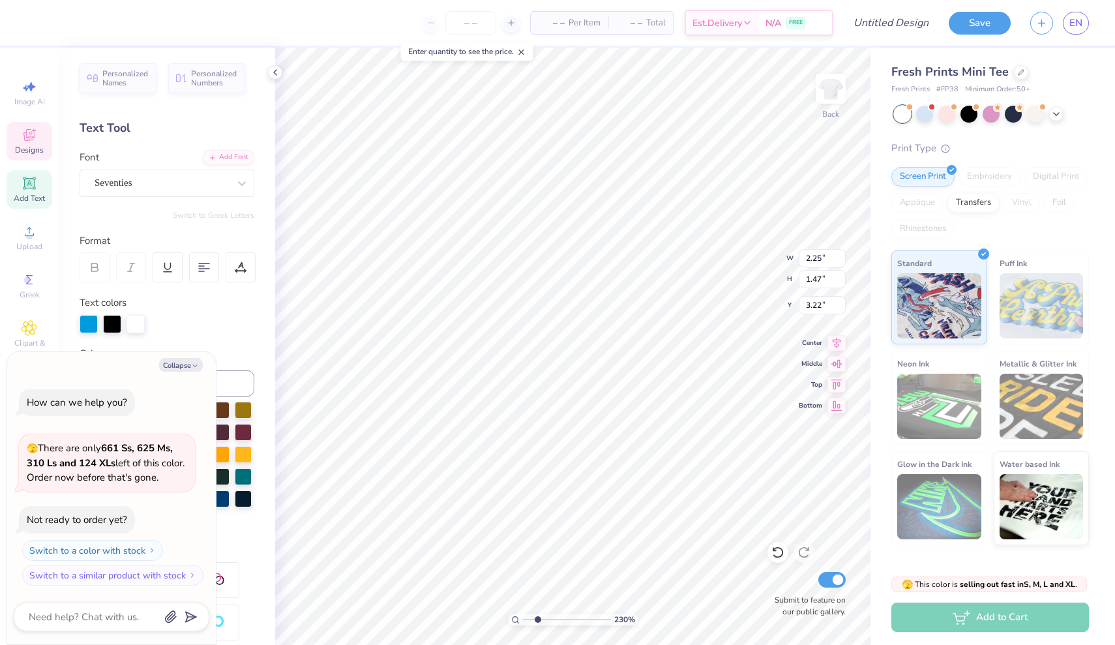
type textarea "Ch"
type textarea "x"
type textarea "Chi"
type textarea "x"
type input "3.21"
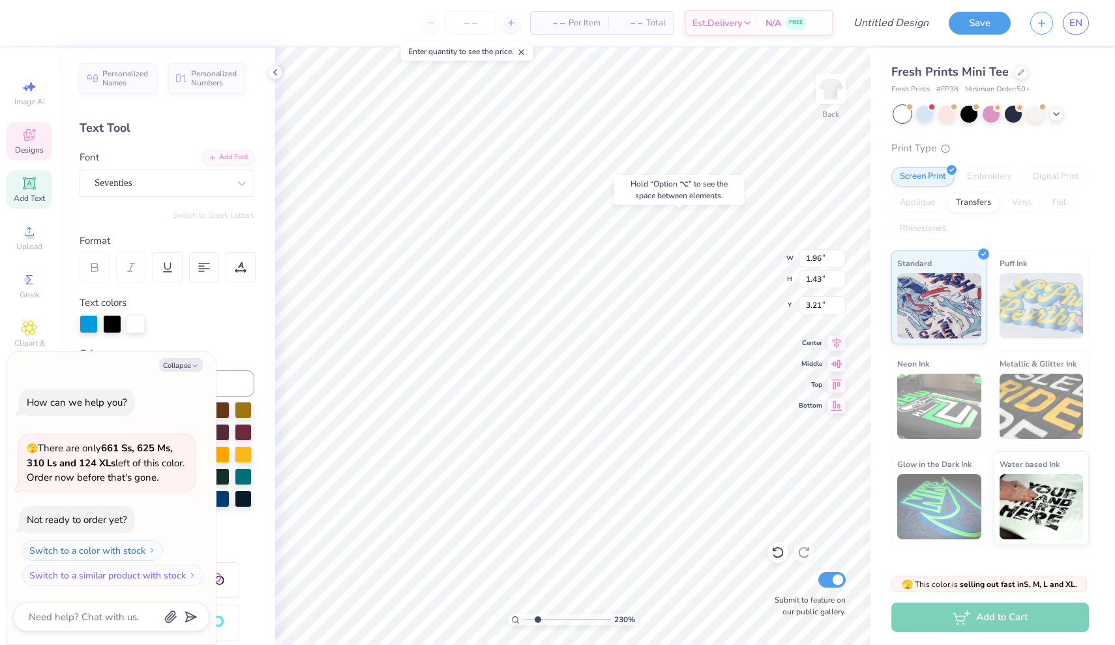
click at [725, 174] on div "Hold “Option ⌥” to see the space between elements." at bounding box center [679, 190] width 138 height 38
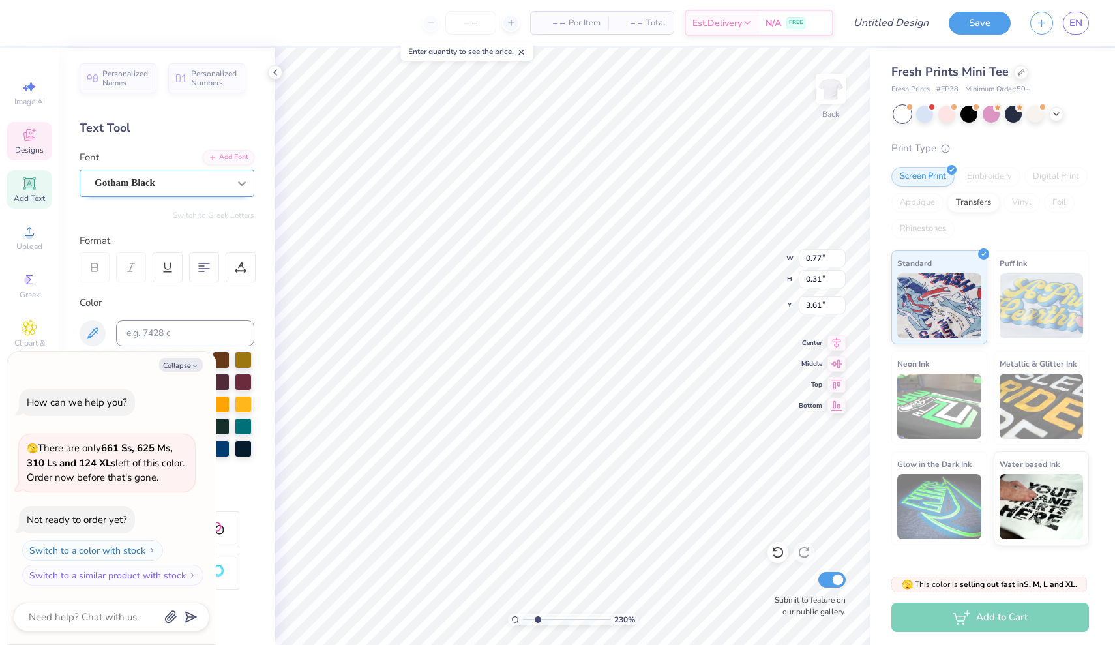
type textarea "x"
type input "1.14"
type input "0.33"
type input "4.07"
type textarea "x"
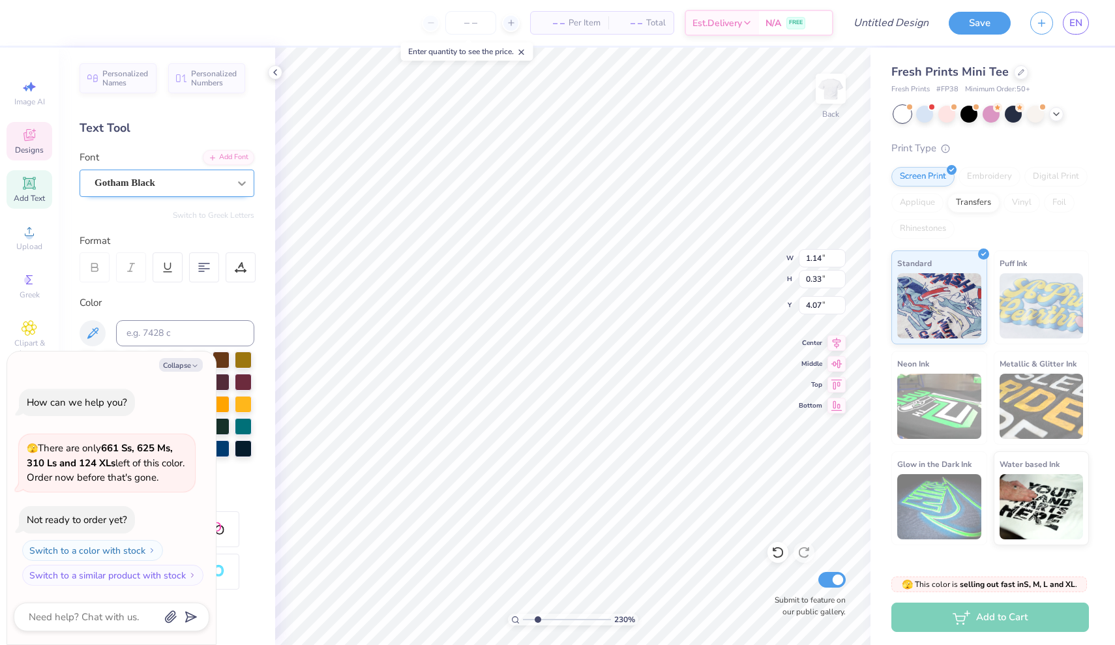
type textarea "1"
type textarea "x"
type textarea "19"
type textarea "x"
type textarea "196"
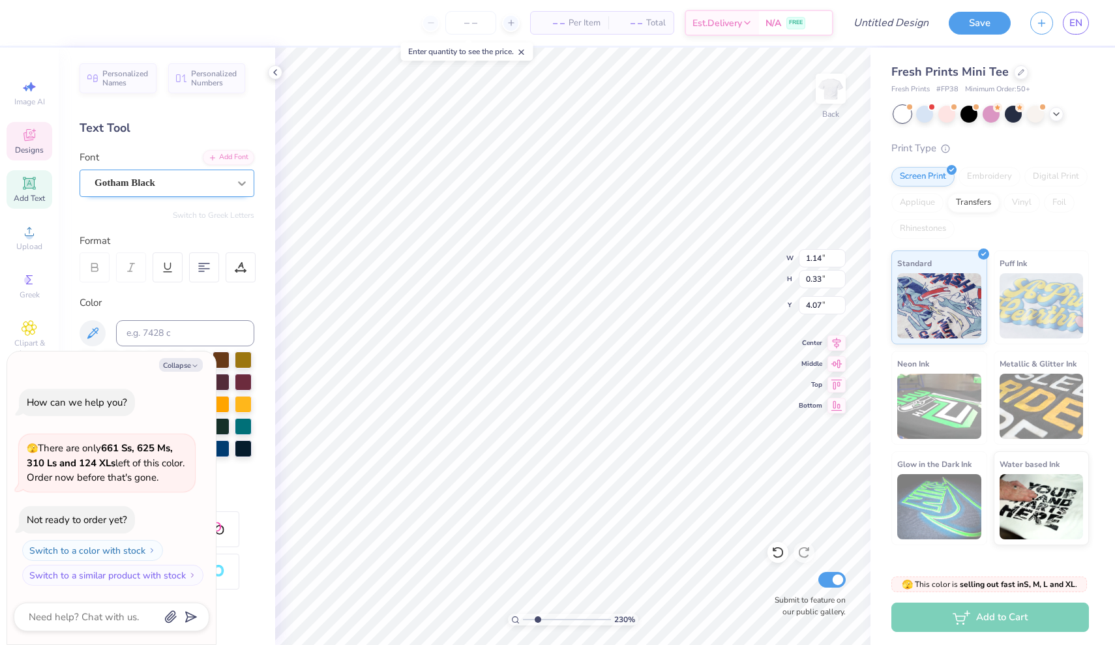
type textarea "x"
type textarea "1969"
type textarea "x"
type input "1.00"
type input "0.32"
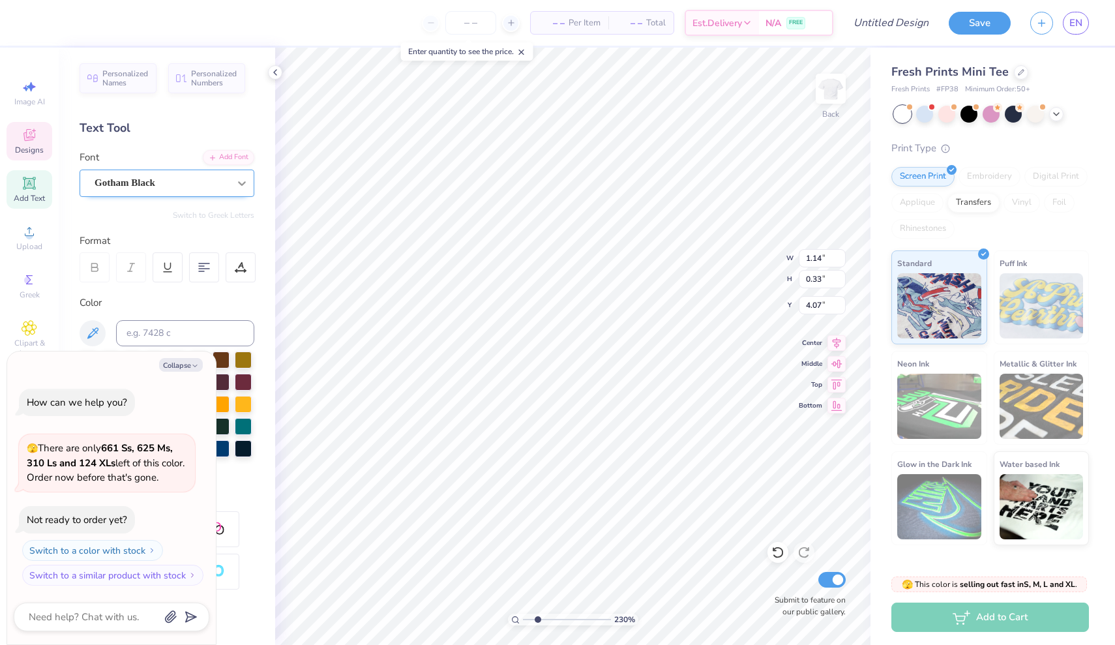
type input "4.56"
type textarea "x"
type textarea "DA"
type textarea "x"
type textarea "D"
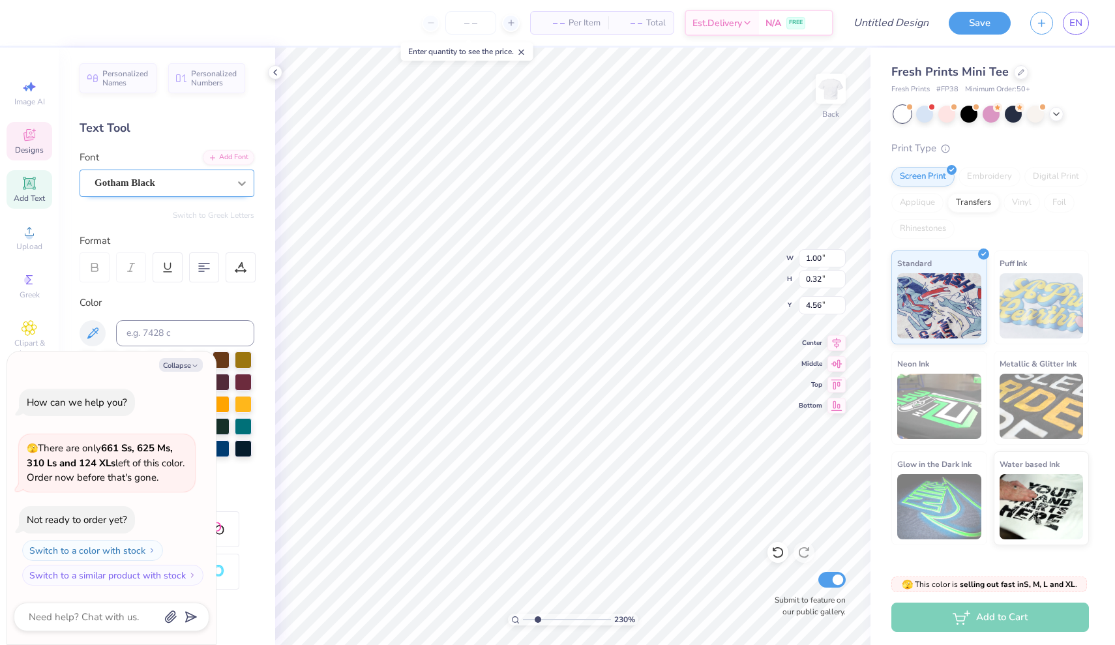
type textarea "x"
type textarea "C"
type textarea "x"
type textarea "Cl"
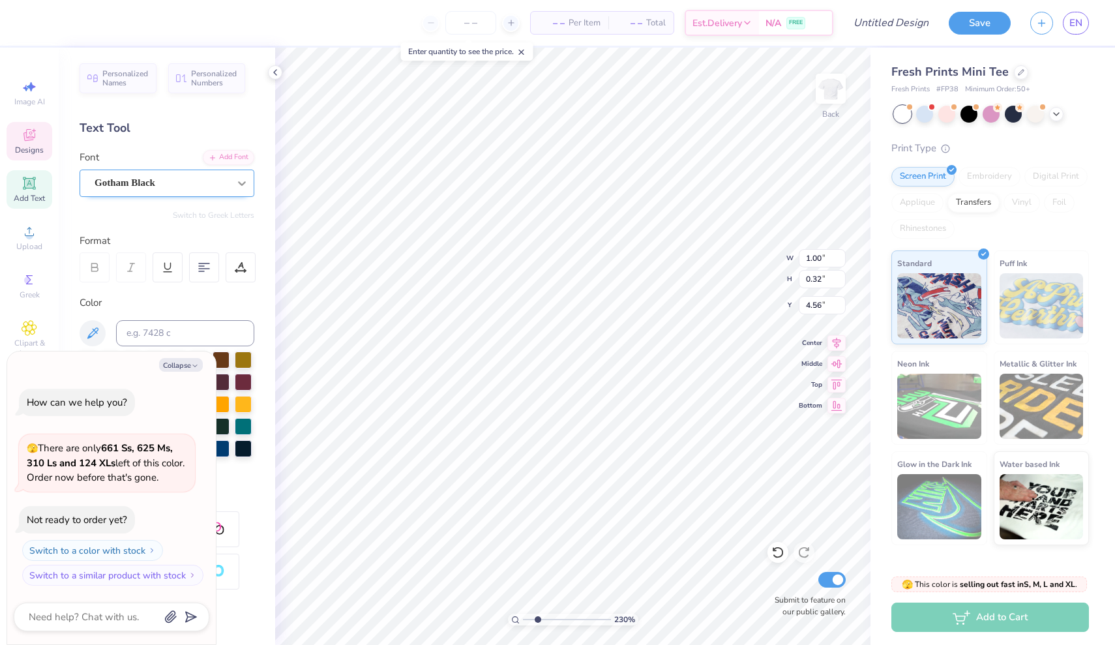
type textarea "x"
type textarea "Cla"
type textarea "x"
type textarea "Clas"
type textarea "x"
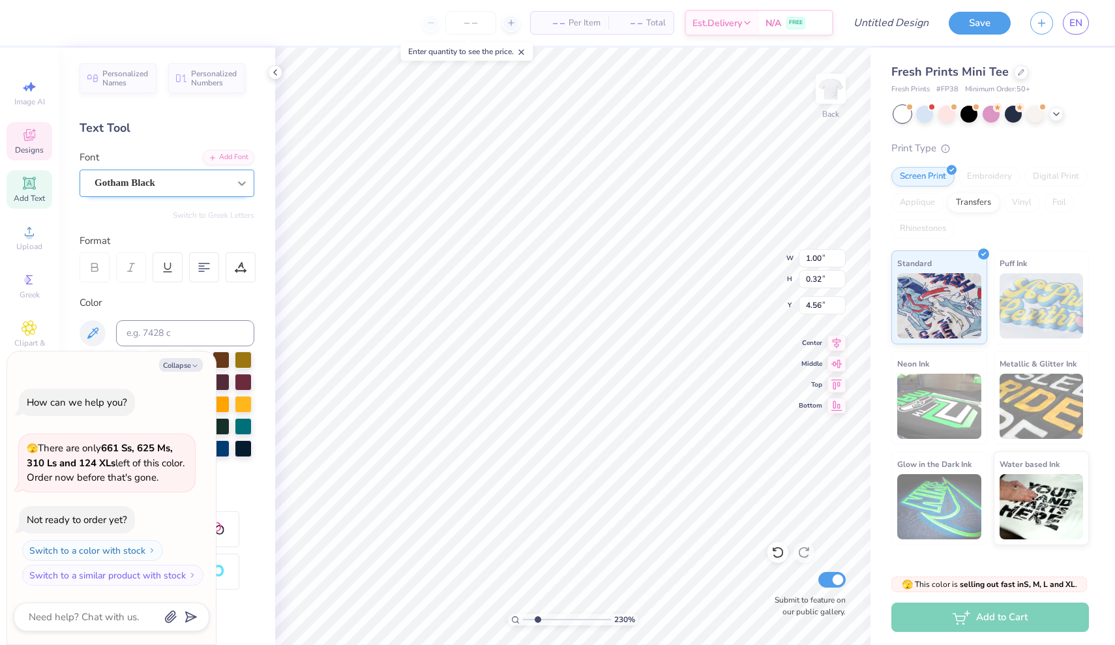
type textarea "Class"
type textarea "x"
type textarea "Classi"
type textarea "x"
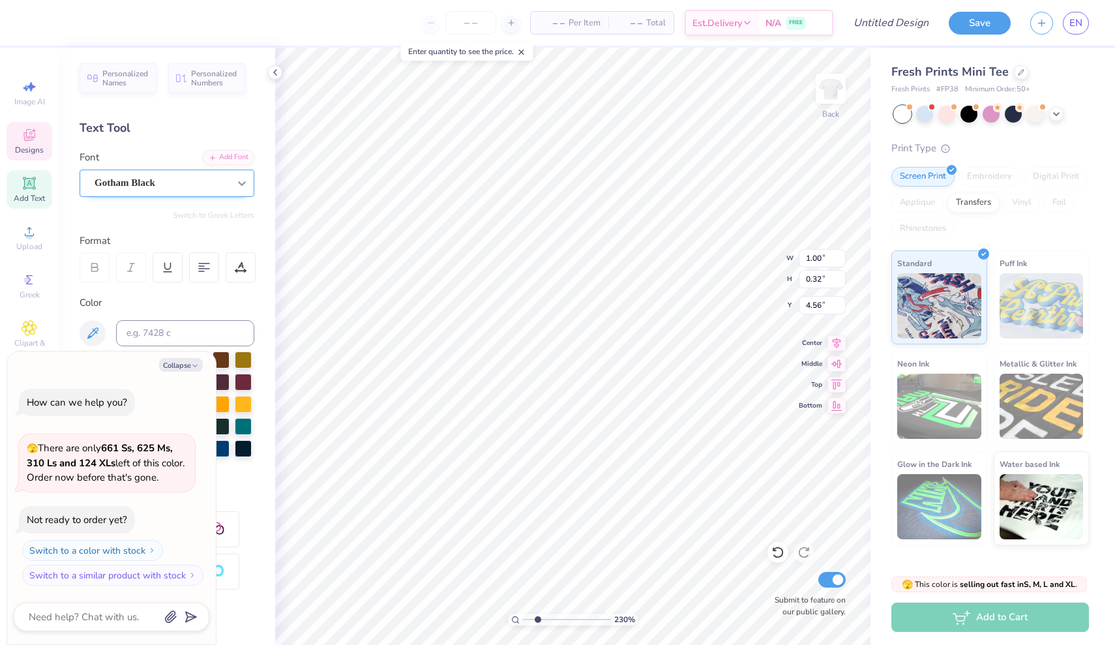
type textarea "Classic"
type textarea "x"
type input "1.38"
type input "0.30"
type input "4.59"
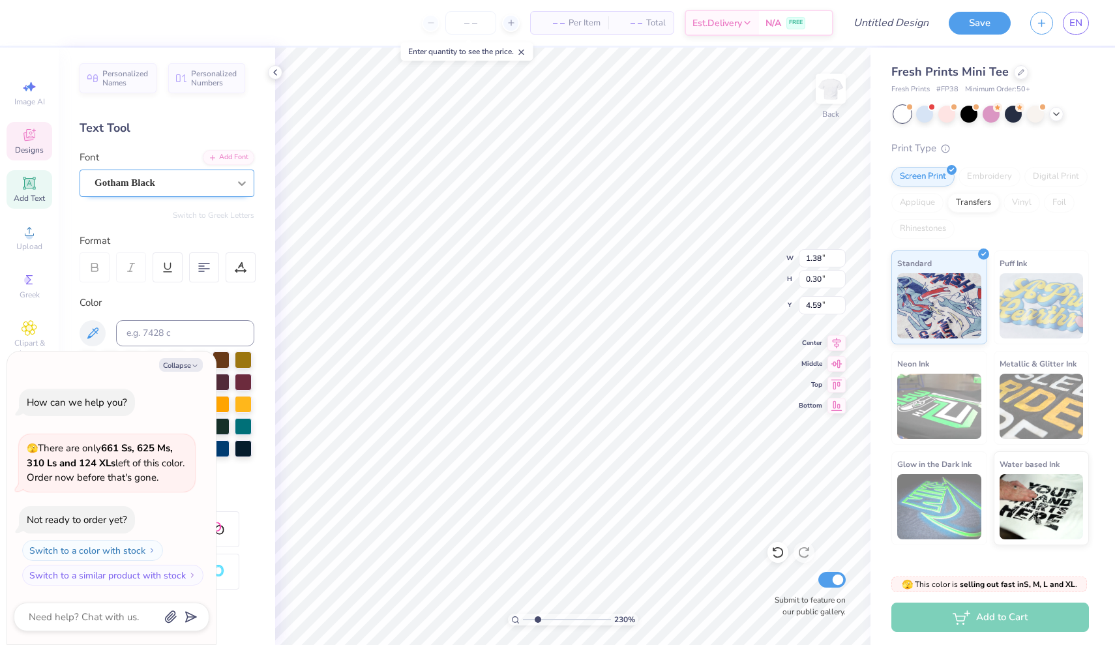
type textarea "x"
type input "4.57"
type textarea "x"
type input "1.30"
type input "0.28"
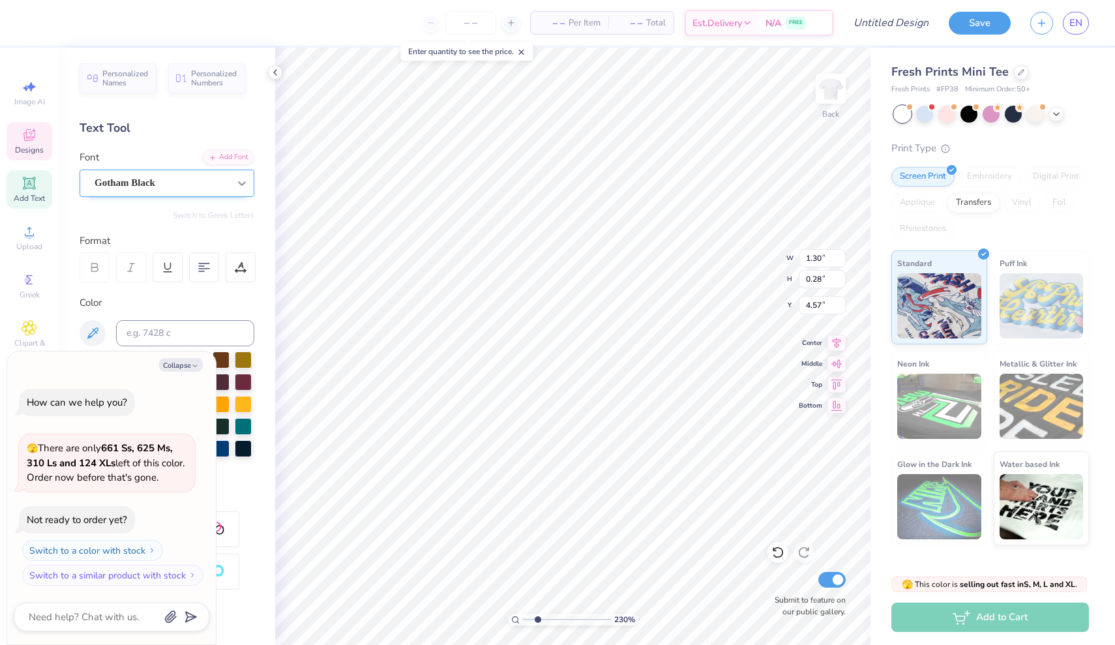
type textarea "x"
type input "4.59"
type textarea "x"
type textarea "S"
type textarea "x"
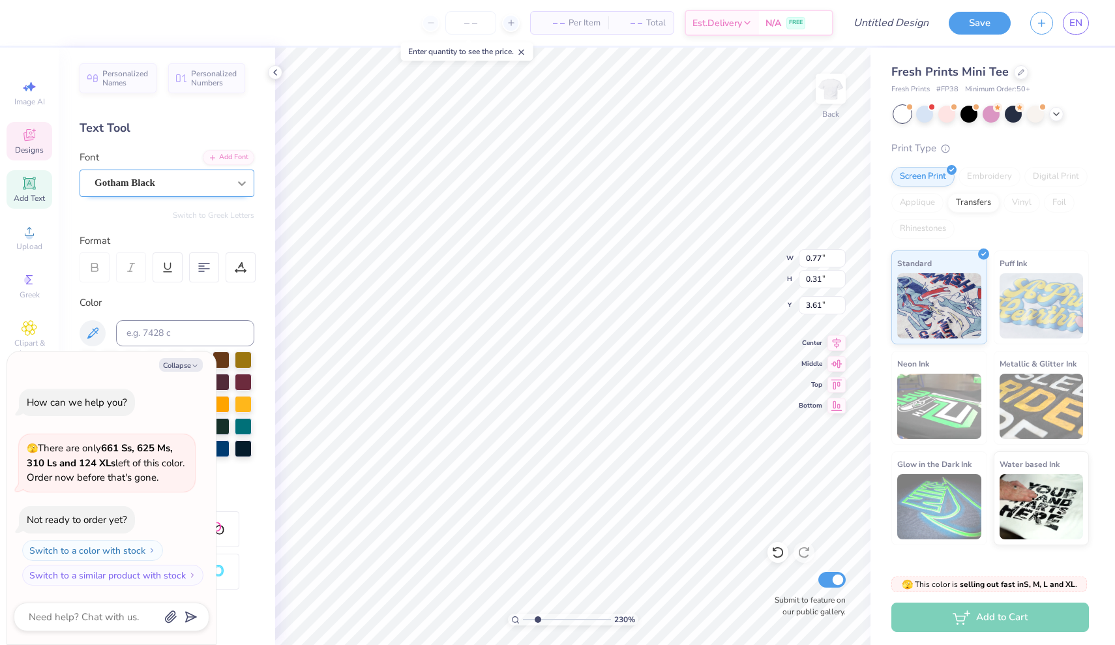
type textarea "St"
type textarea "x"
type textarea "Sta"
type textarea "x"
type textarea "Stay"
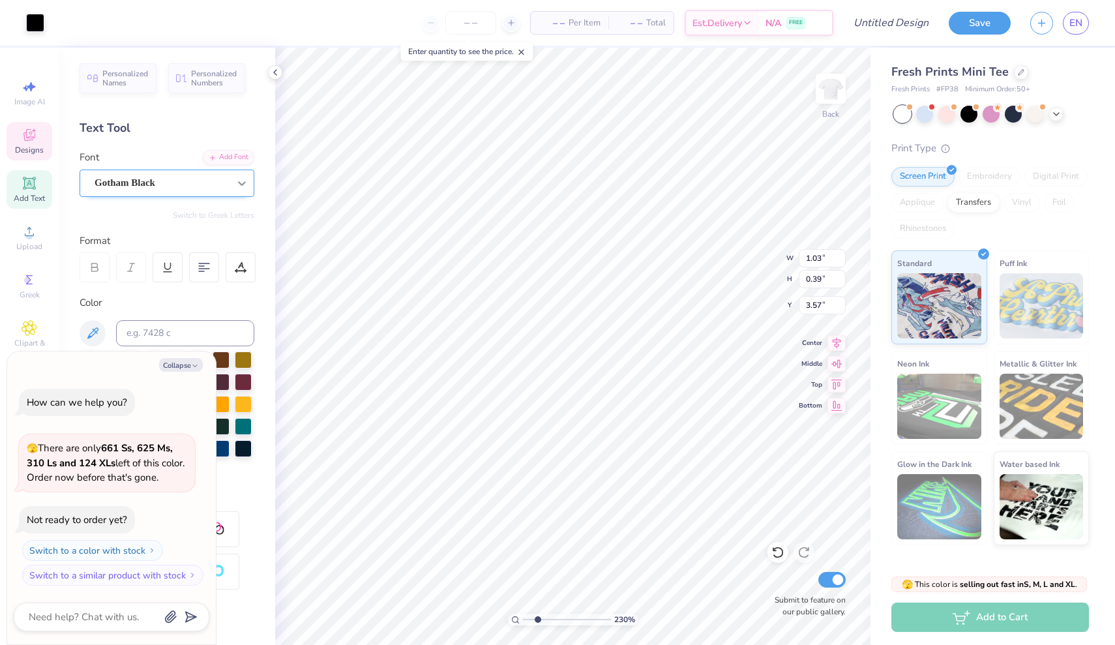
type textarea "x"
type input "3.53"
type textarea "x"
type input "0.91"
type input "0.35"
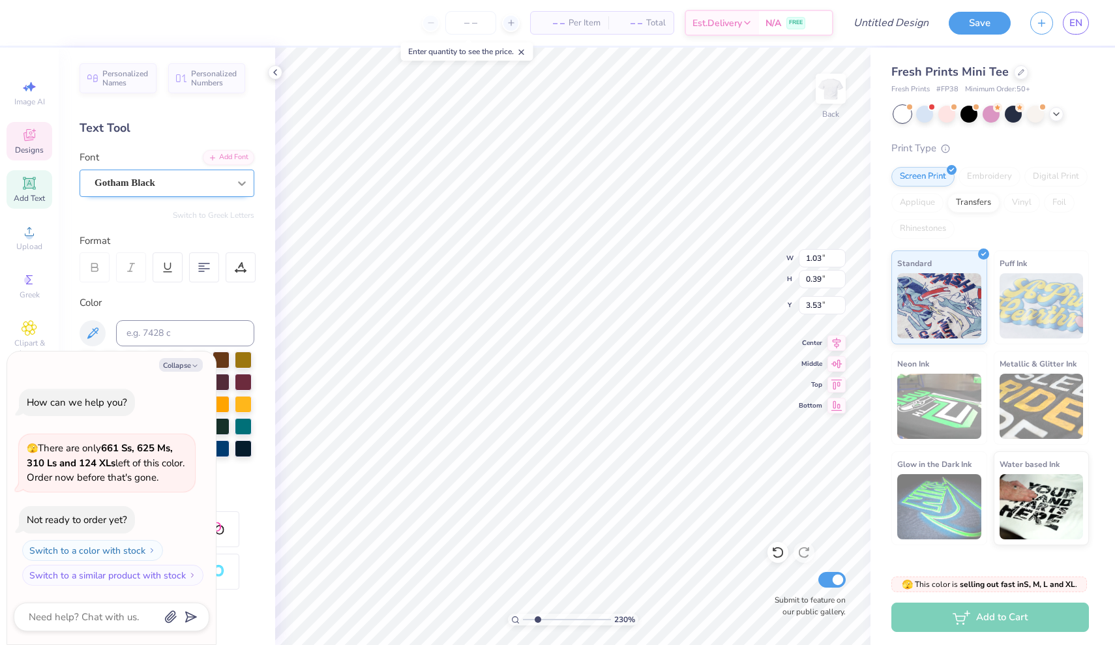
type input "3.58"
type textarea "x"
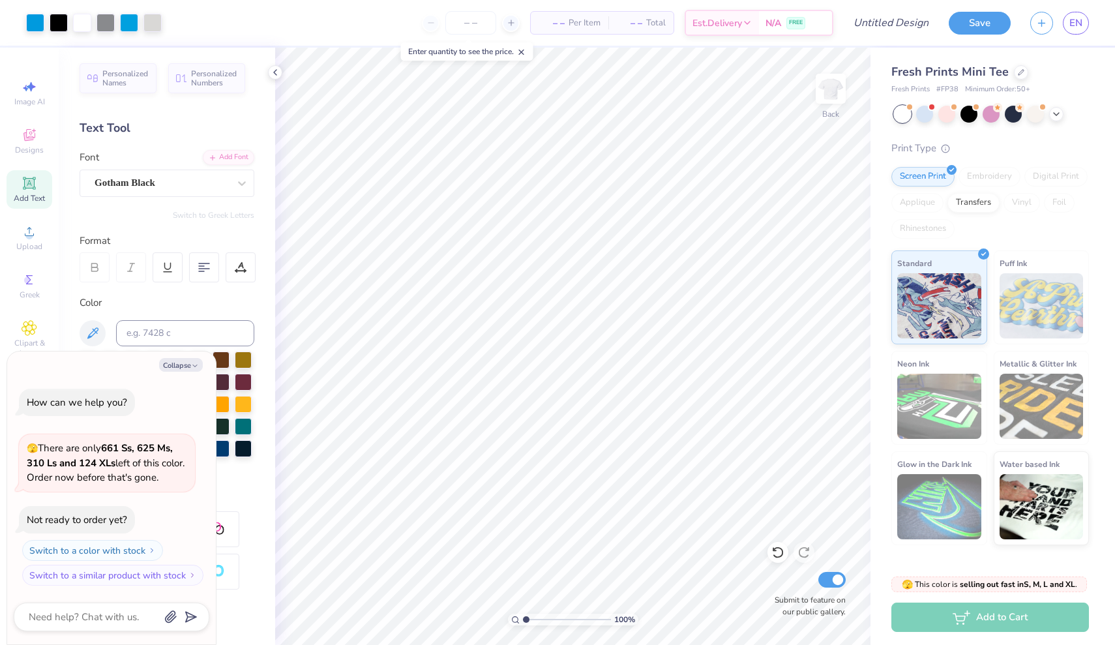
type input "1.19"
drag, startPoint x: 537, startPoint y: 619, endPoint x: 527, endPoint y: 619, distance: 9.1
click at [527, 619] on input "range" at bounding box center [567, 619] width 88 height 12
type textarea "x"
